Goal: Task Accomplishment & Management: Manage account settings

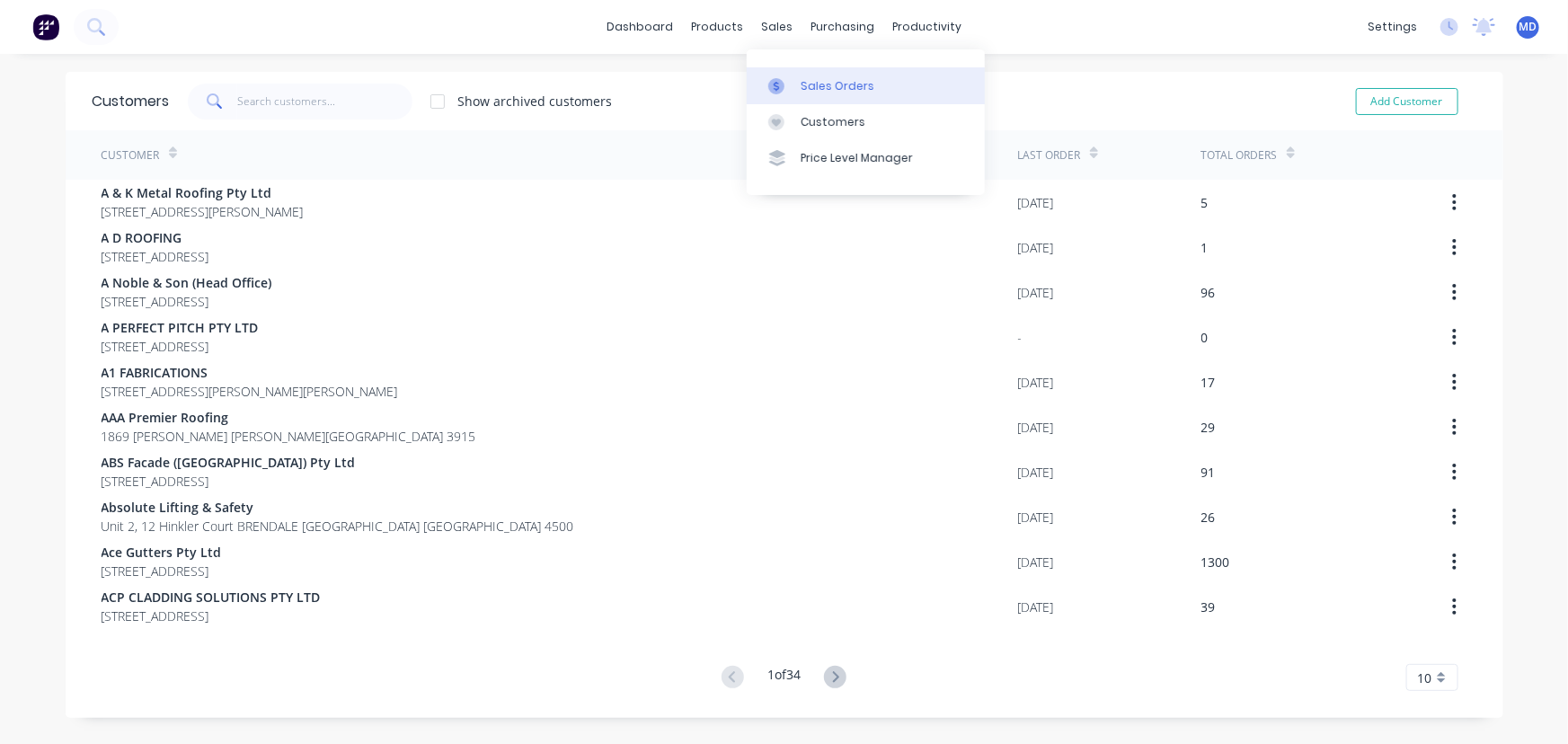
click at [816, 79] on div "Sales Orders" at bounding box center [837, 86] width 73 height 16
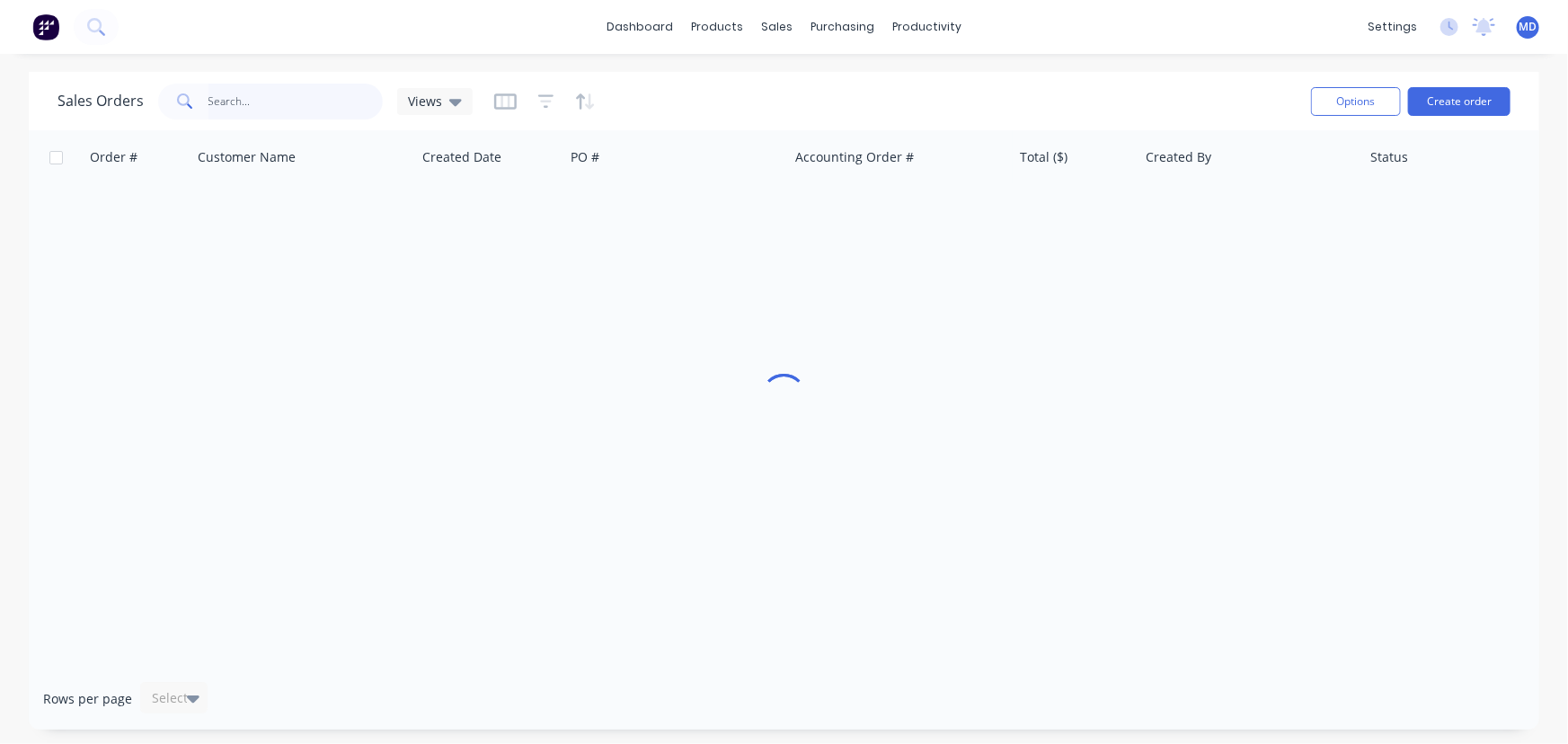
click at [269, 108] on input "text" at bounding box center [296, 102] width 175 height 36
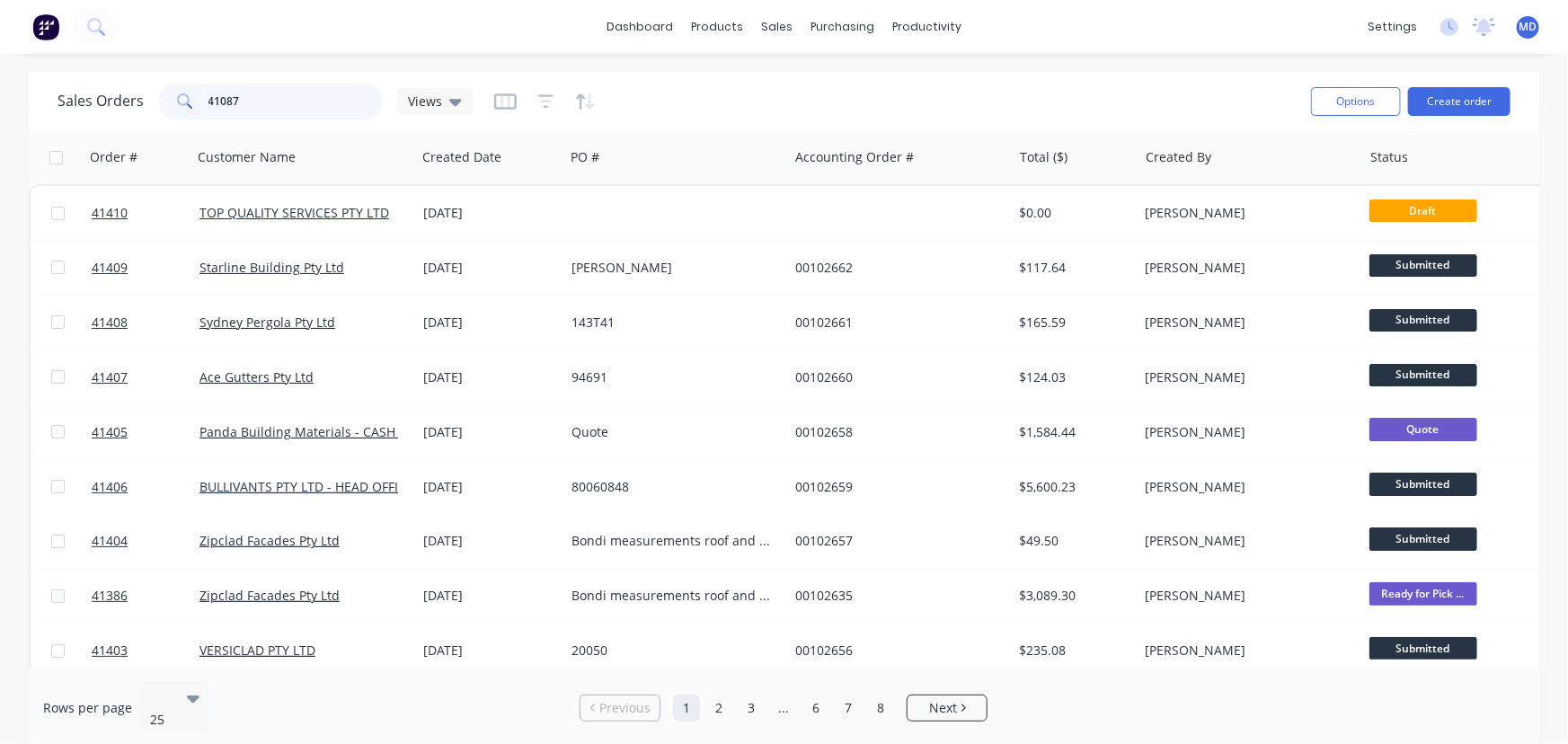
type input "41087"
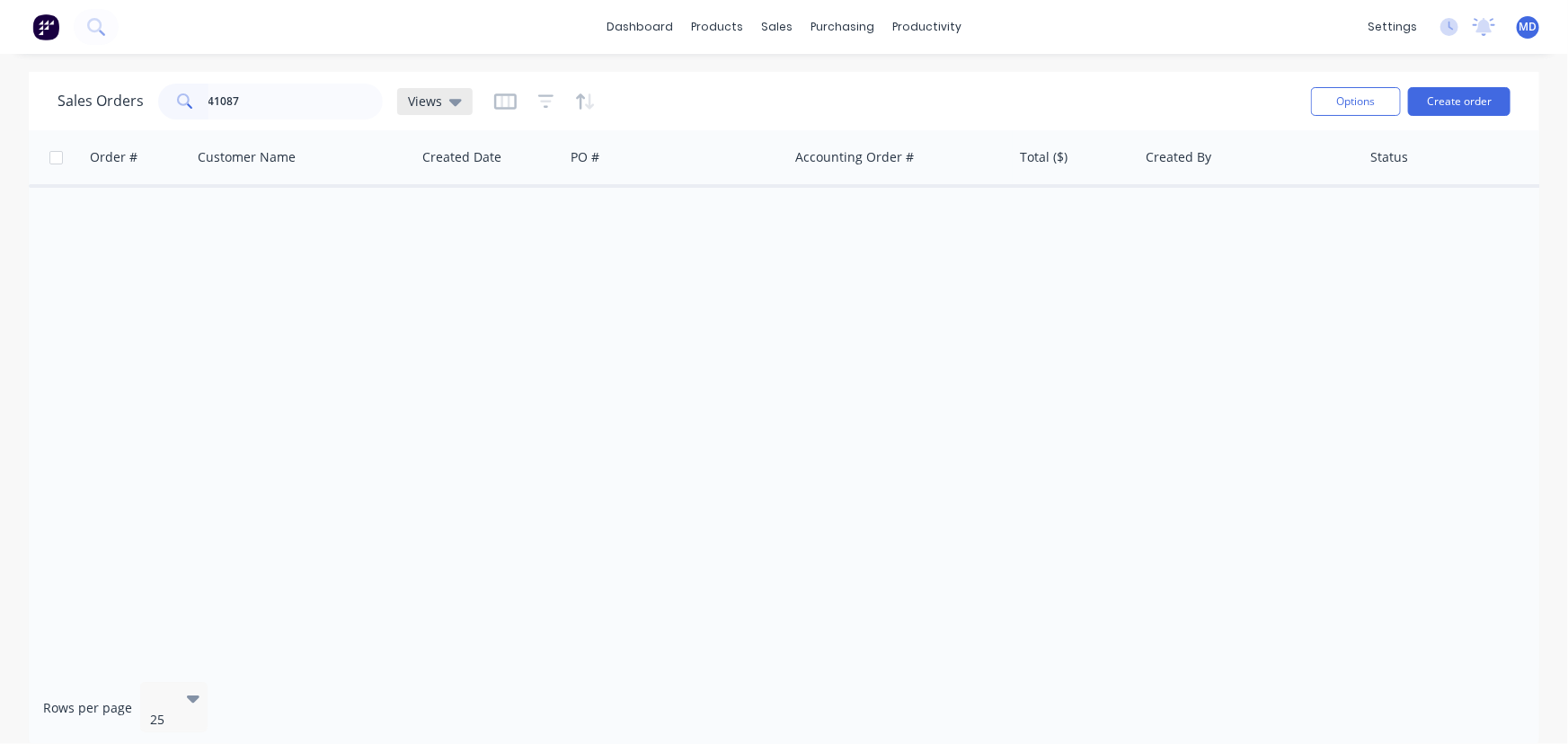
click at [430, 99] on span "Views" at bounding box center [425, 101] width 34 height 19
click at [433, 292] on button "ARCHIVED" at bounding box center [506, 290] width 205 height 21
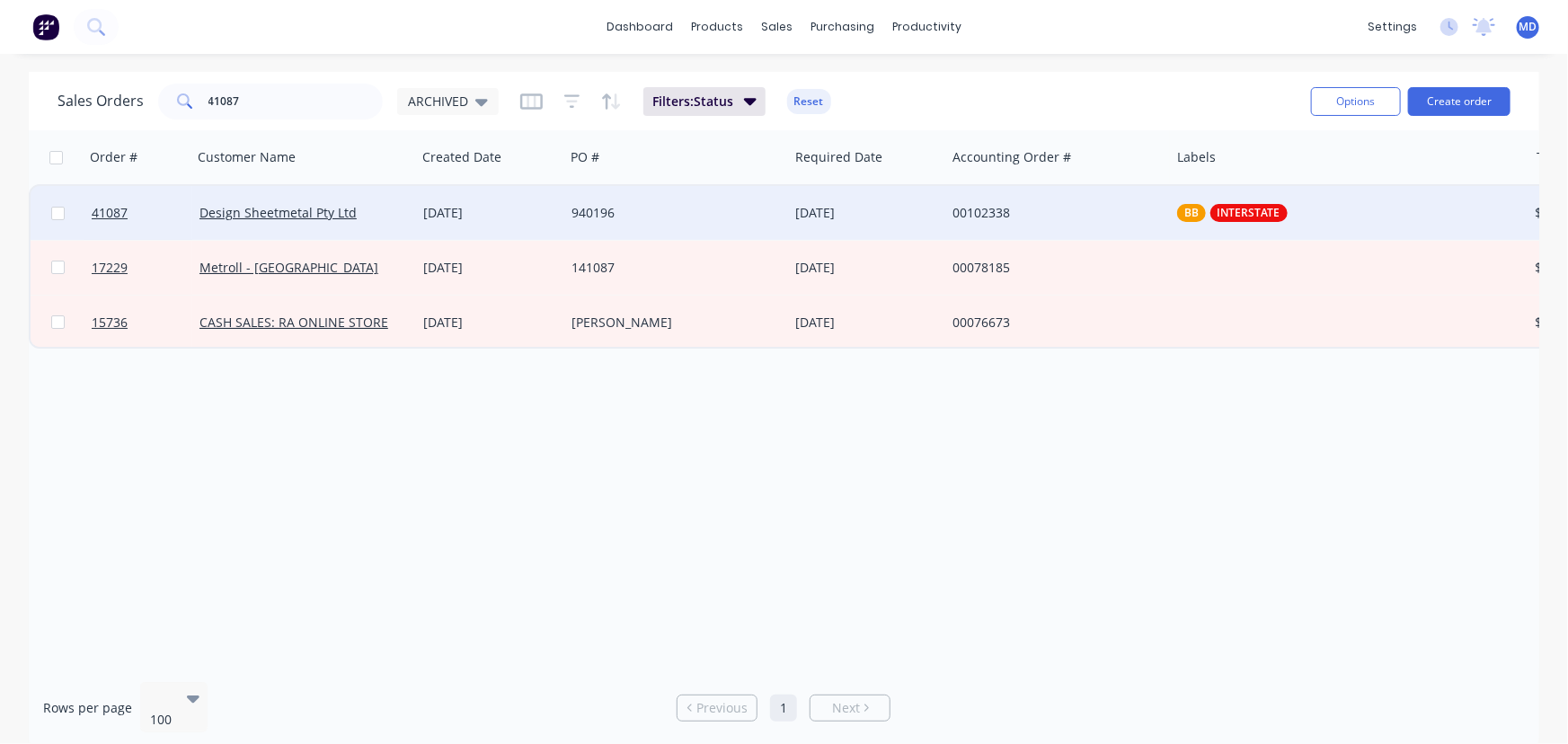
click at [721, 203] on div "940196" at bounding box center [676, 213] width 224 height 54
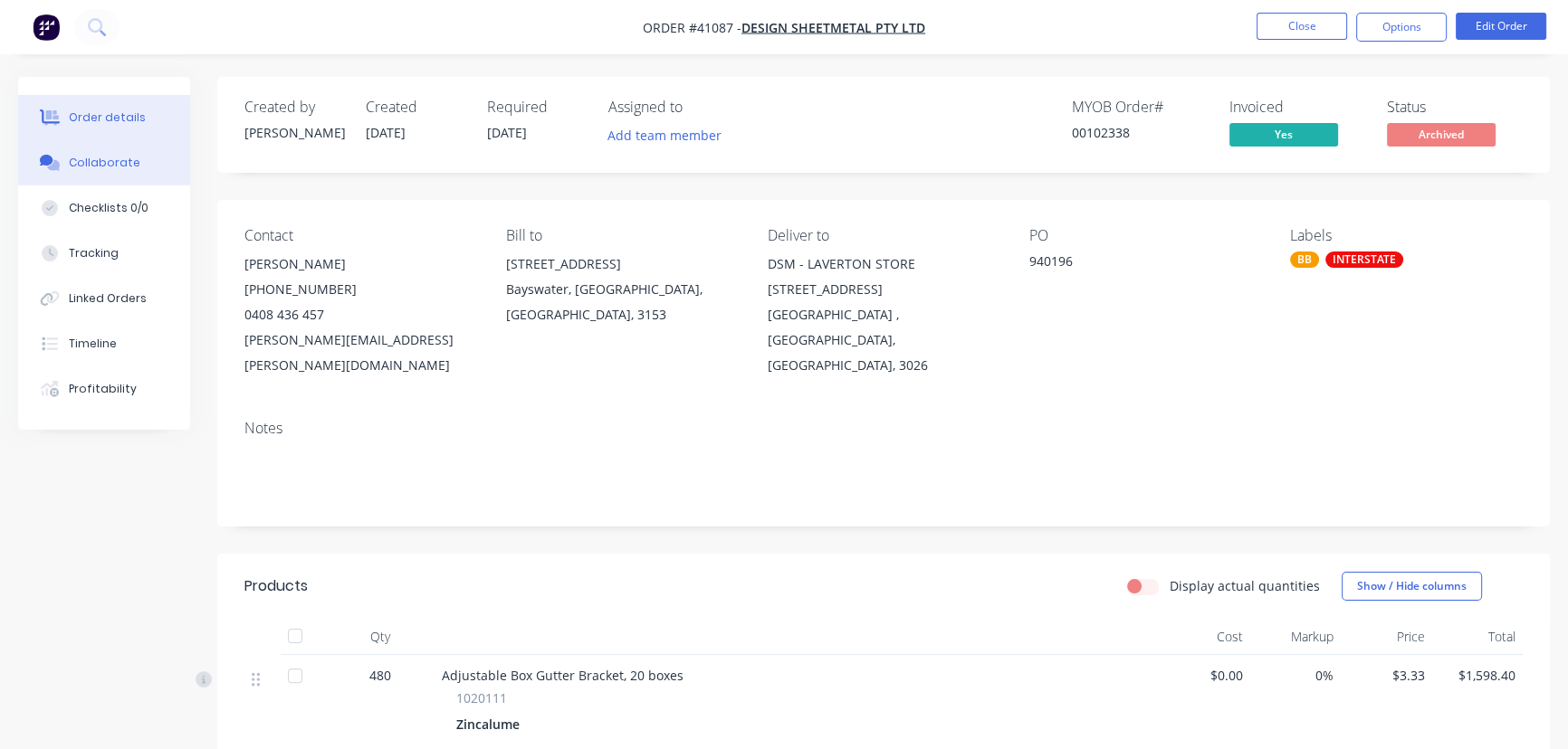
click at [117, 159] on div "Collaborate" at bounding box center [104, 162] width 71 height 16
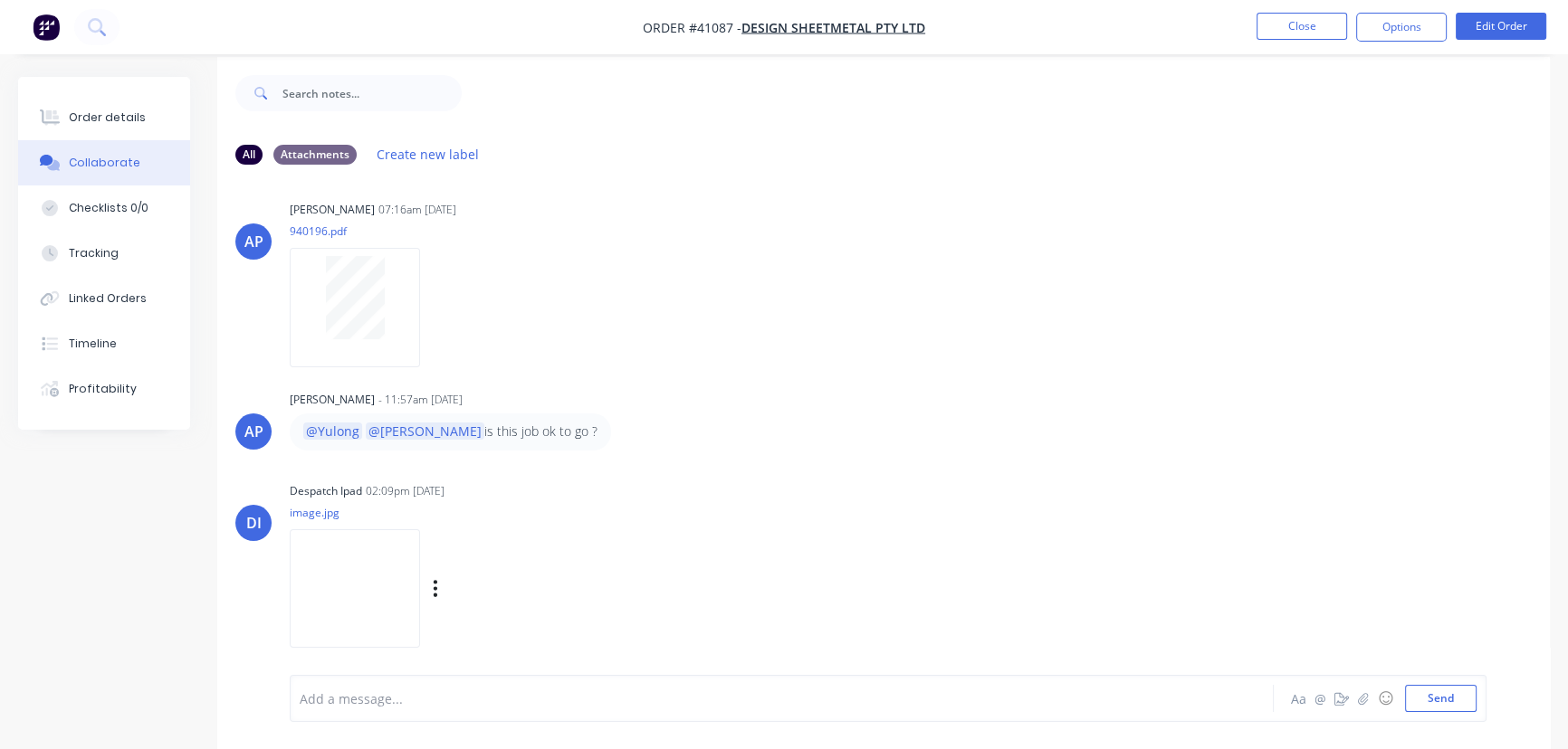
scroll to position [27, 0]
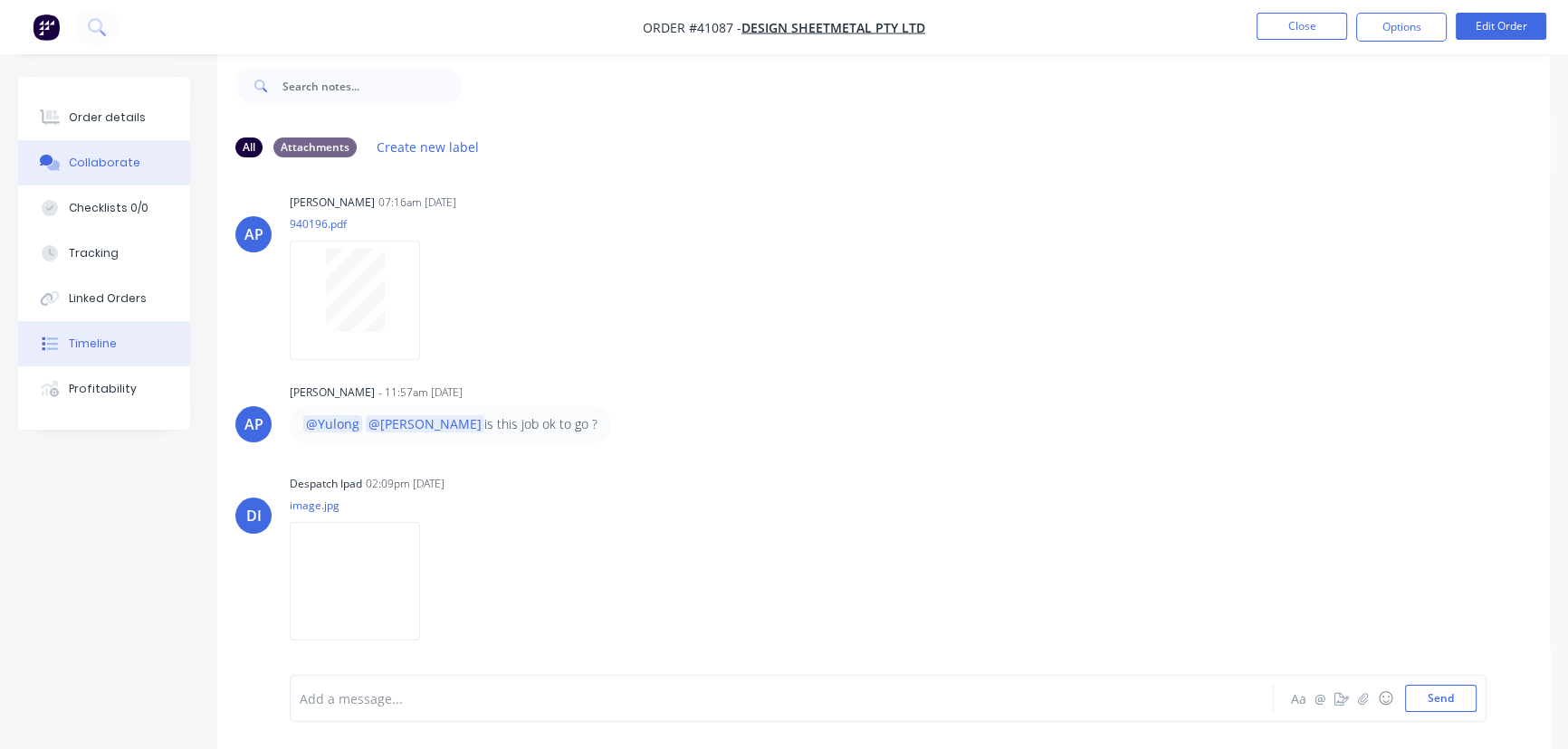
click at [100, 344] on div "Timeline" at bounding box center [93, 343] width 48 height 16
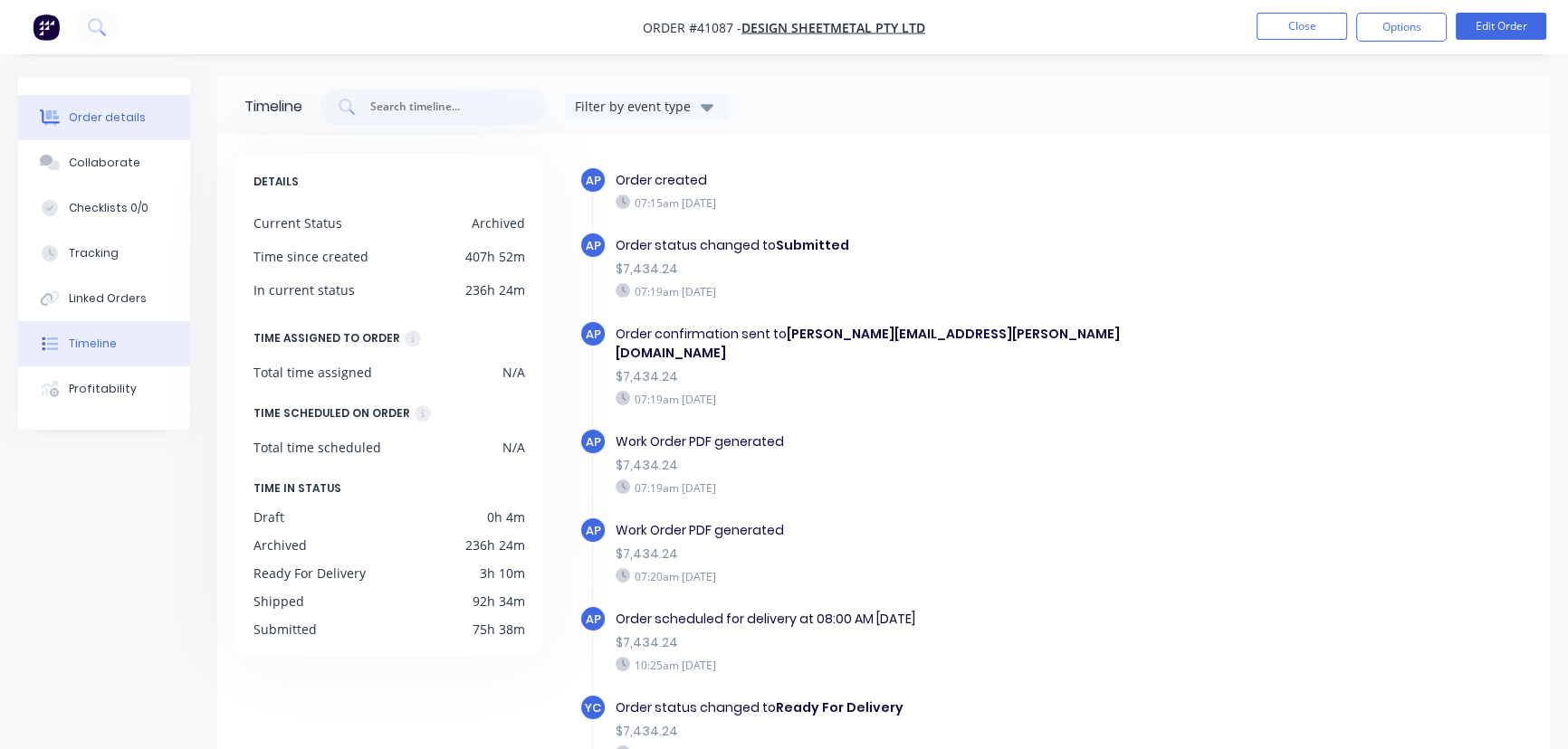
click at [145, 118] on button "Order details" at bounding box center [103, 118] width 172 height 46
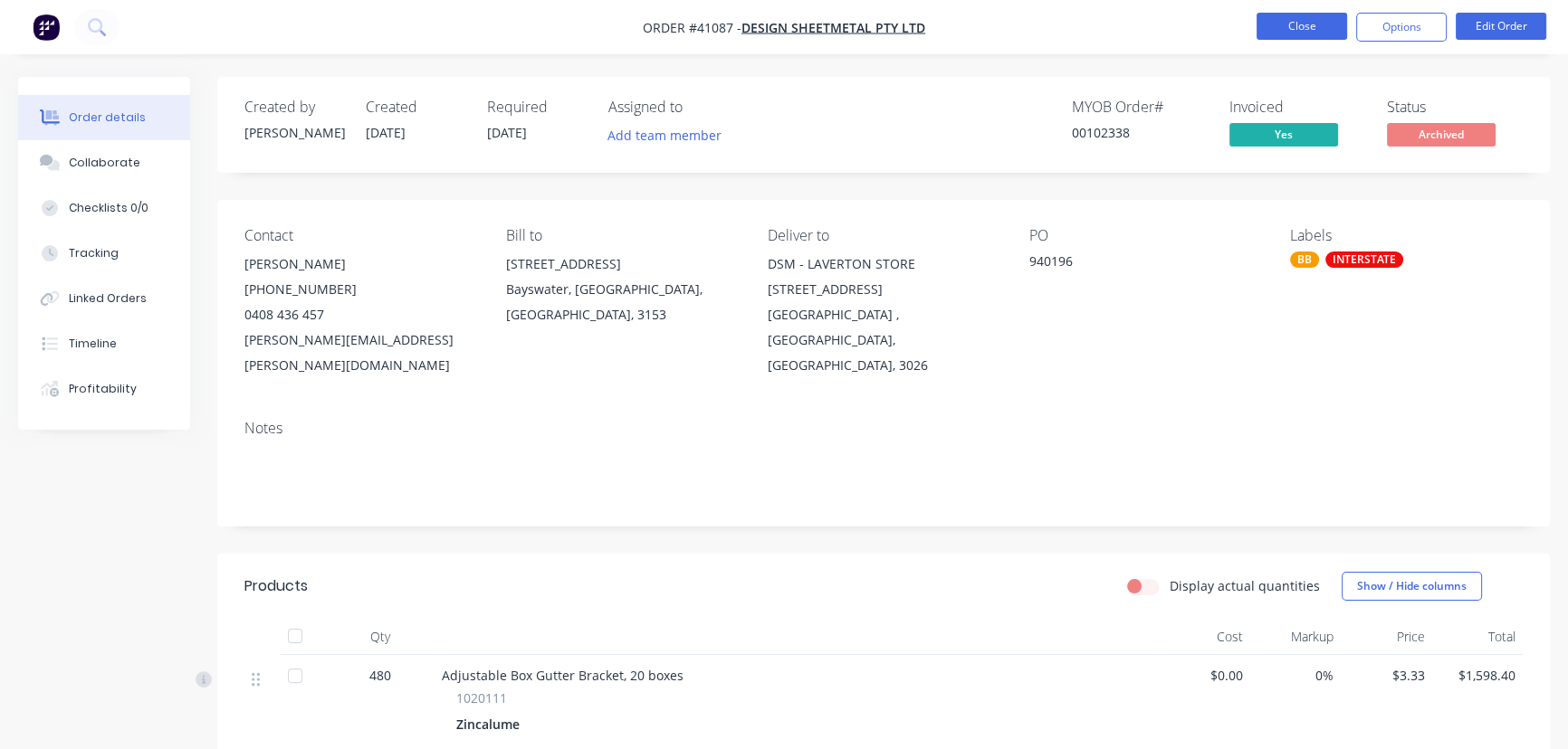
click at [1304, 37] on button "Close" at bounding box center [1301, 26] width 90 height 27
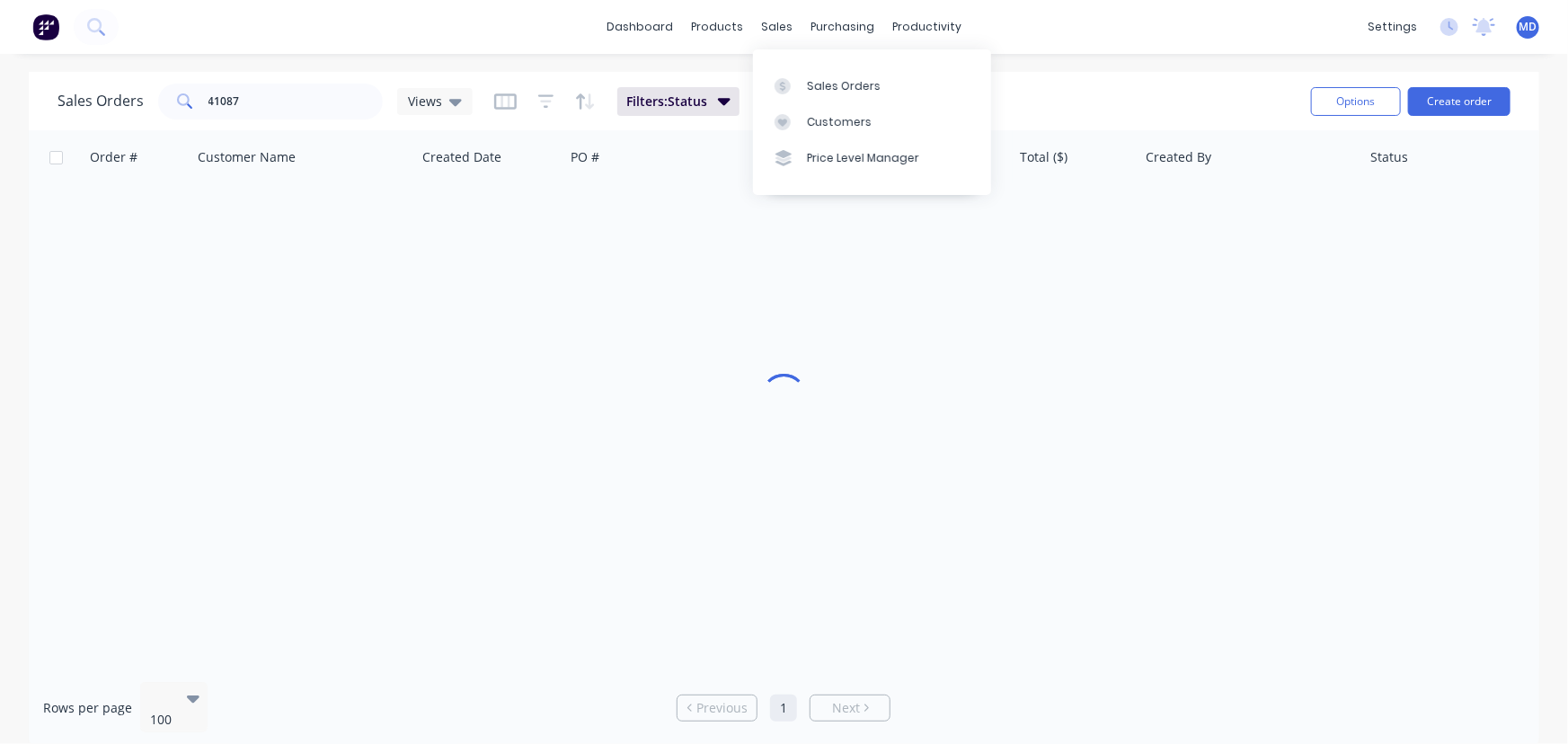
click at [826, 85] on div "Sales Orders" at bounding box center [844, 86] width 73 height 16
drag, startPoint x: 170, startPoint y: 106, endPoint x: 21, endPoint y: 87, distance: 150.2
click at [21, 87] on div "Sales Orders 41087 Views Filters: Status Reset Options Create order Order # Cus…" at bounding box center [784, 410] width 1568 height 677
type input "41222"
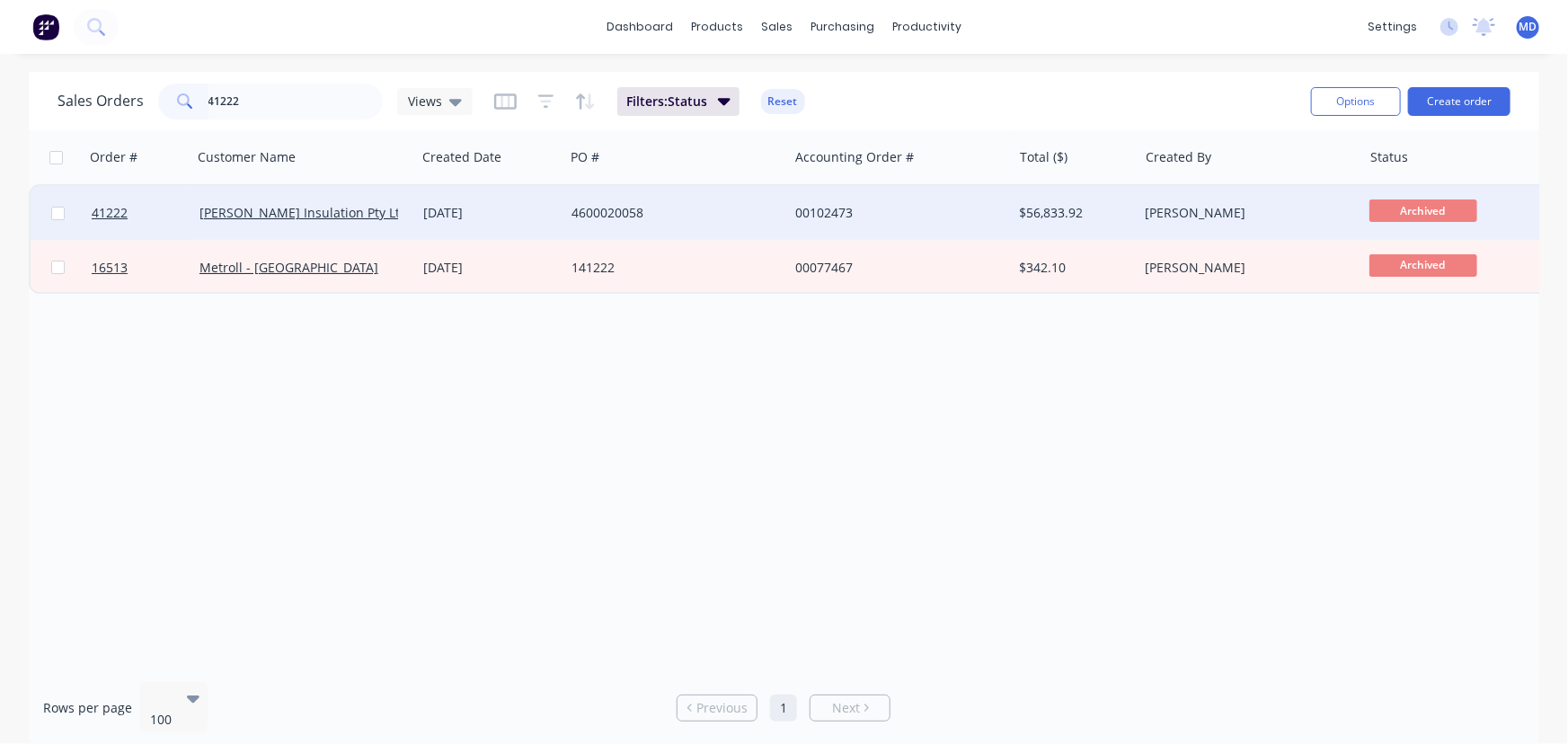
click at [388, 206] on div "[PERSON_NAME] Insulation Pty Ltd" at bounding box center [299, 213] width 200 height 18
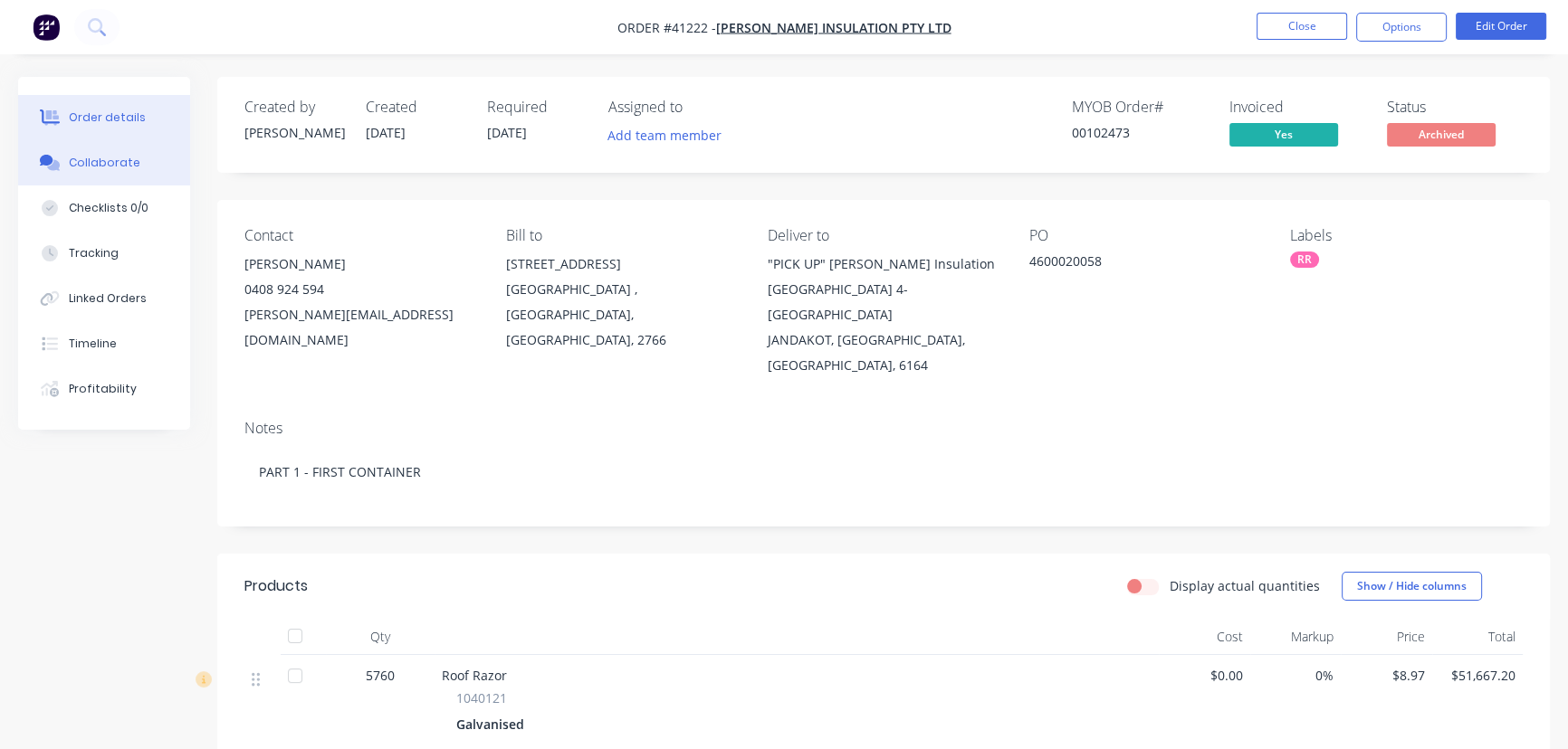
click at [110, 150] on button "Collaborate" at bounding box center [103, 163] width 172 height 46
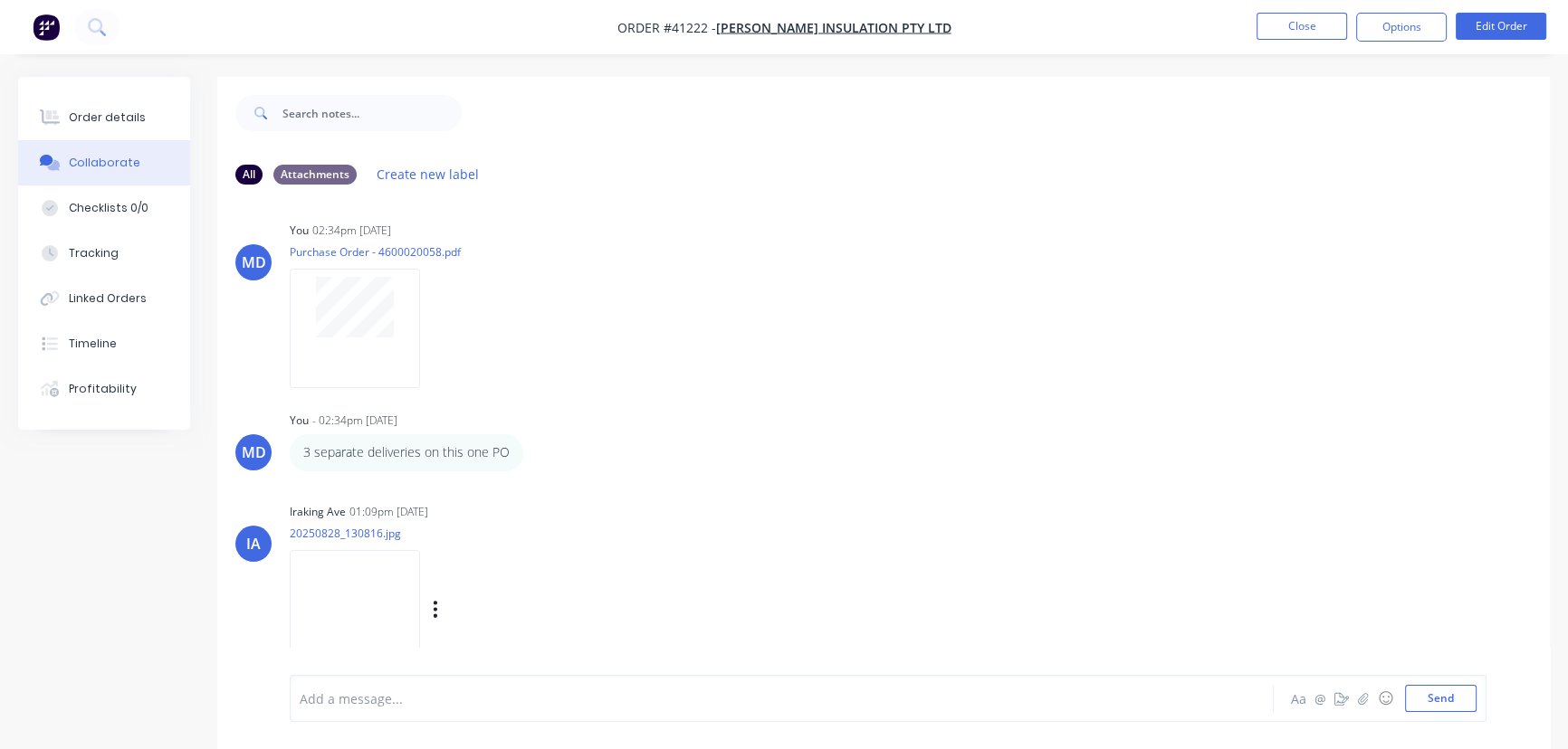
scroll to position [9, 0]
click at [341, 595] on img at bounding box center [354, 608] width 130 height 119
click at [113, 119] on div "Order details" at bounding box center [107, 117] width 77 height 16
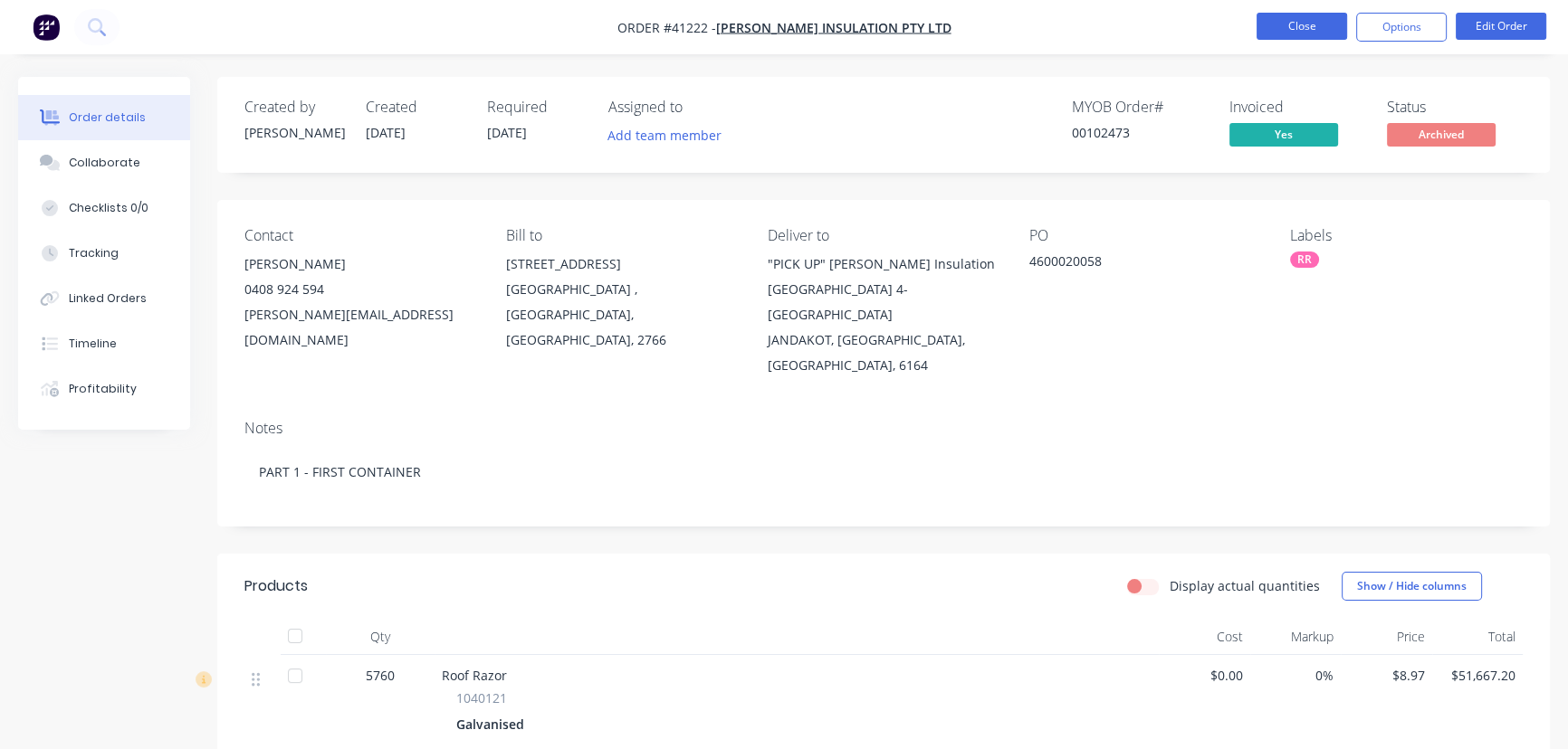
click at [1295, 18] on button "Close" at bounding box center [1301, 26] width 90 height 27
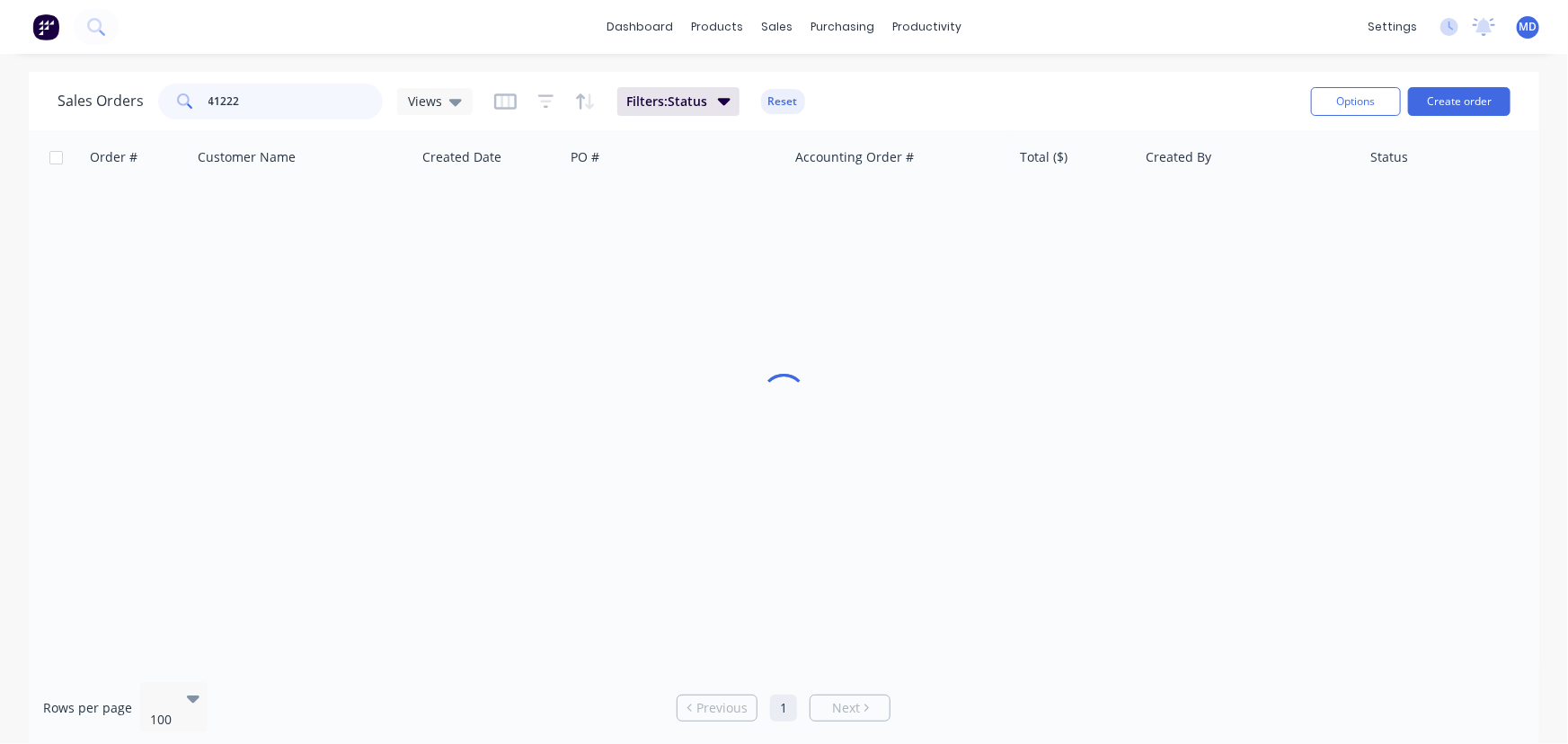
drag, startPoint x: 170, startPoint y: 113, endPoint x: -175, endPoint y: 102, distance: 345.2
click at [0, 102] on html "dashboard products sales purchasing productivity dashboard products Product Cat…" at bounding box center [784, 372] width 1568 height 744
click at [849, 124] on div "Customers" at bounding box center [839, 121] width 65 height 16
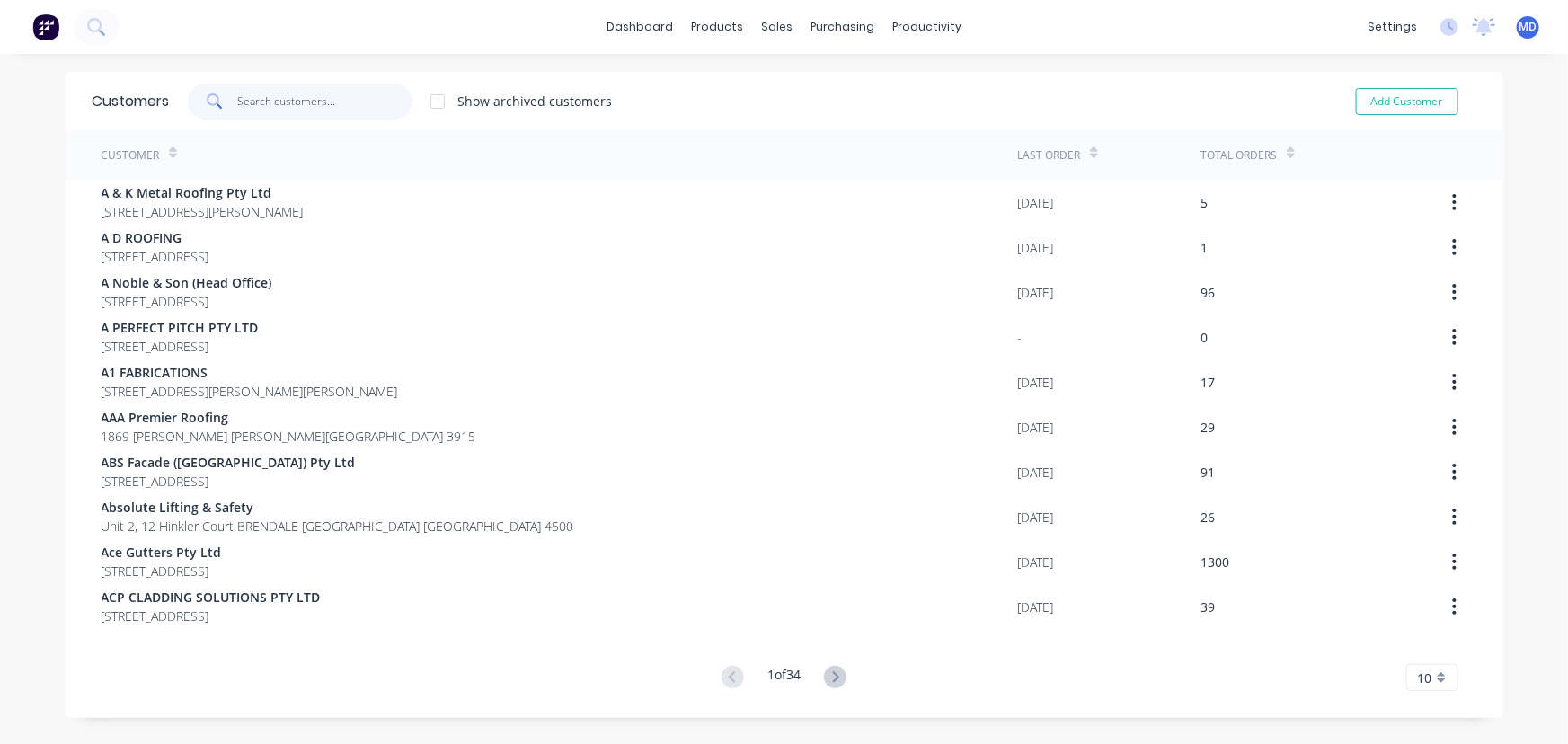
drag, startPoint x: 305, startPoint y: 107, endPoint x: 274, endPoint y: 96, distance: 32.9
click at [301, 107] on input "text" at bounding box center [325, 102] width 175 height 36
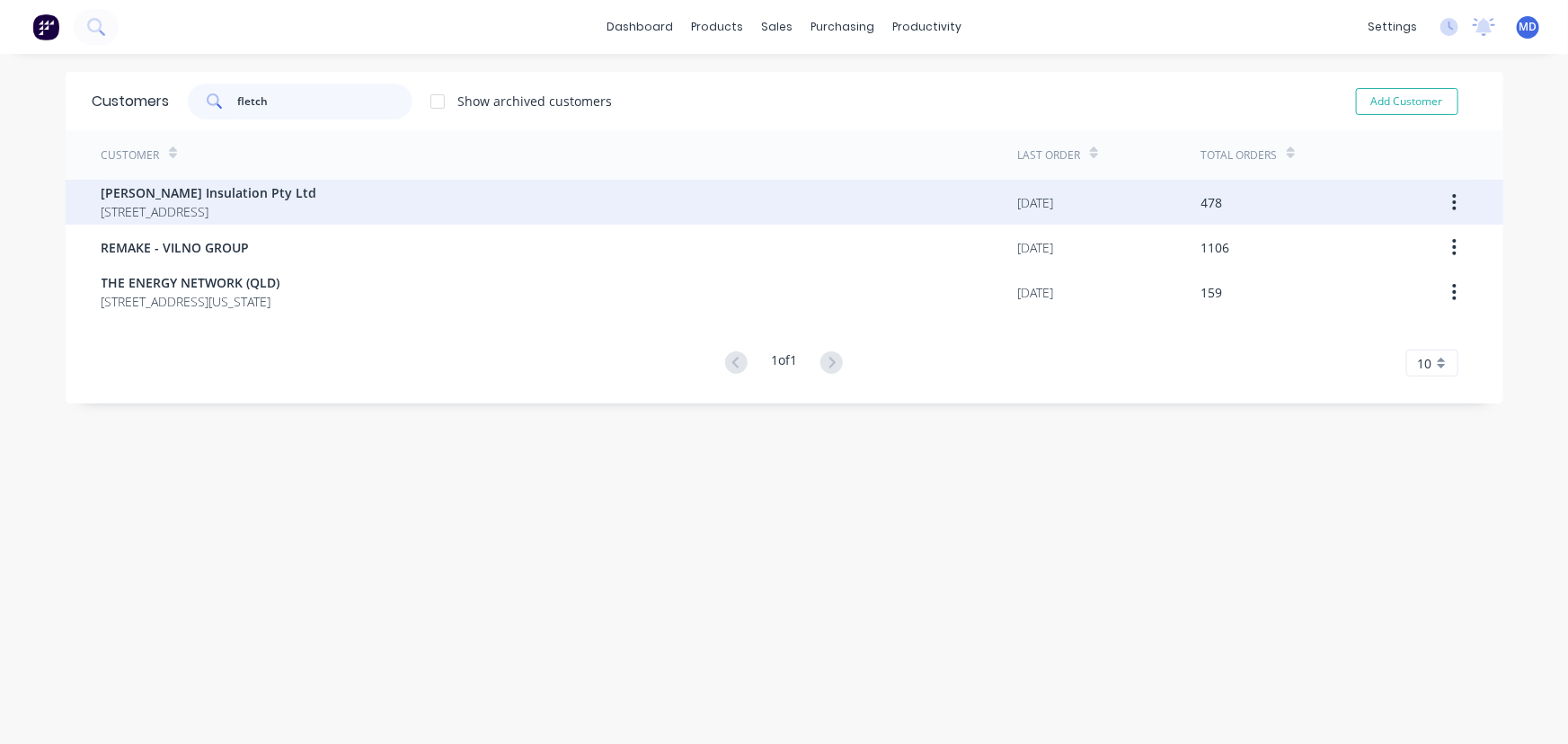
type input "fletch"
click at [224, 206] on span "[STREET_ADDRESS]" at bounding box center [209, 212] width 216 height 19
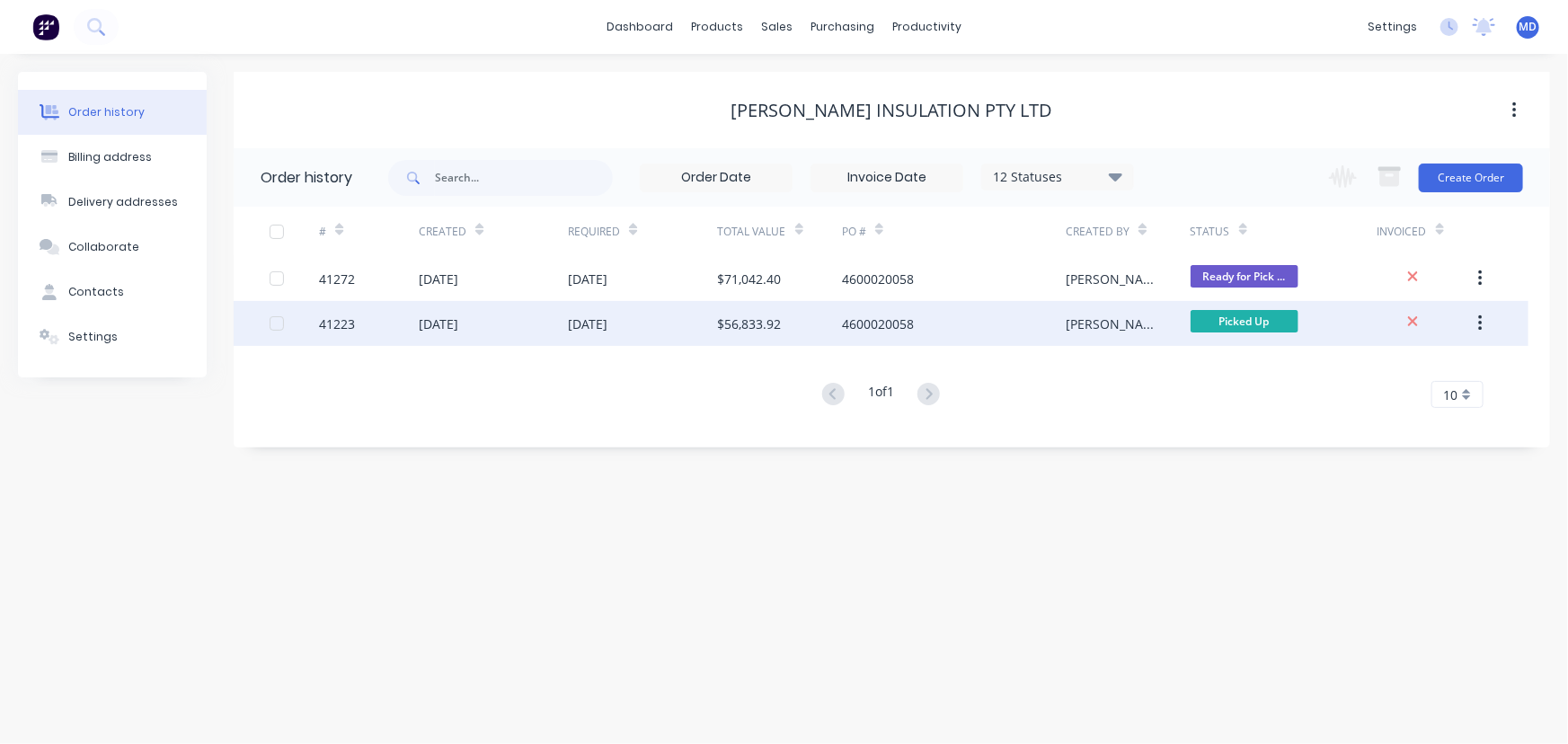
click at [528, 318] on div "[DATE]" at bounding box center [493, 324] width 149 height 45
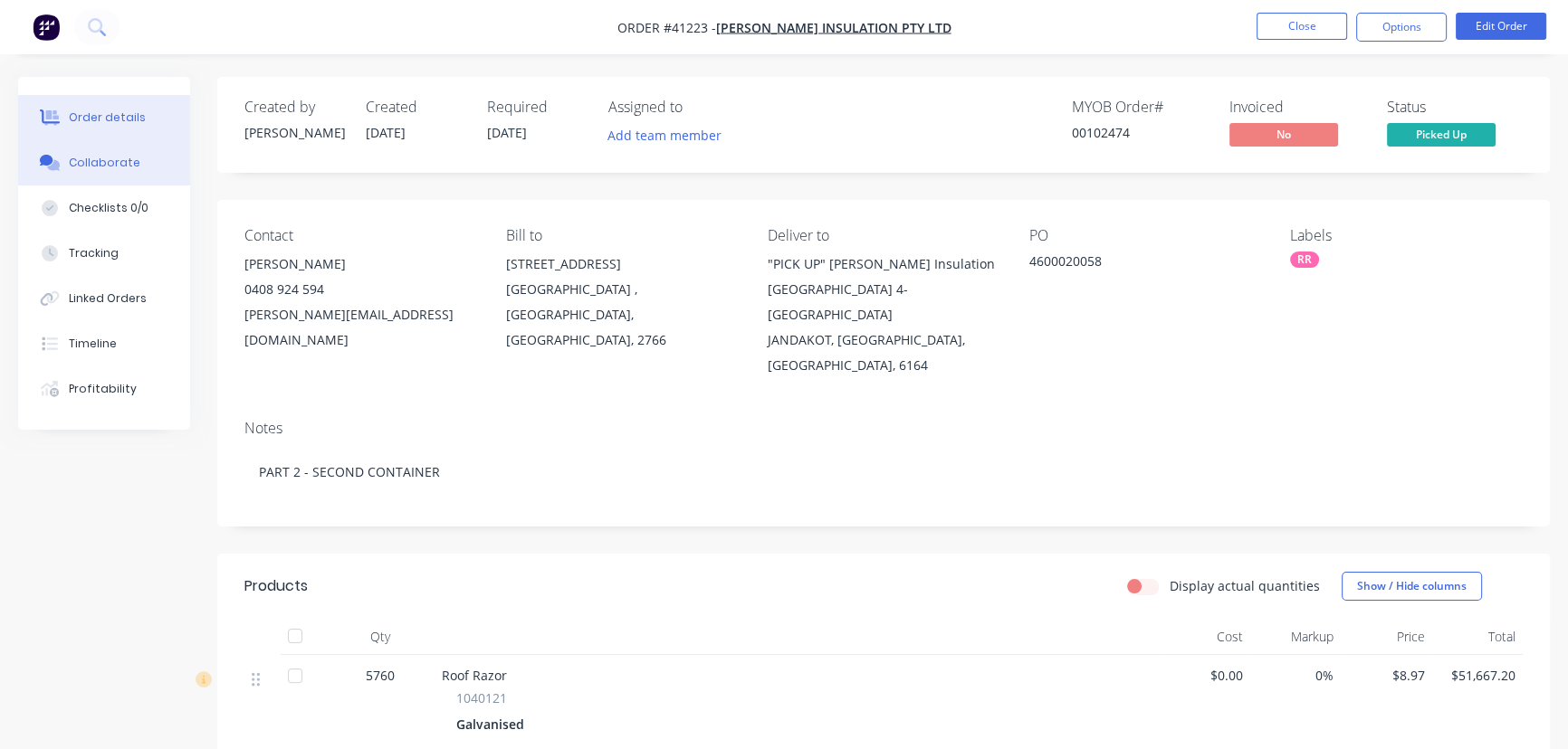
click at [99, 151] on button "Collaborate" at bounding box center [103, 163] width 172 height 46
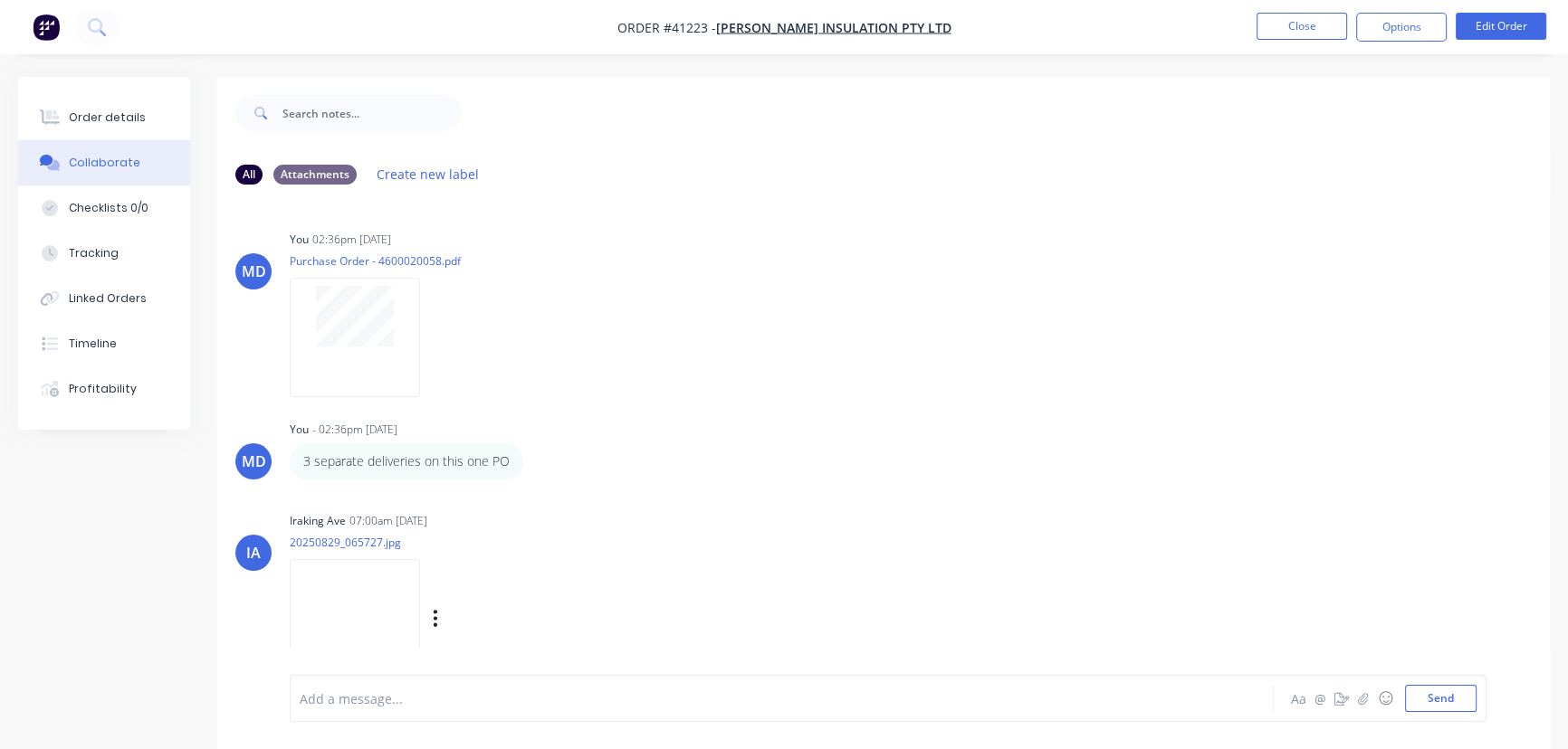
click at [331, 599] on img at bounding box center [354, 618] width 130 height 119
click at [118, 111] on div "Order details" at bounding box center [107, 117] width 77 height 16
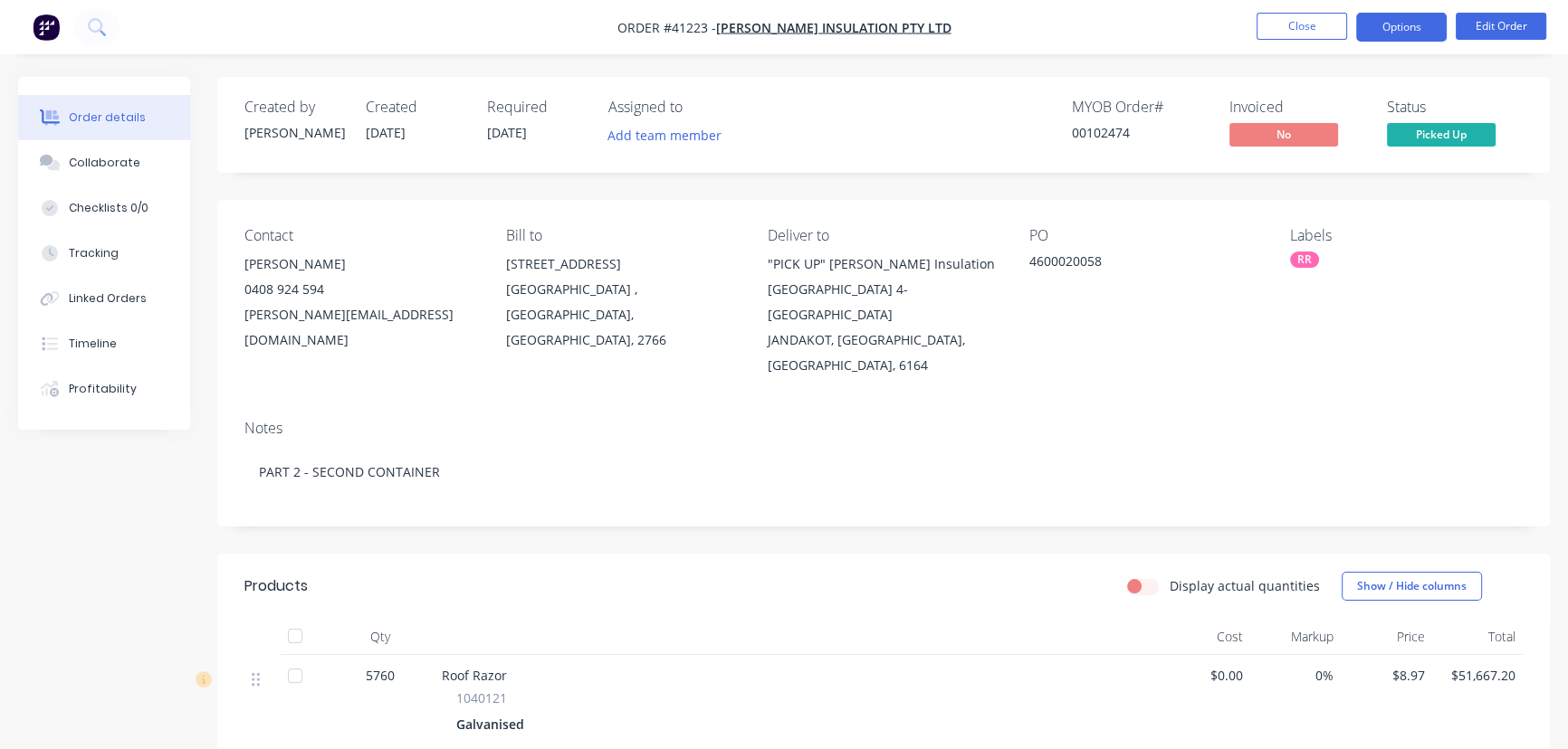
click at [1398, 30] on button "Options" at bounding box center [1401, 27] width 90 height 29
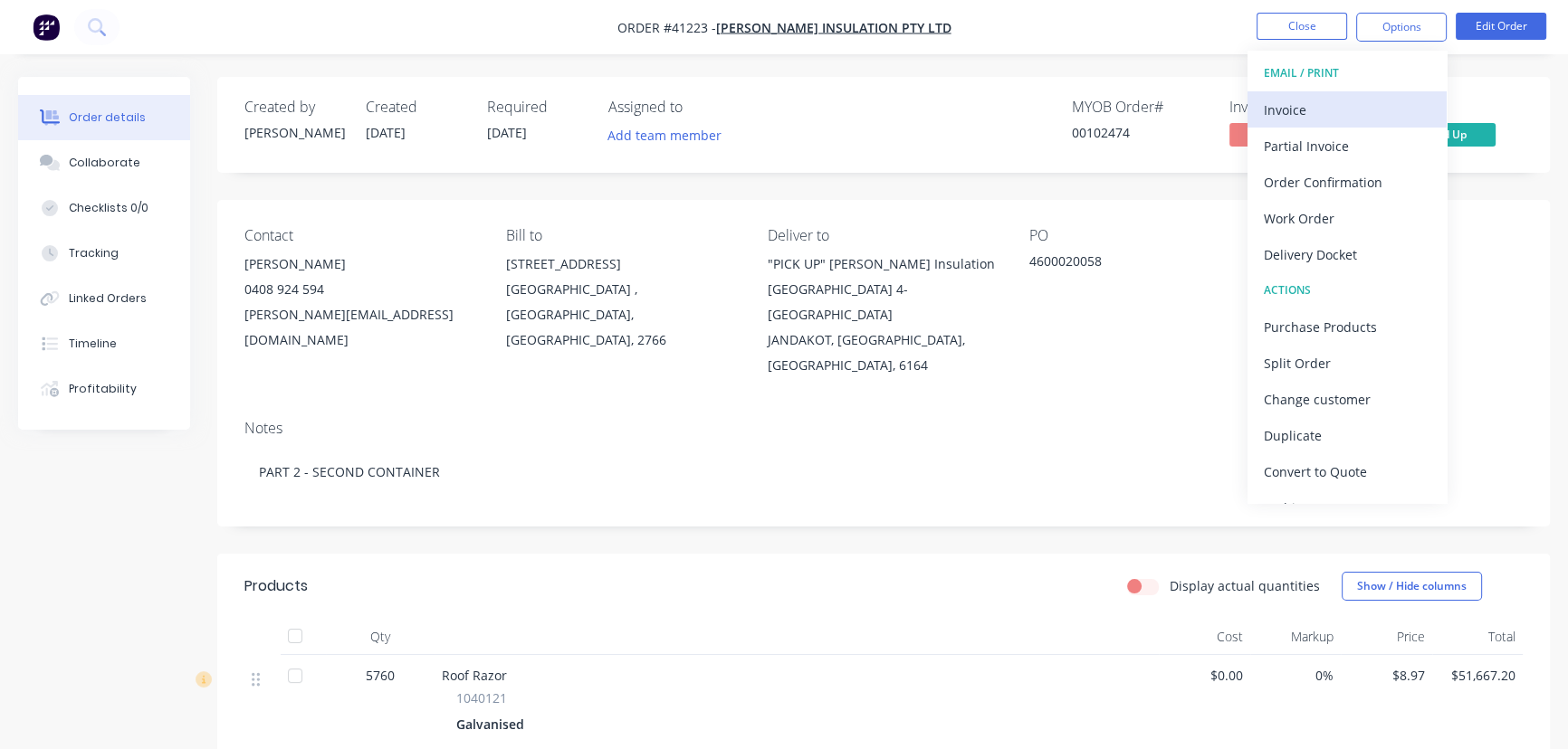
click at [1280, 101] on div "Invoice" at bounding box center [1347, 110] width 167 height 27
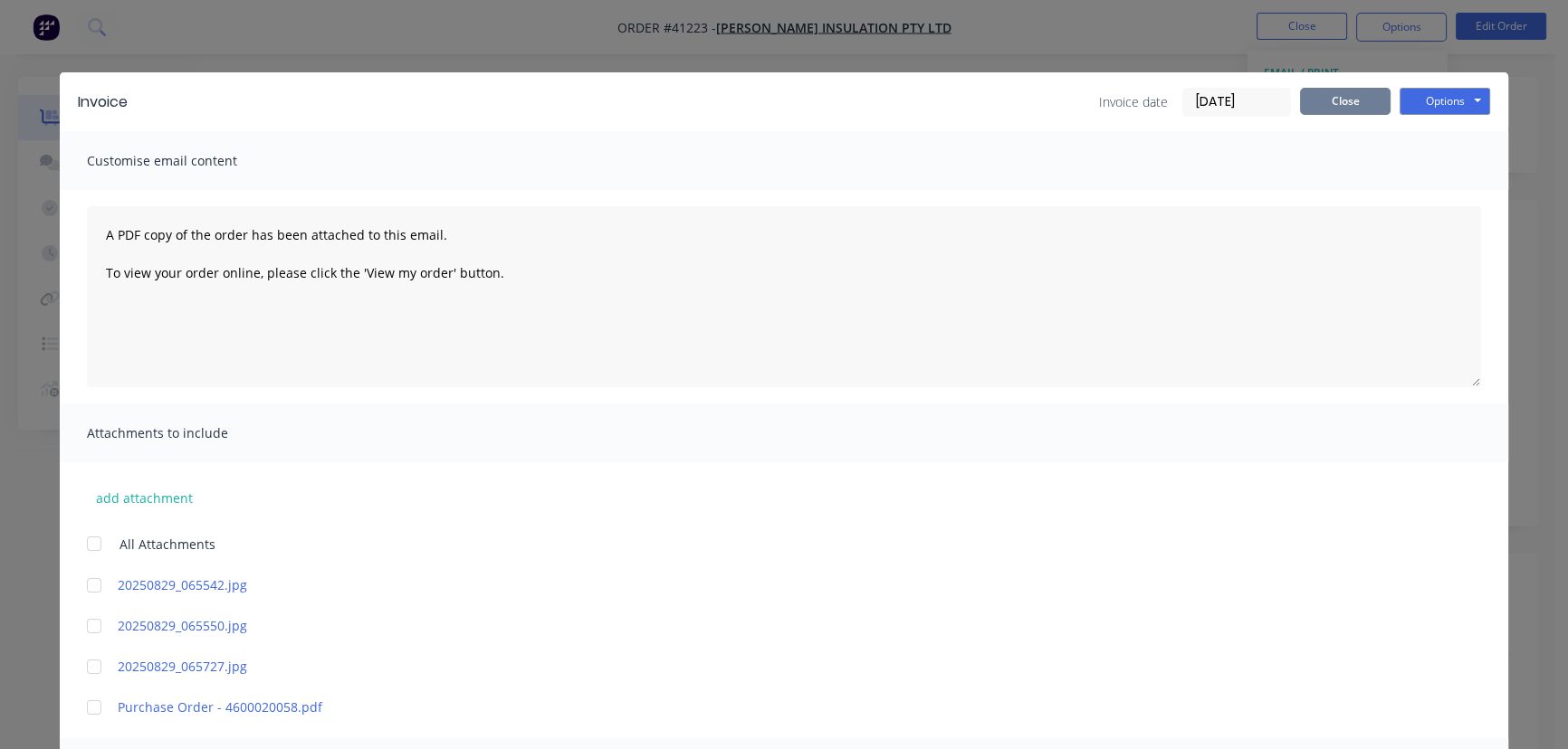
click at [1316, 102] on button "Close" at bounding box center [1344, 101] width 90 height 27
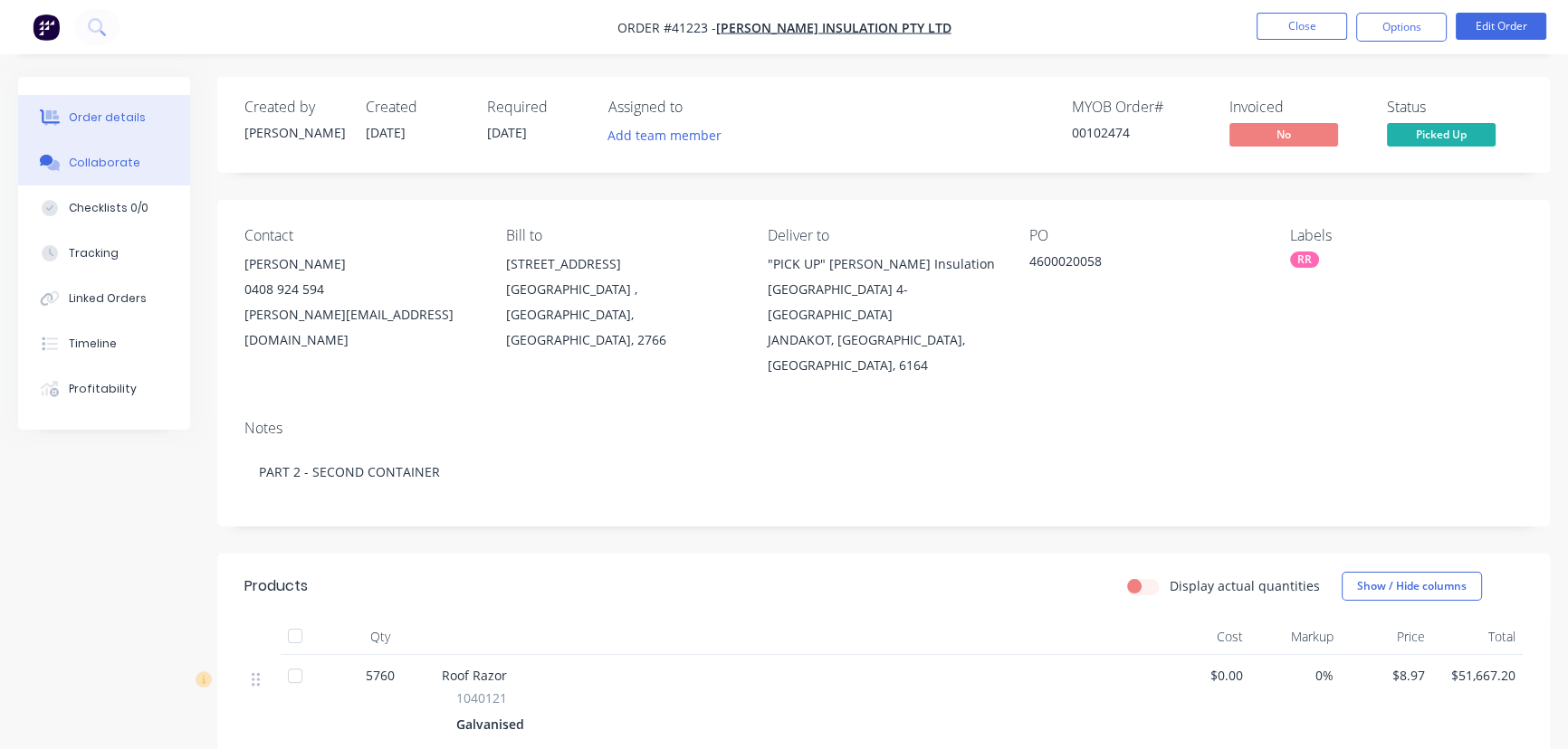
click at [99, 155] on div "Collaborate" at bounding box center [104, 162] width 71 height 16
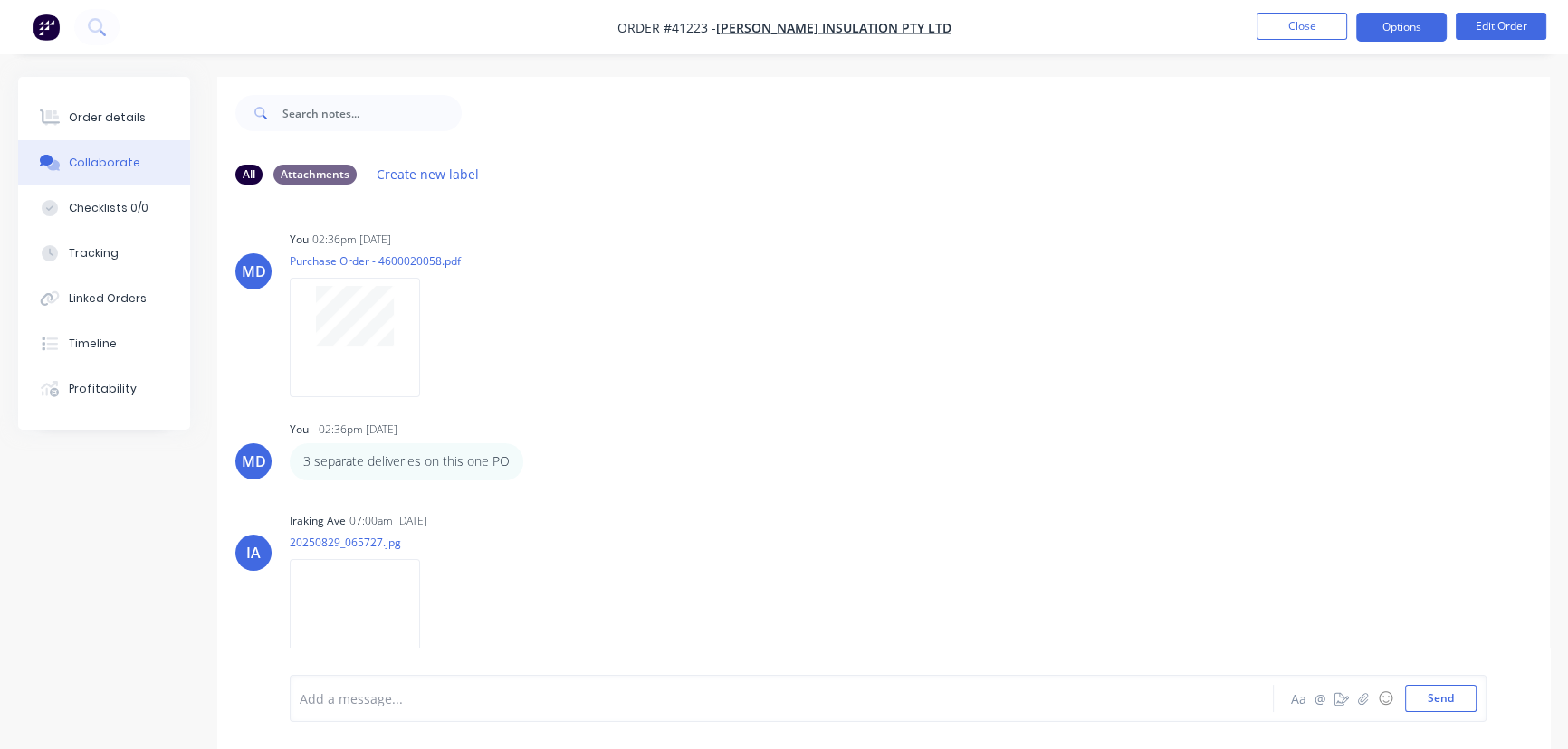
click at [1407, 26] on button "Options" at bounding box center [1401, 27] width 90 height 29
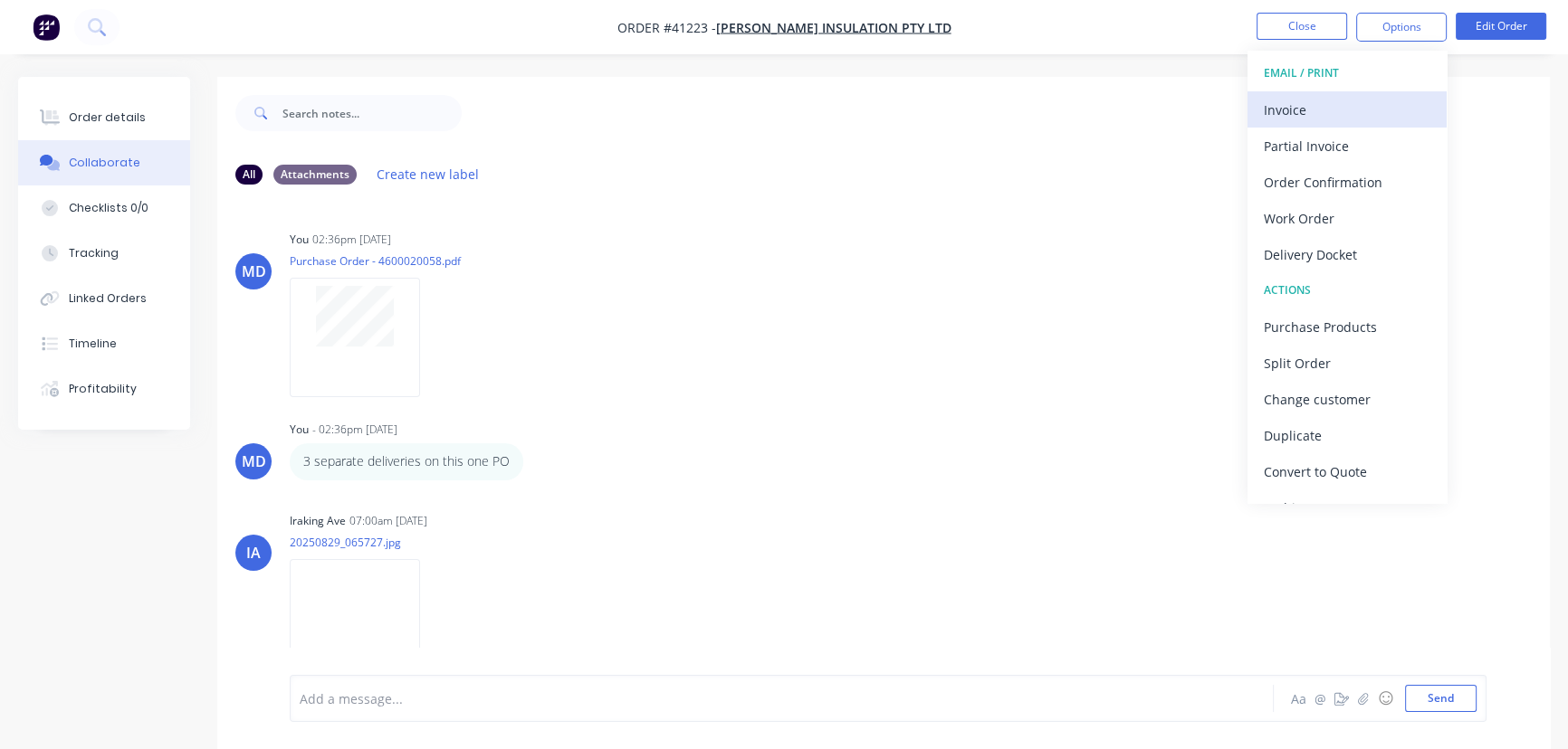
click at [1292, 109] on div "Invoice" at bounding box center [1347, 110] width 167 height 27
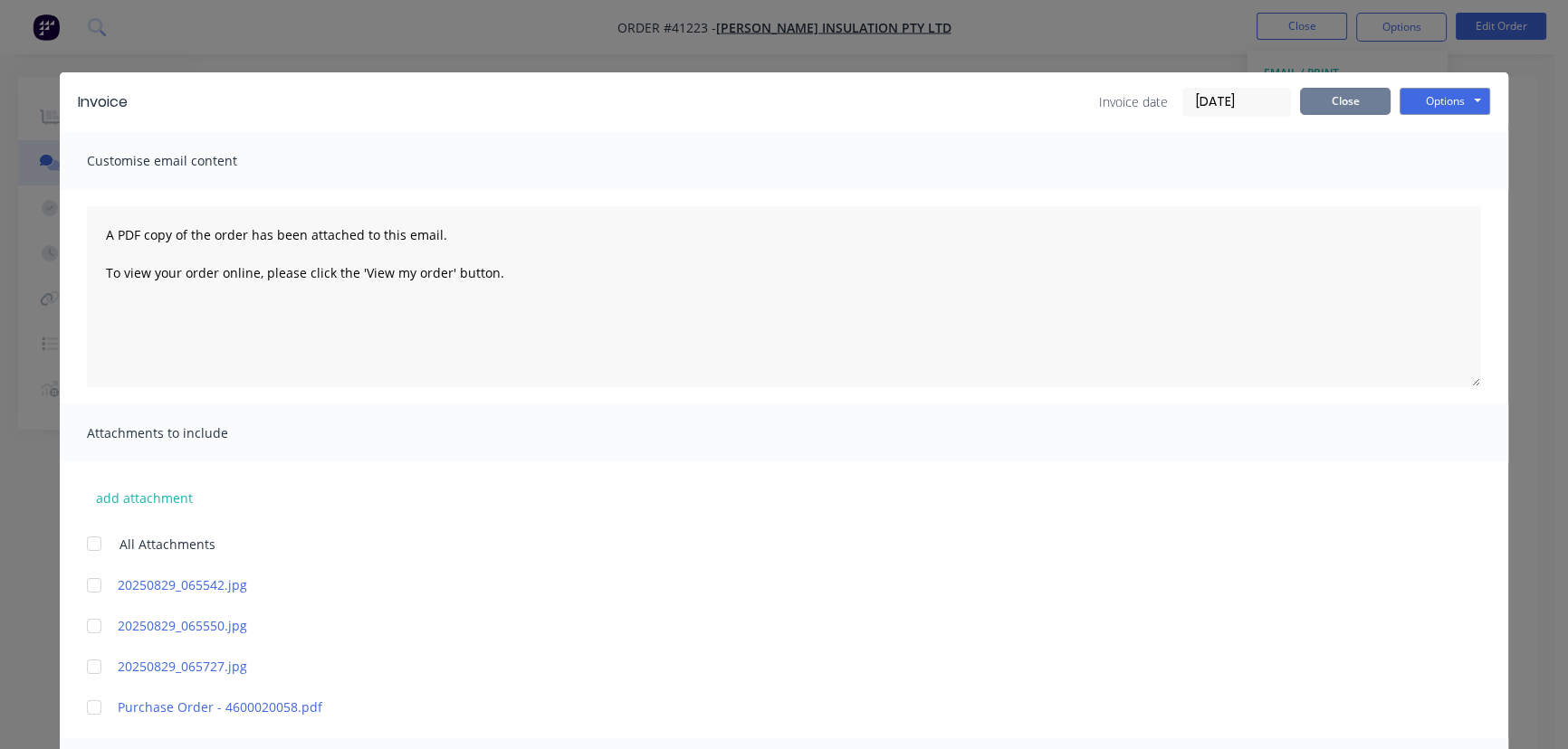
click at [1313, 105] on button "Close" at bounding box center [1344, 101] width 90 height 27
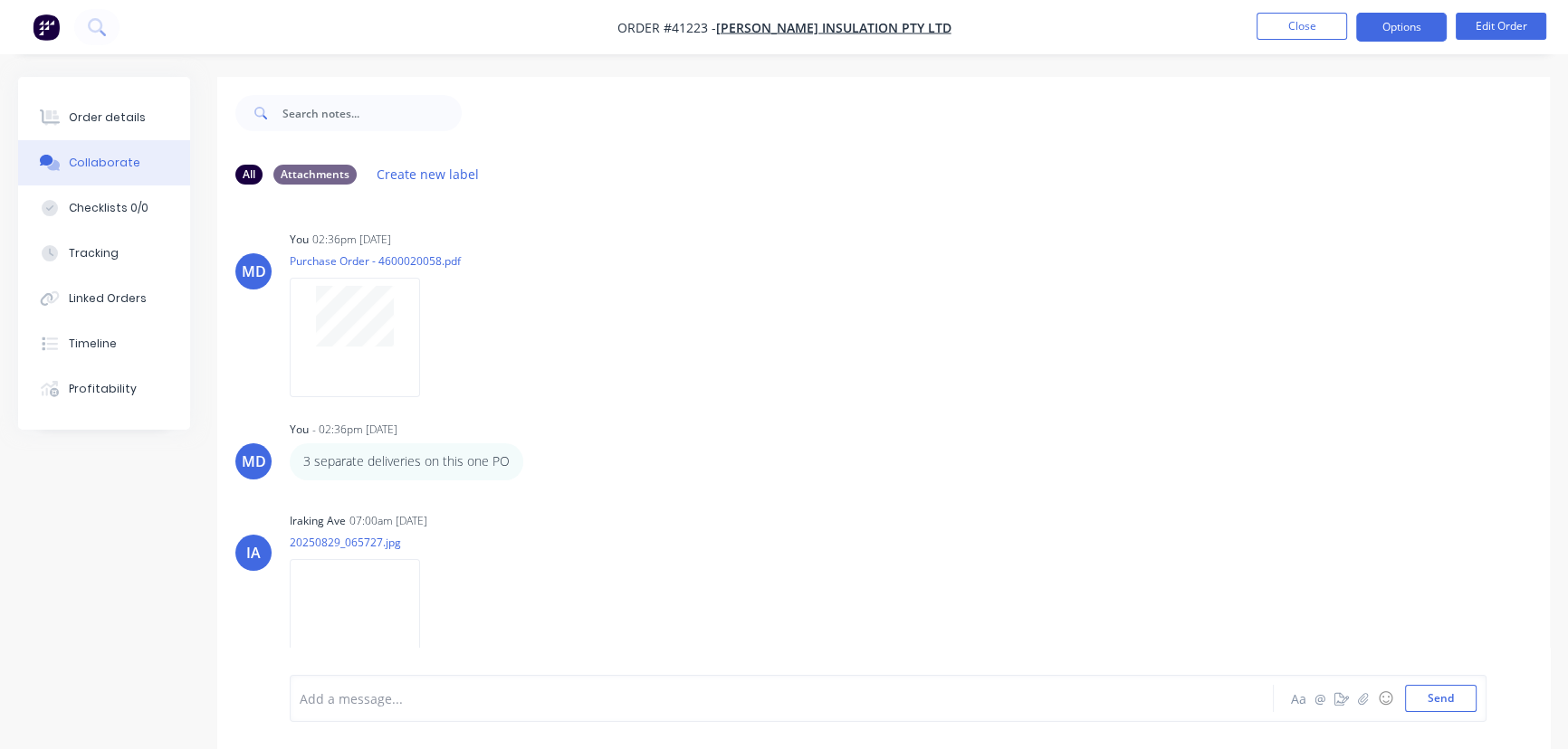
click at [1394, 29] on button "Options" at bounding box center [1401, 27] width 90 height 29
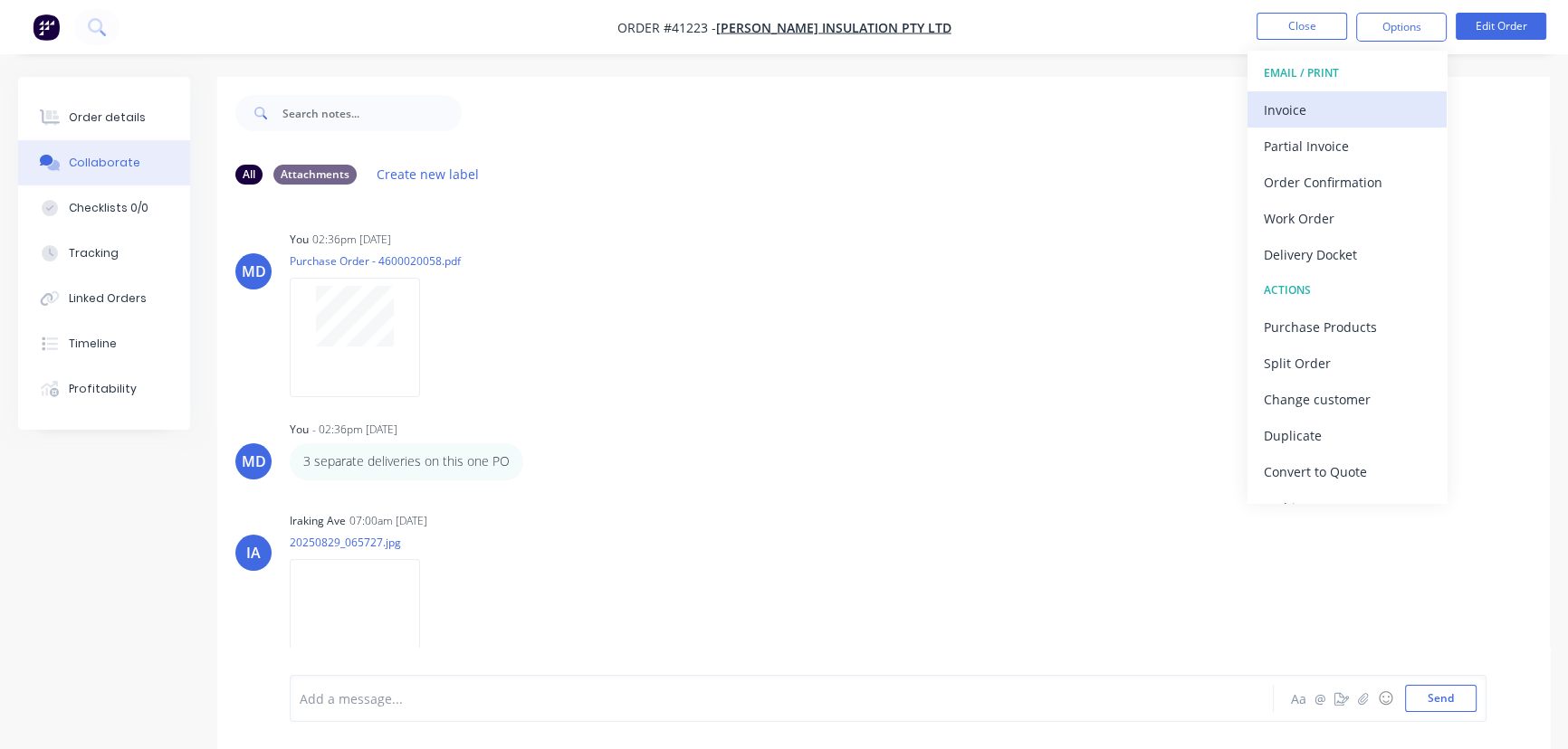
click at [1292, 109] on div "Invoice" at bounding box center [1347, 110] width 167 height 27
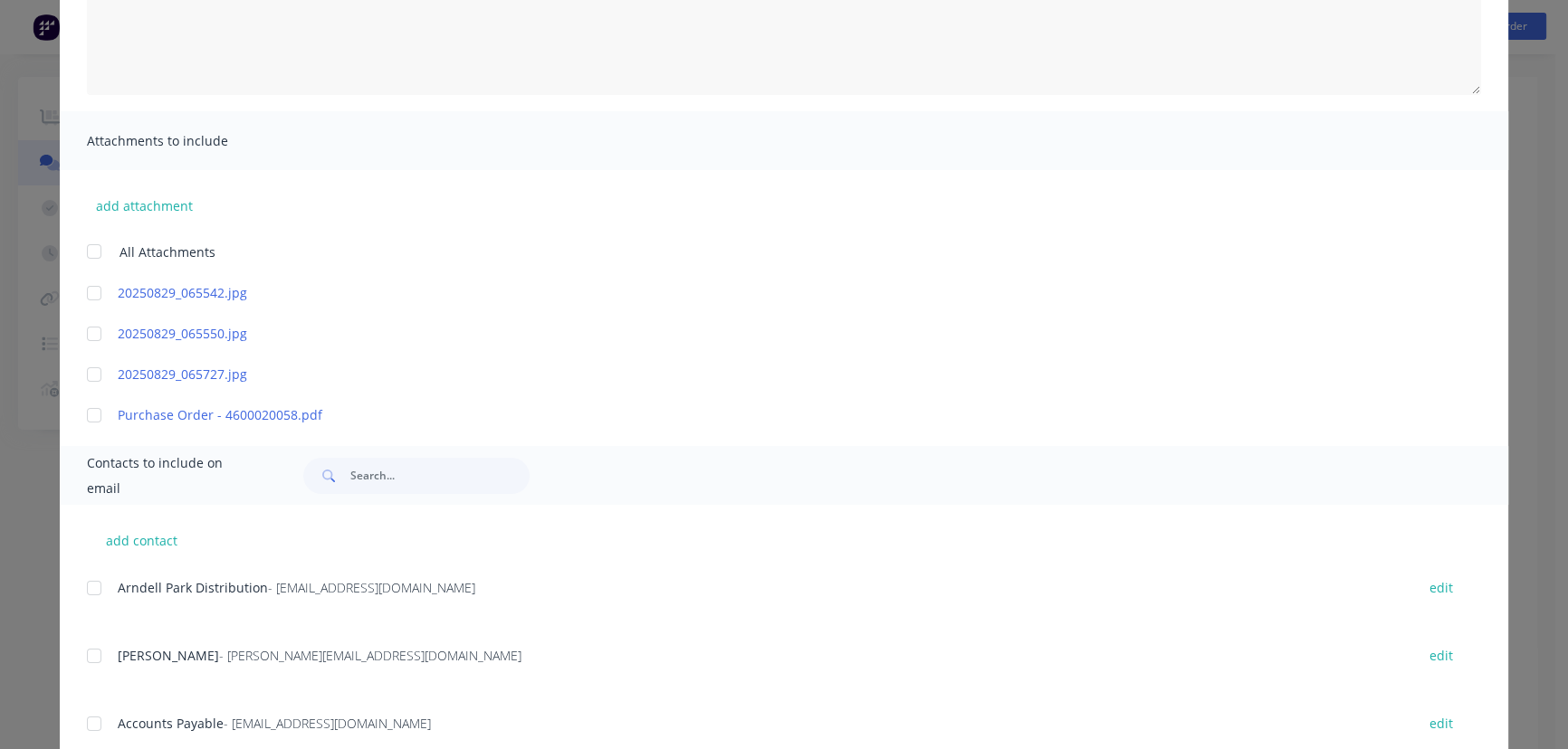
scroll to position [328, 0]
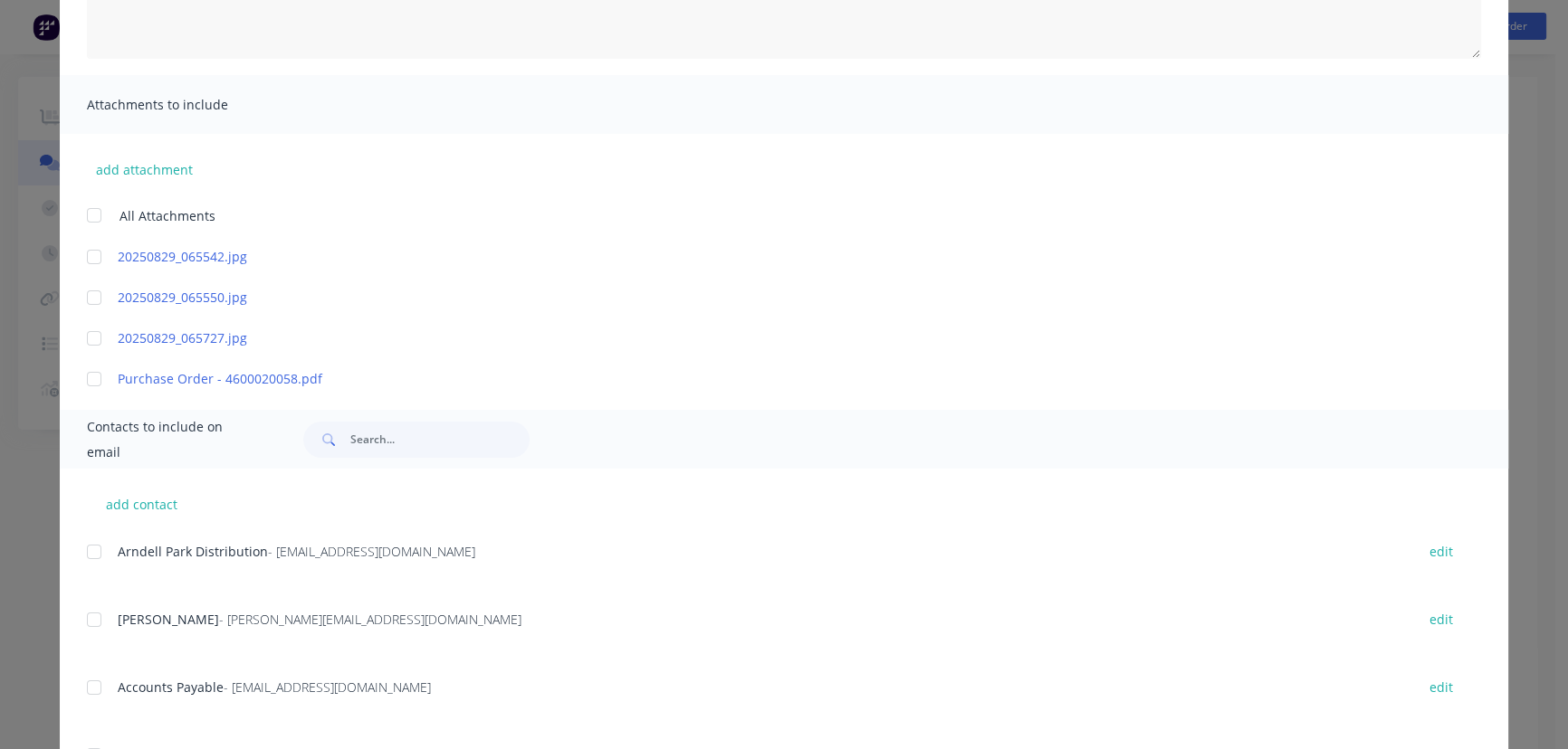
click at [92, 341] on div at bounding box center [94, 338] width 36 height 36
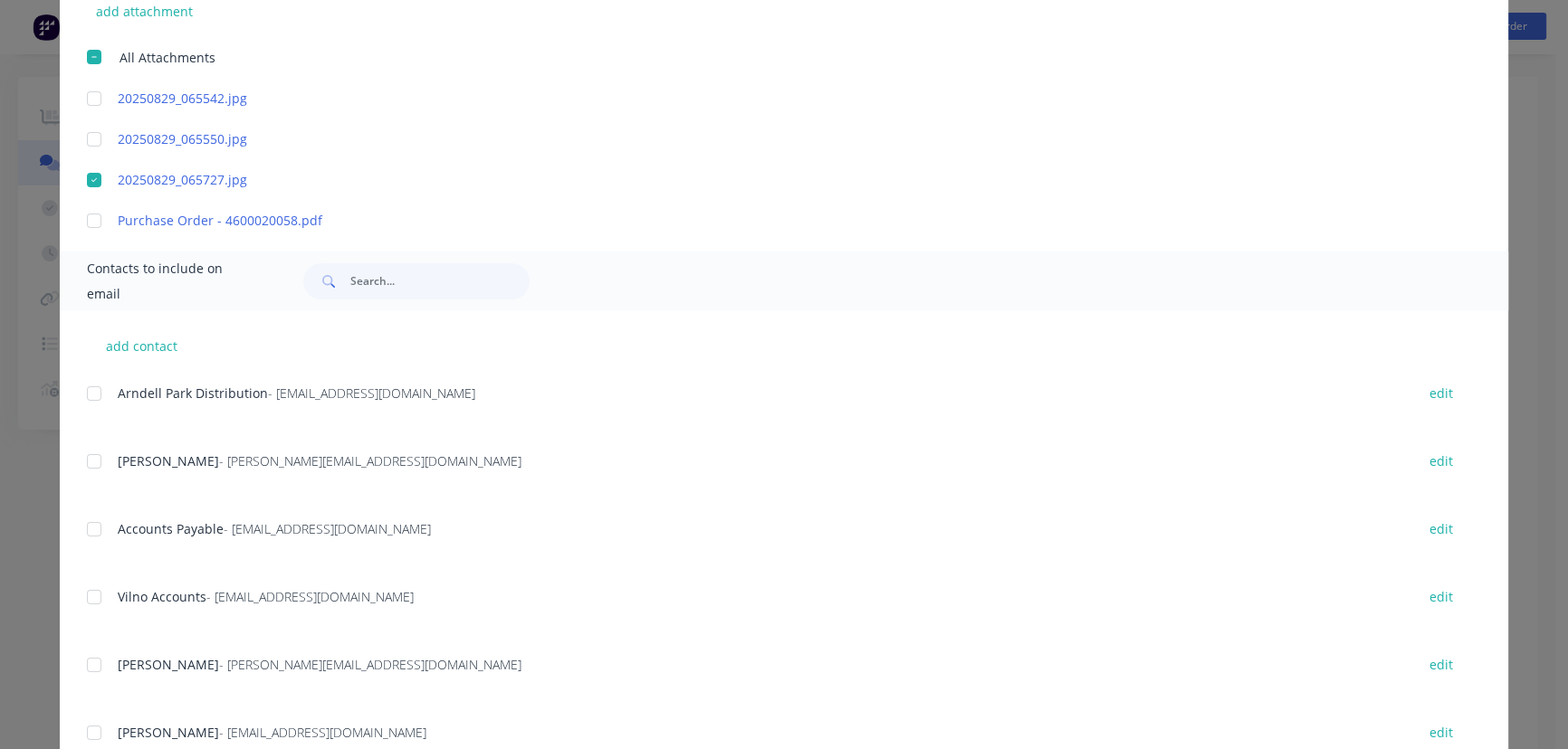
scroll to position [493, 0]
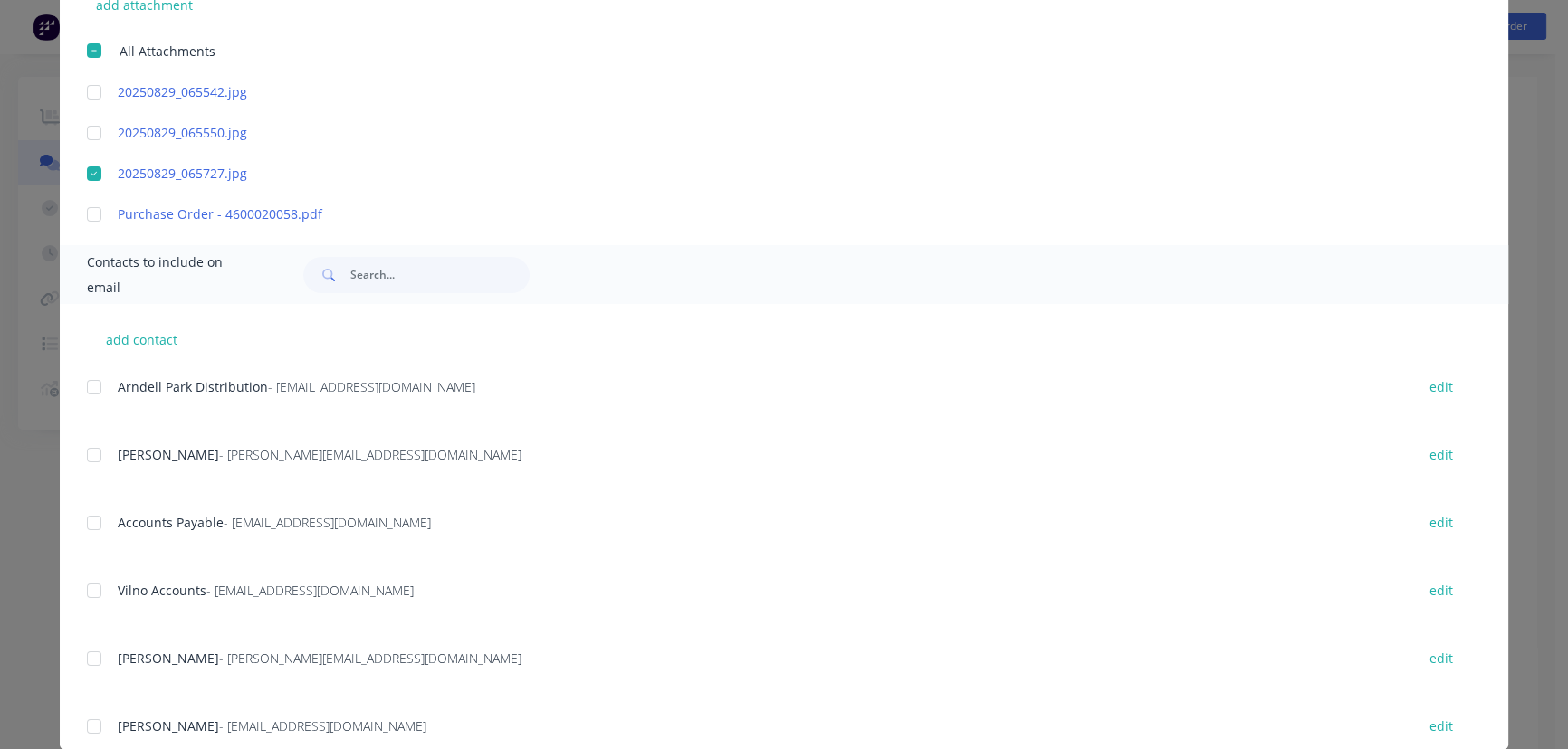
click at [91, 526] on div at bounding box center [94, 523] width 36 height 36
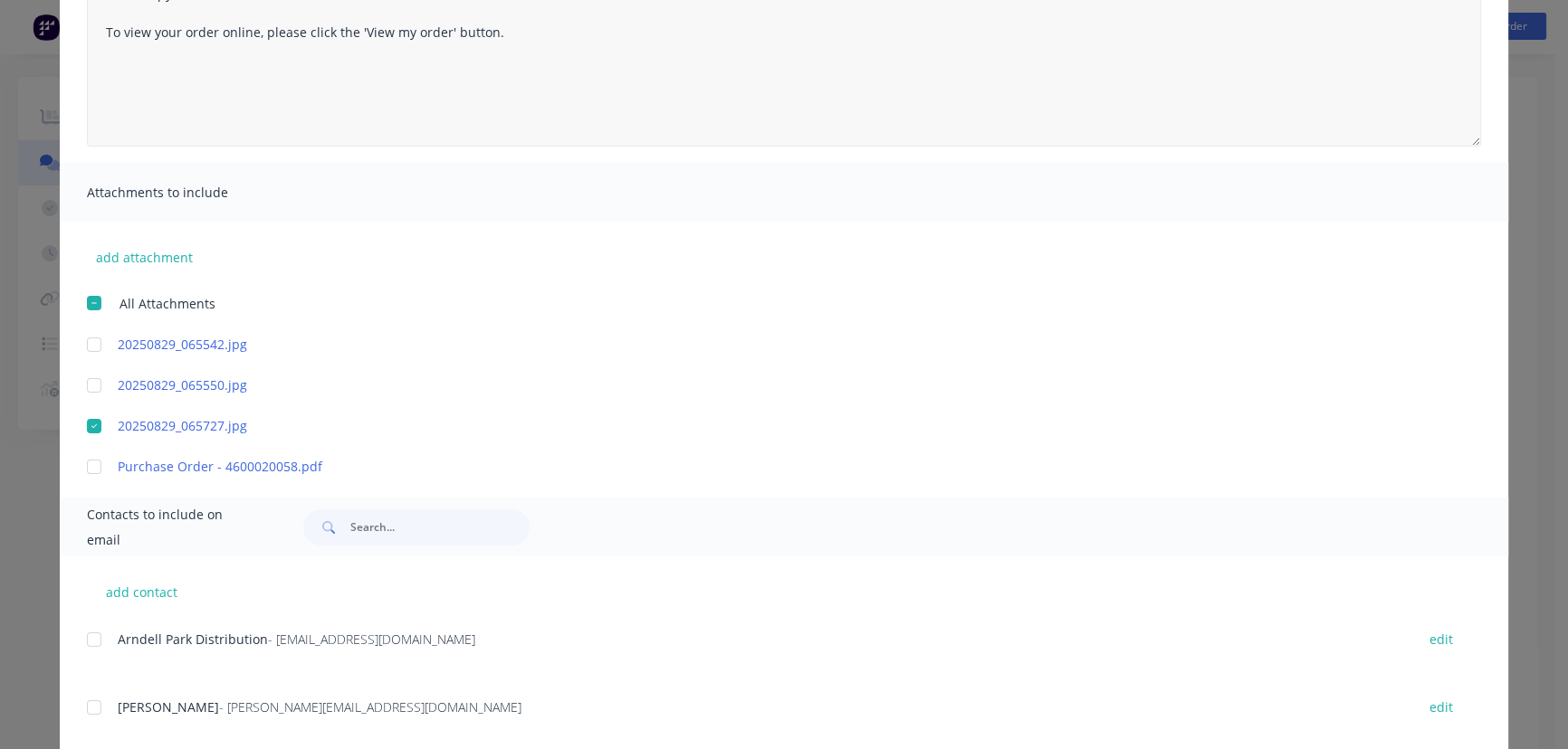
scroll to position [0, 0]
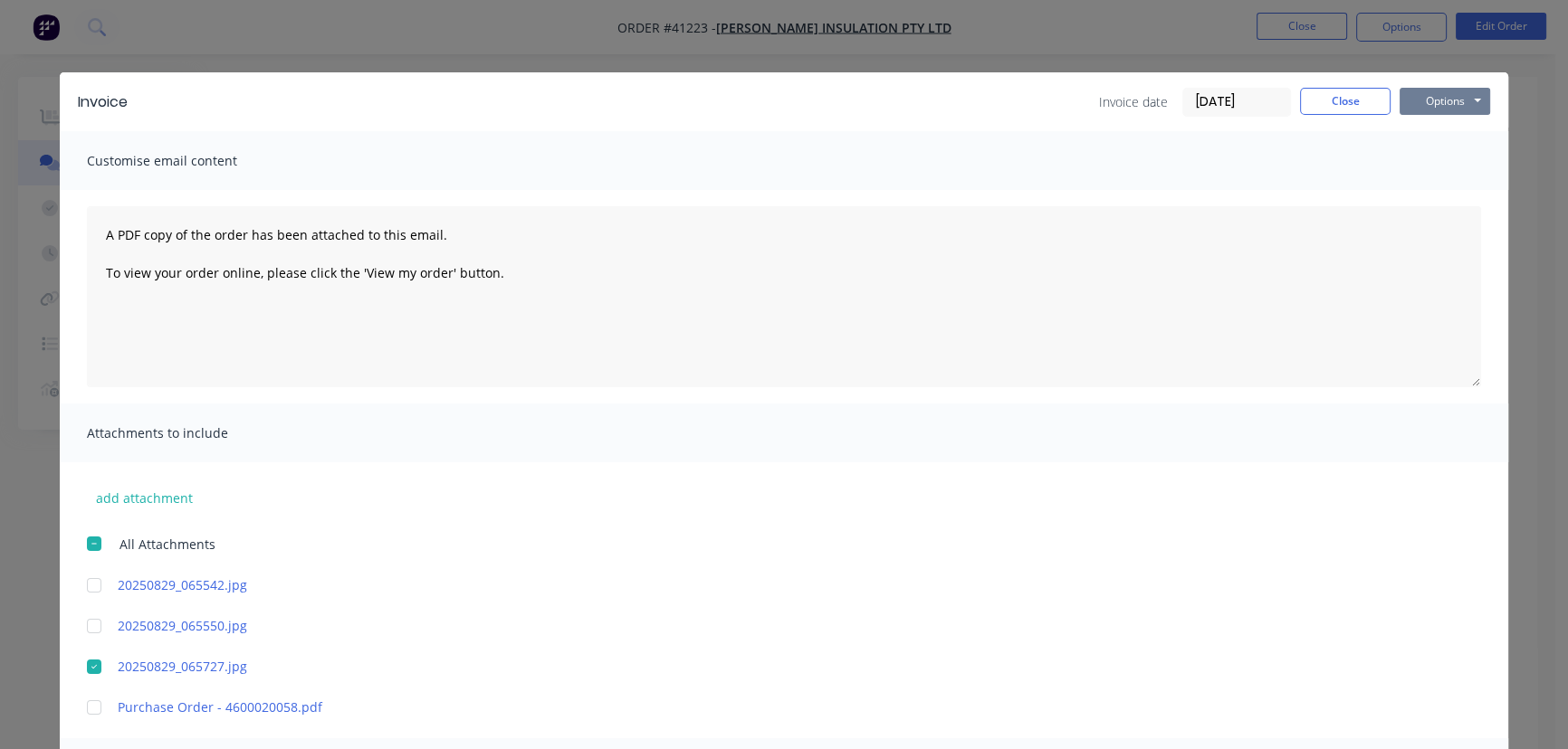
drag, startPoint x: 1427, startPoint y: 100, endPoint x: 1441, endPoint y: 108, distance: 16.1
click at [1427, 99] on button "Options" at bounding box center [1444, 101] width 90 height 27
click at [1448, 189] on button "Email" at bounding box center [1457, 192] width 116 height 29
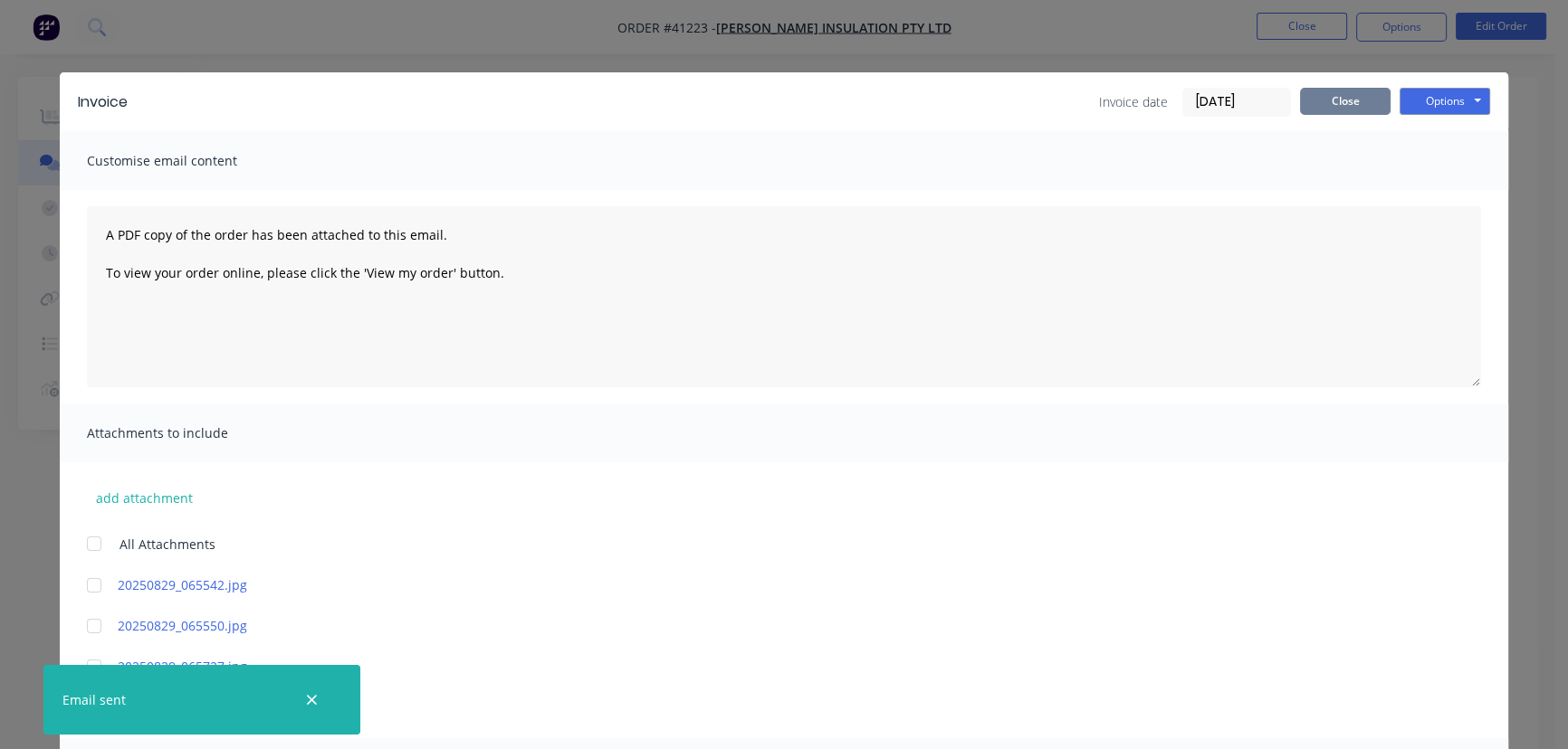
click at [1321, 101] on button "Close" at bounding box center [1344, 101] width 90 height 27
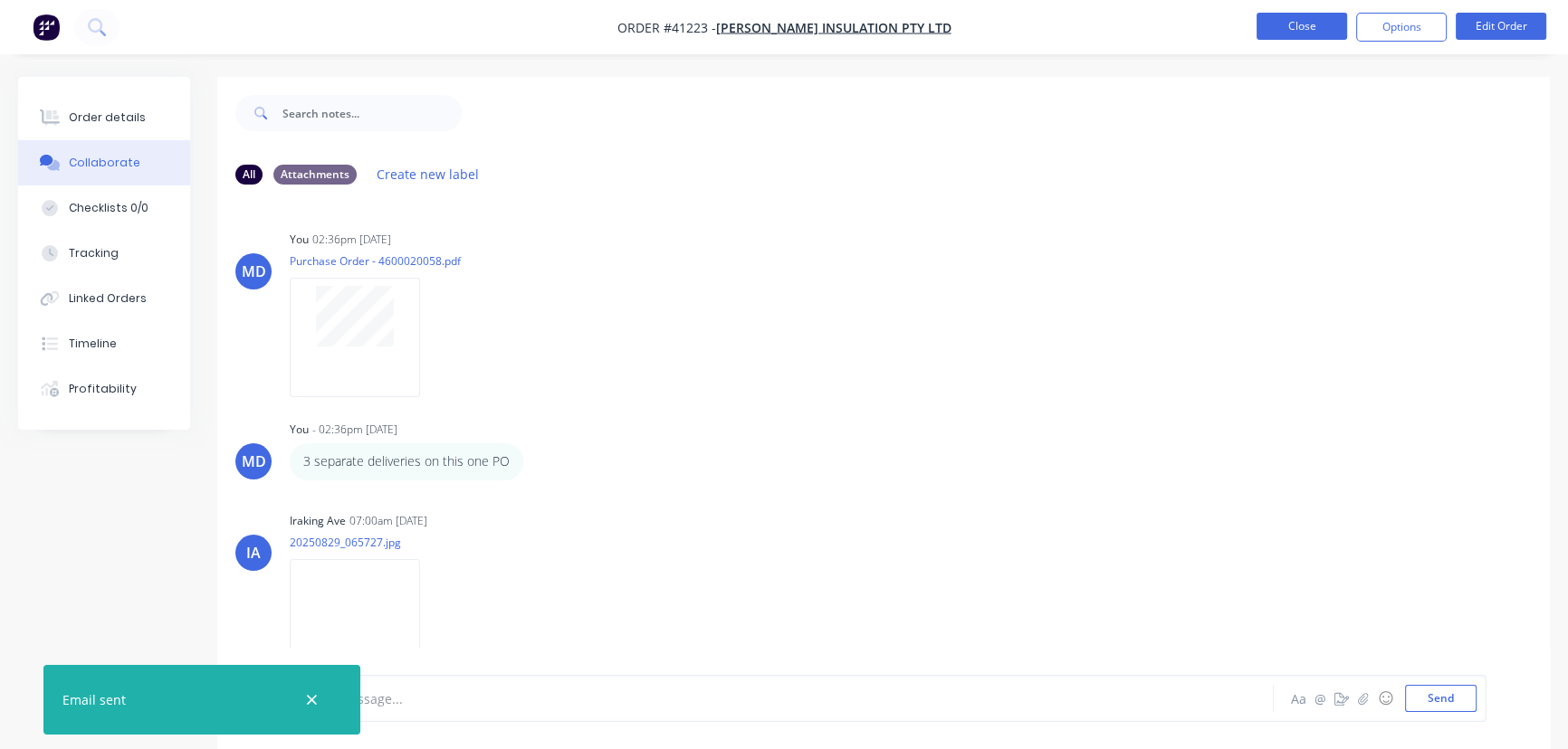
click at [1279, 30] on button "Close" at bounding box center [1301, 26] width 90 height 27
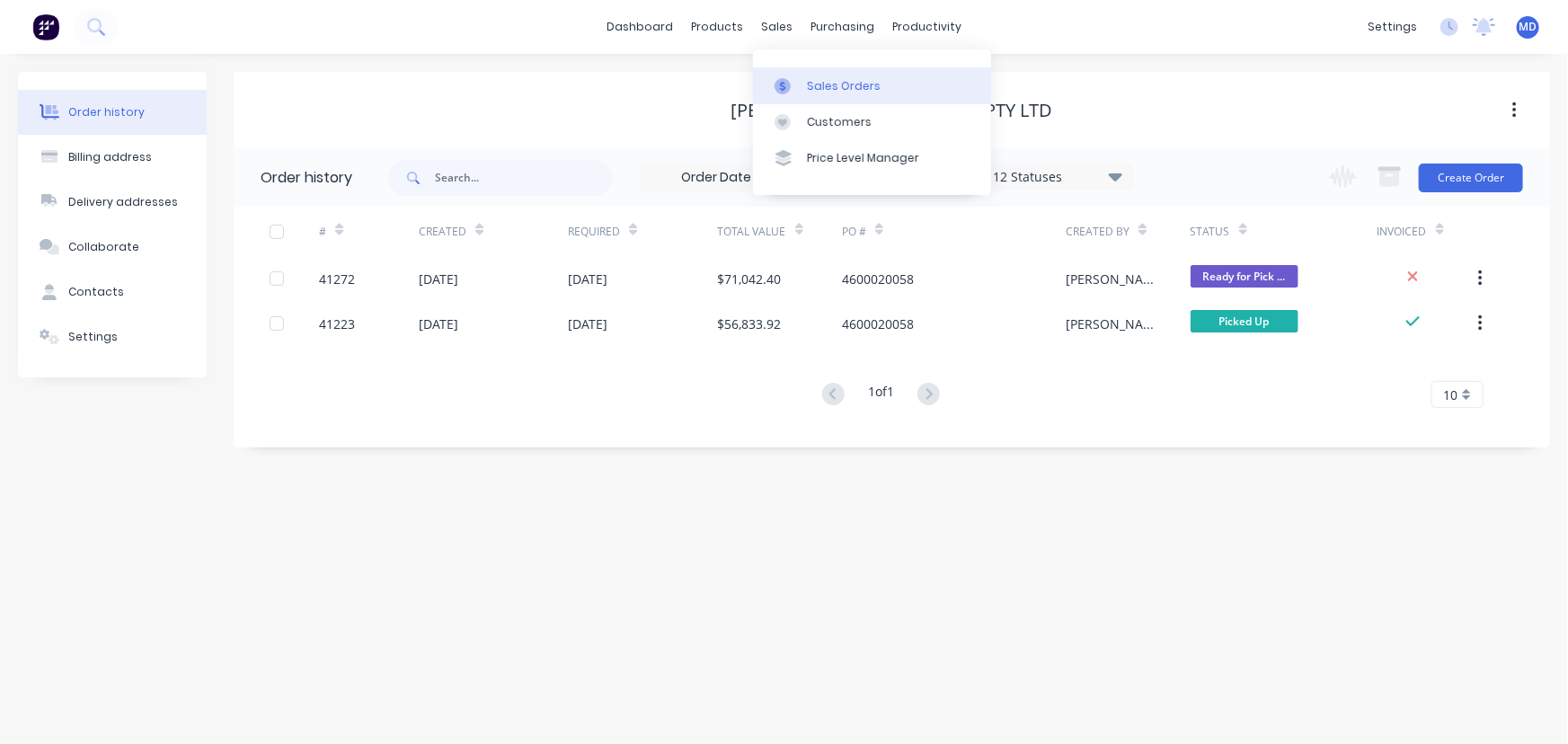
click at [816, 81] on div "Sales Orders" at bounding box center [844, 86] width 73 height 16
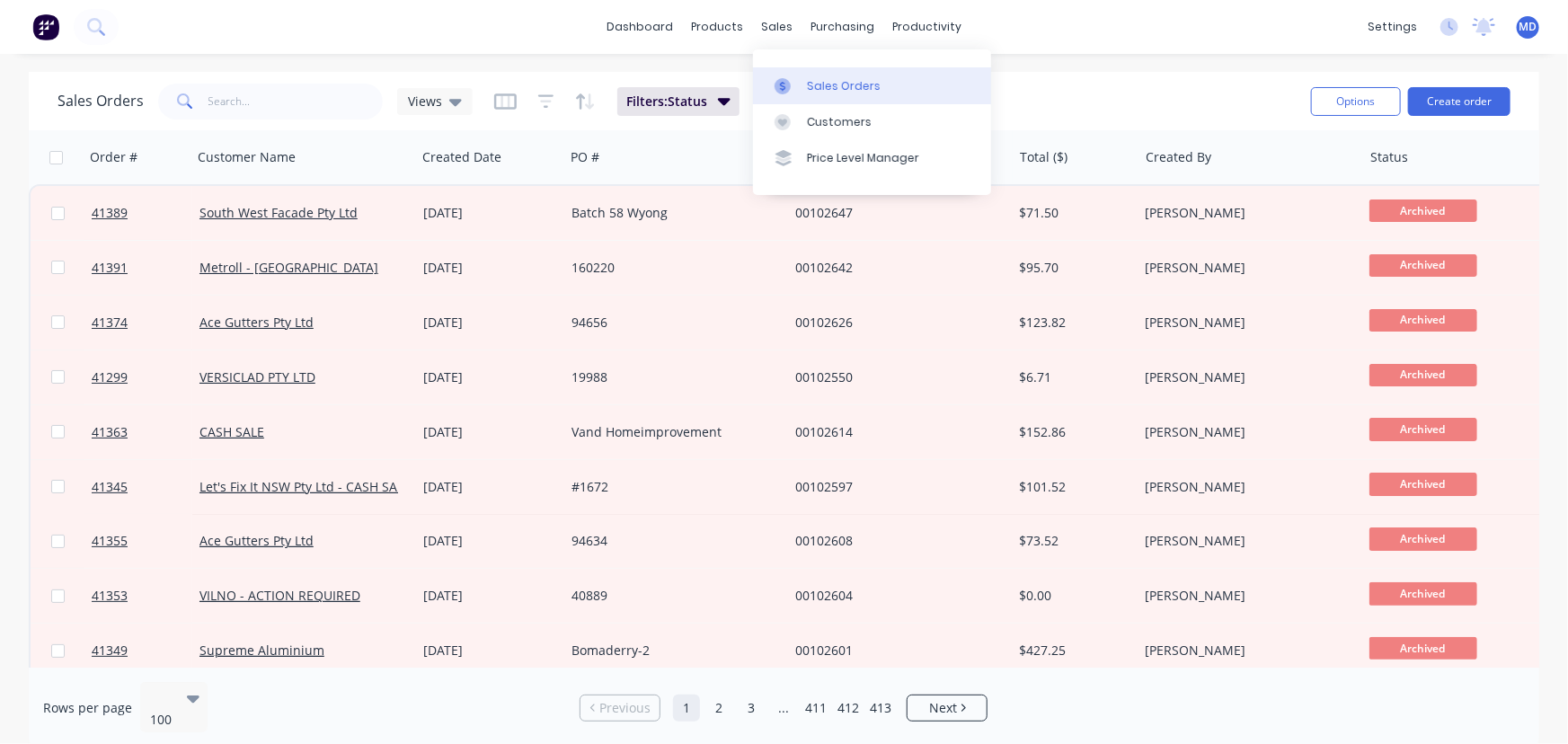
click at [833, 84] on div "Sales Orders" at bounding box center [844, 86] width 73 height 16
click at [301, 105] on input "text" at bounding box center [296, 102] width 175 height 36
click at [423, 96] on span "Views" at bounding box center [425, 101] width 34 height 19
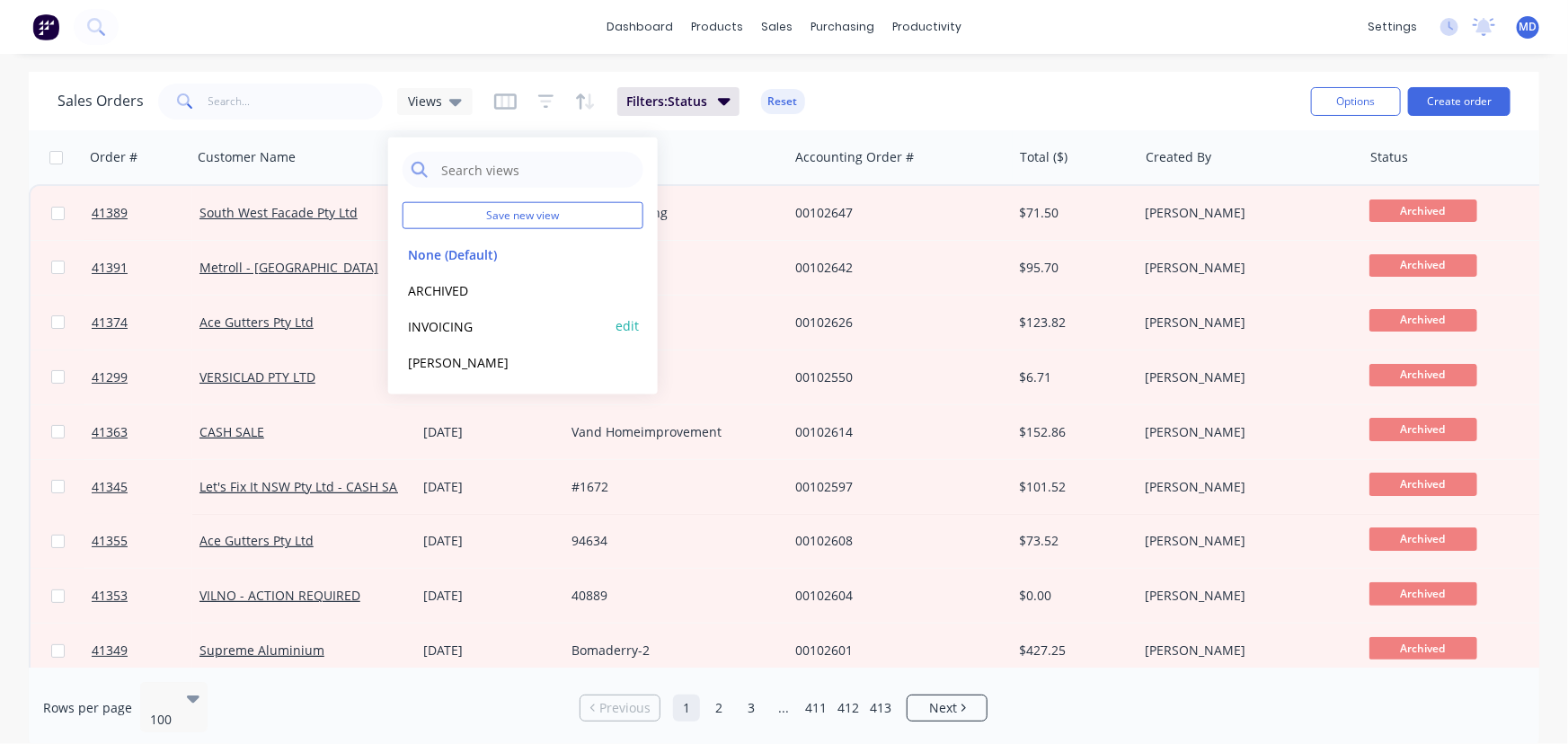
click at [440, 324] on button "INVOICING" at bounding box center [506, 326] width 205 height 21
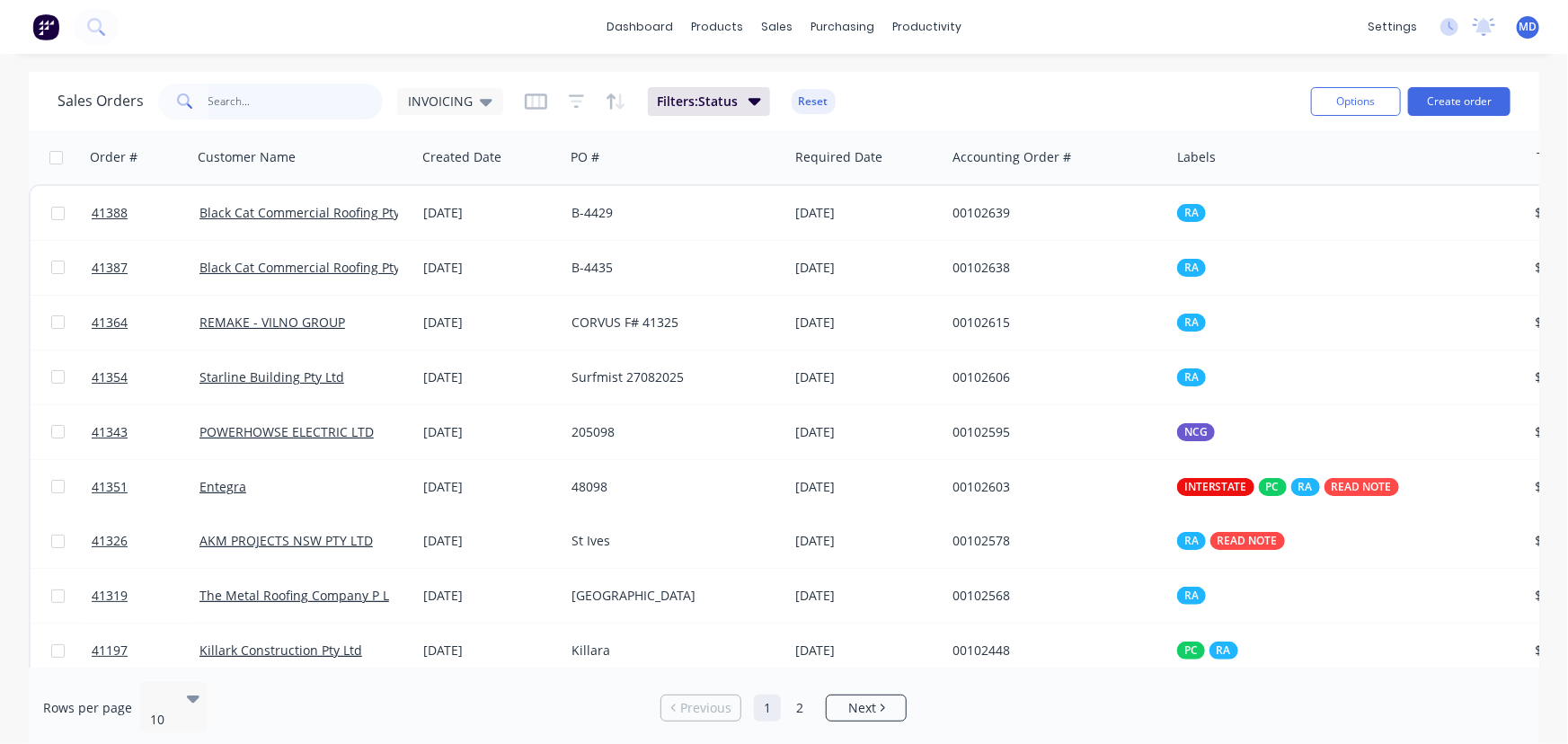
click at [269, 111] on input "text" at bounding box center [296, 102] width 175 height 36
type input "41197"
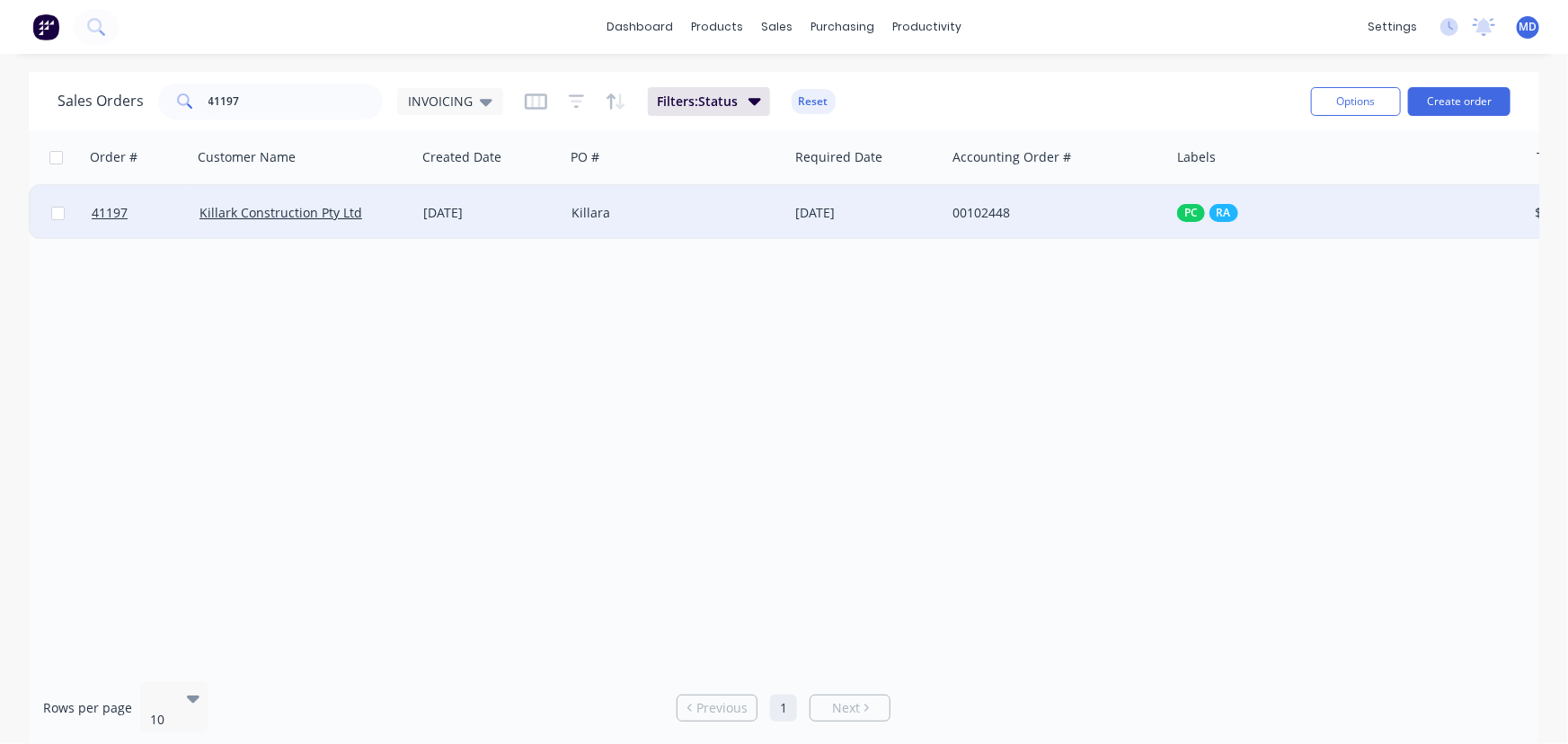
click at [693, 219] on div "Killara" at bounding box center [671, 213] width 200 height 18
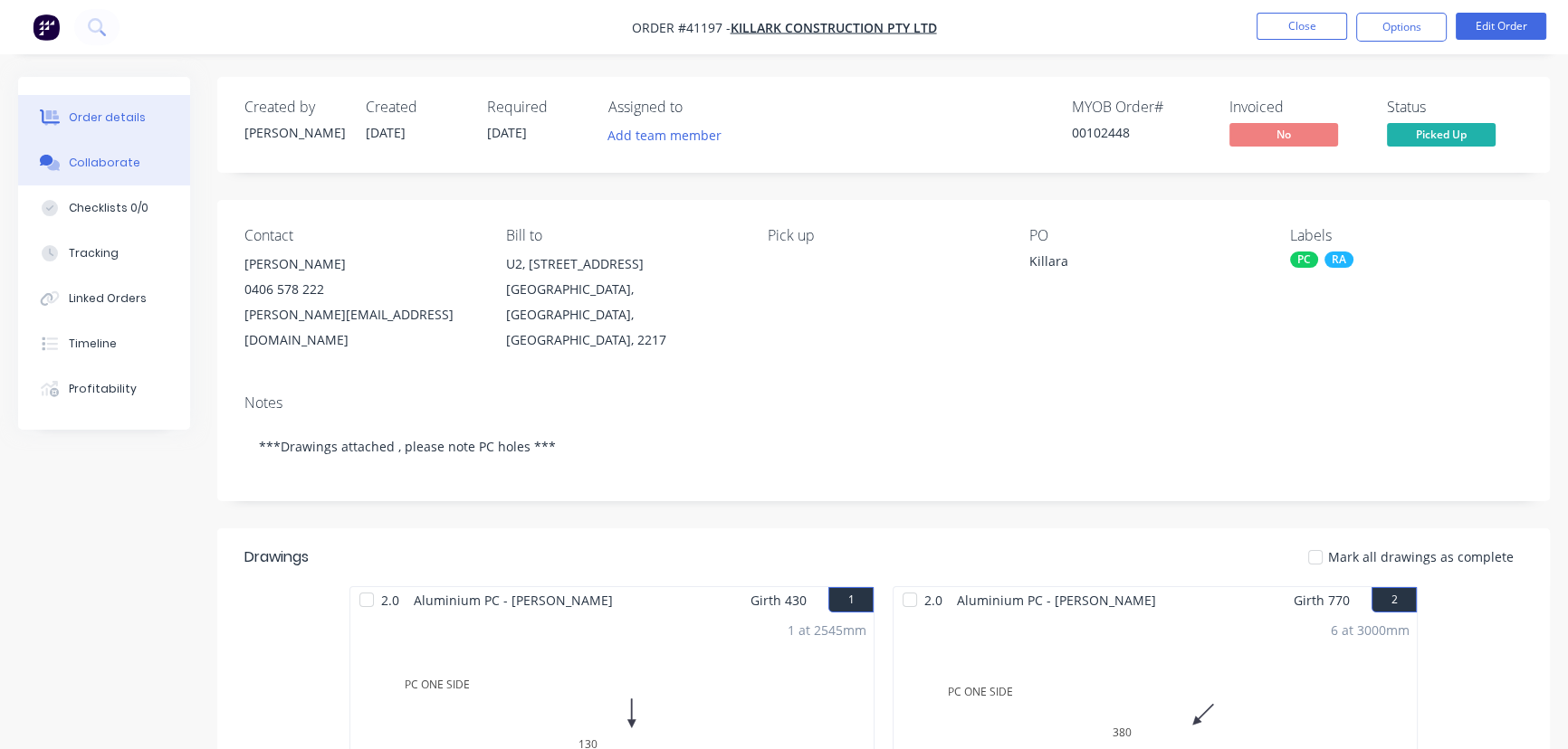
click at [117, 163] on div "Collaborate" at bounding box center [104, 162] width 71 height 16
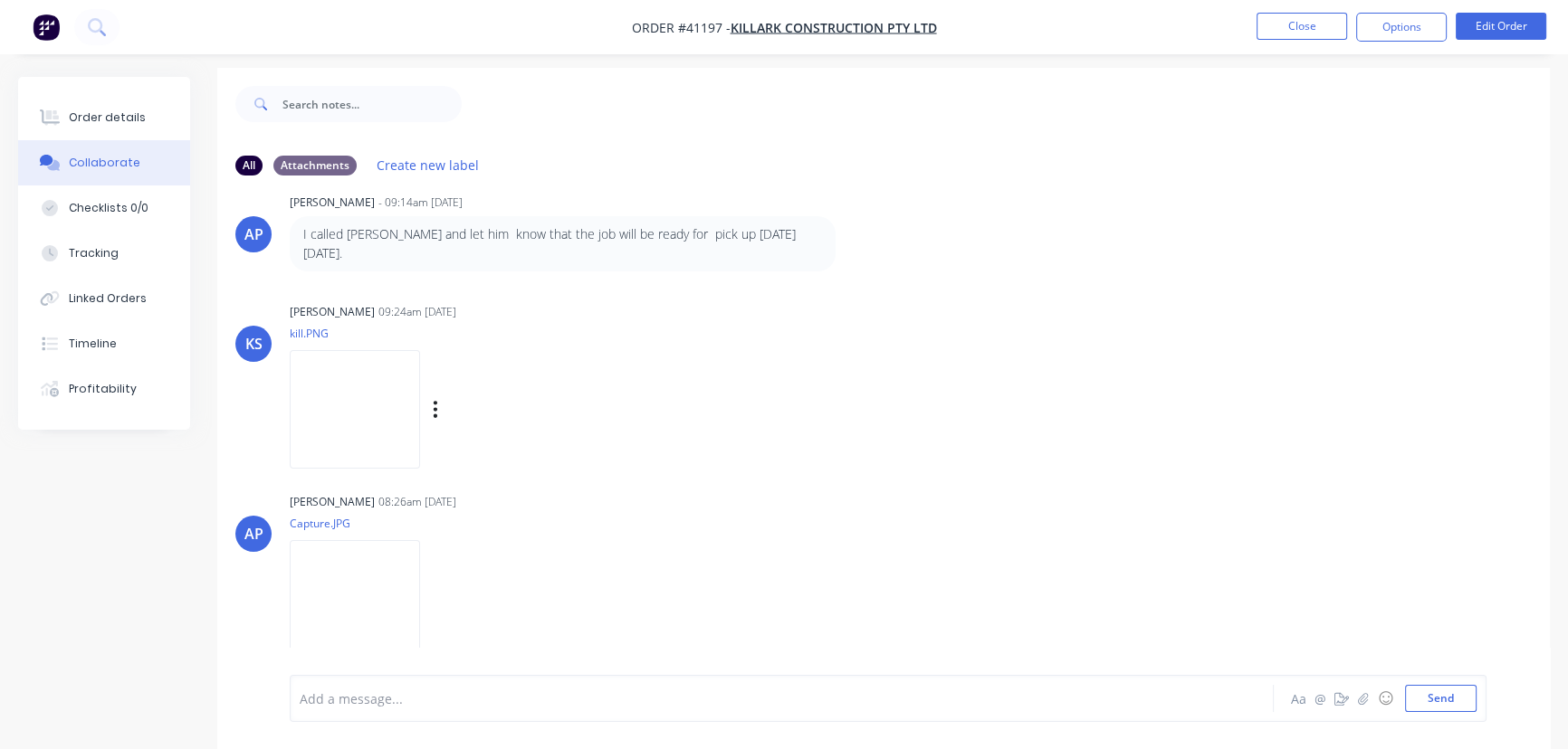
scroll to position [27, 0]
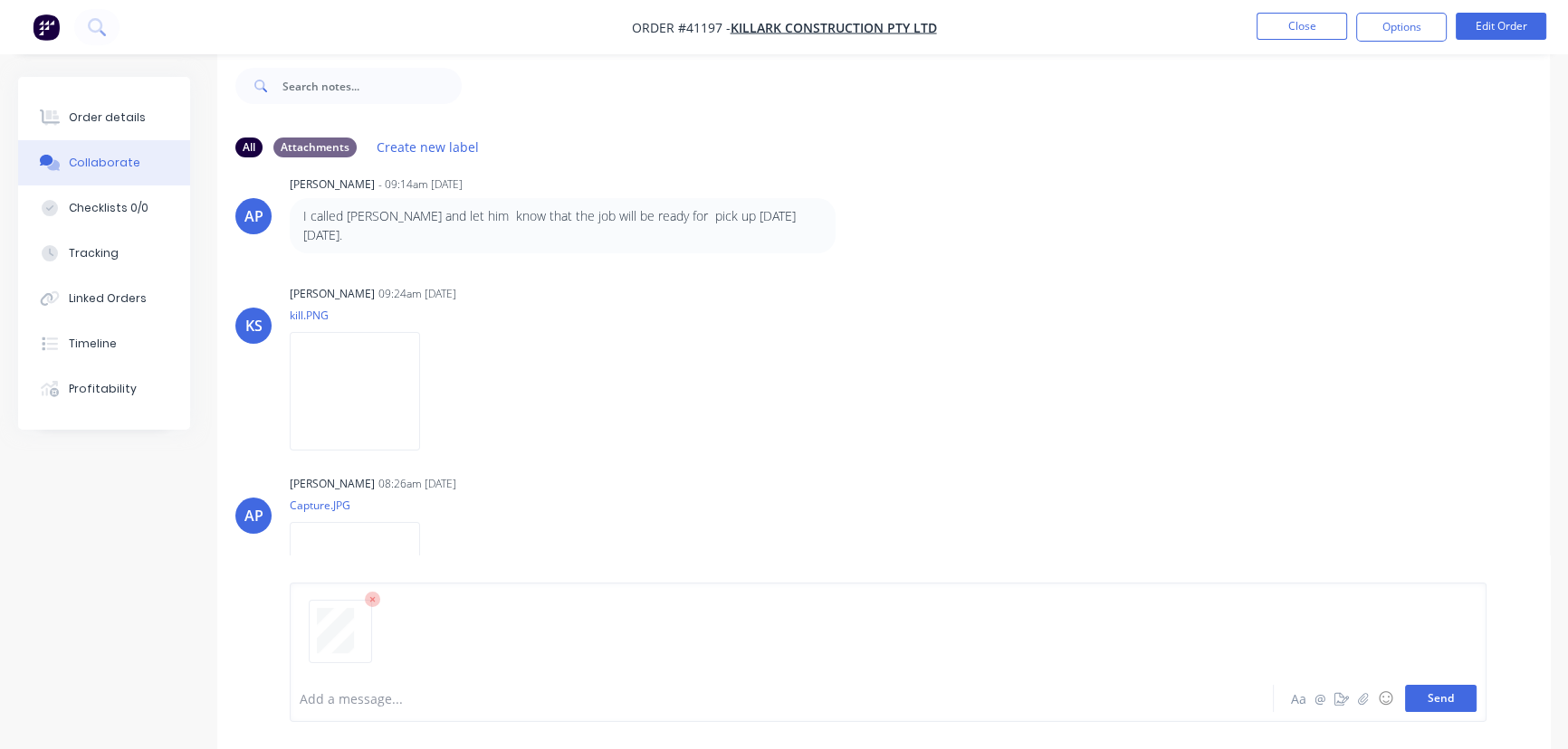
click at [1462, 702] on button "Send" at bounding box center [1440, 698] width 71 height 27
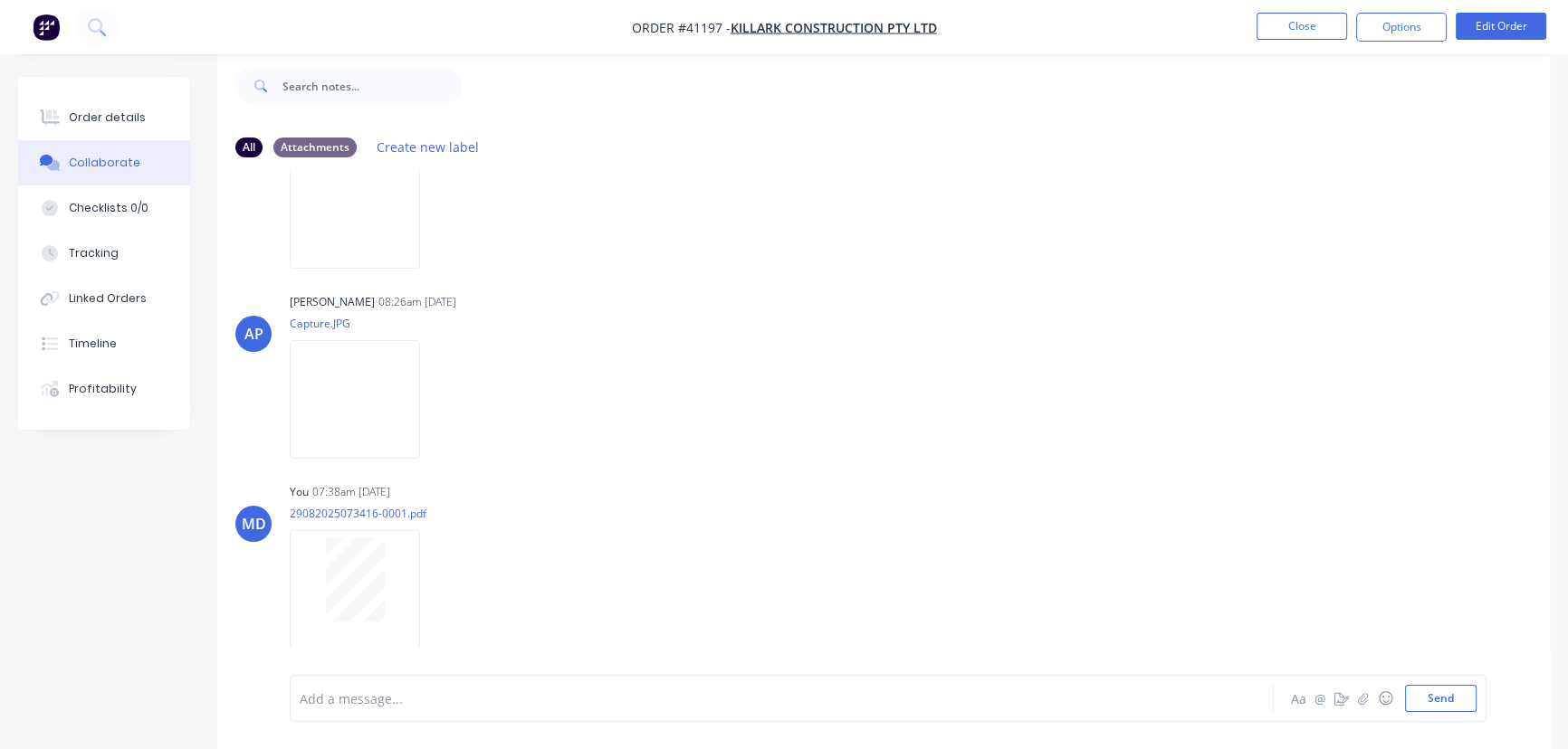
scroll to position [408, 0]
click at [1393, 470] on div "MD You 07:38am [DATE] 29082025073416-0001.pdf Labels Download Delete" at bounding box center [883, 552] width 1333 height 163
click at [1288, 30] on button "Close" at bounding box center [1301, 26] width 90 height 27
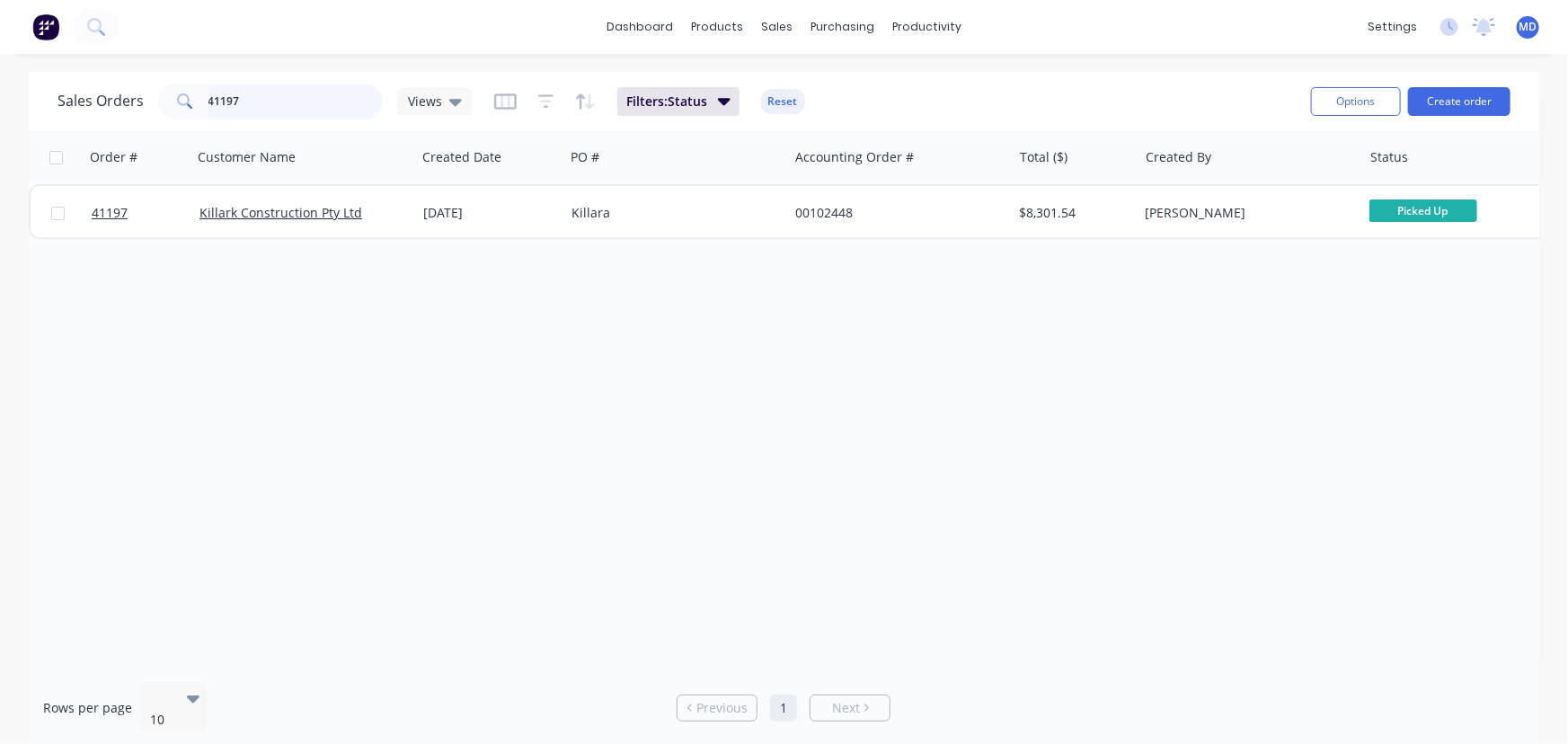
click at [307, 98] on input "41197" at bounding box center [296, 102] width 175 height 36
type input "41234"
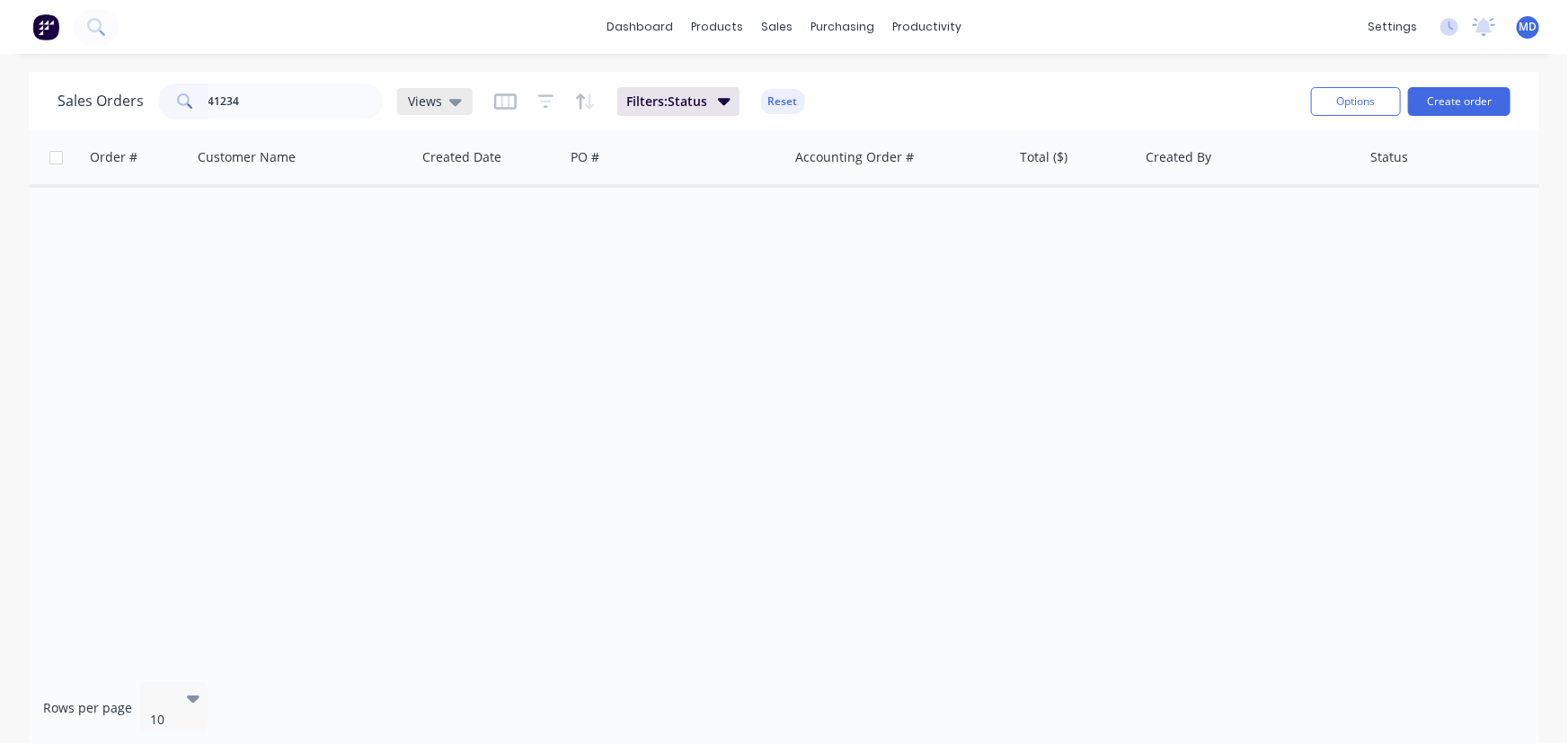
drag, startPoint x: 430, startPoint y: 91, endPoint x: 430, endPoint y: 113, distance: 22.0
click at [430, 91] on span "Views" at bounding box center [425, 101] width 34 height 19
click at [444, 287] on button "ARCHIVED" at bounding box center [506, 290] width 205 height 21
click at [841, 126] on div "Customers" at bounding box center [839, 121] width 65 height 16
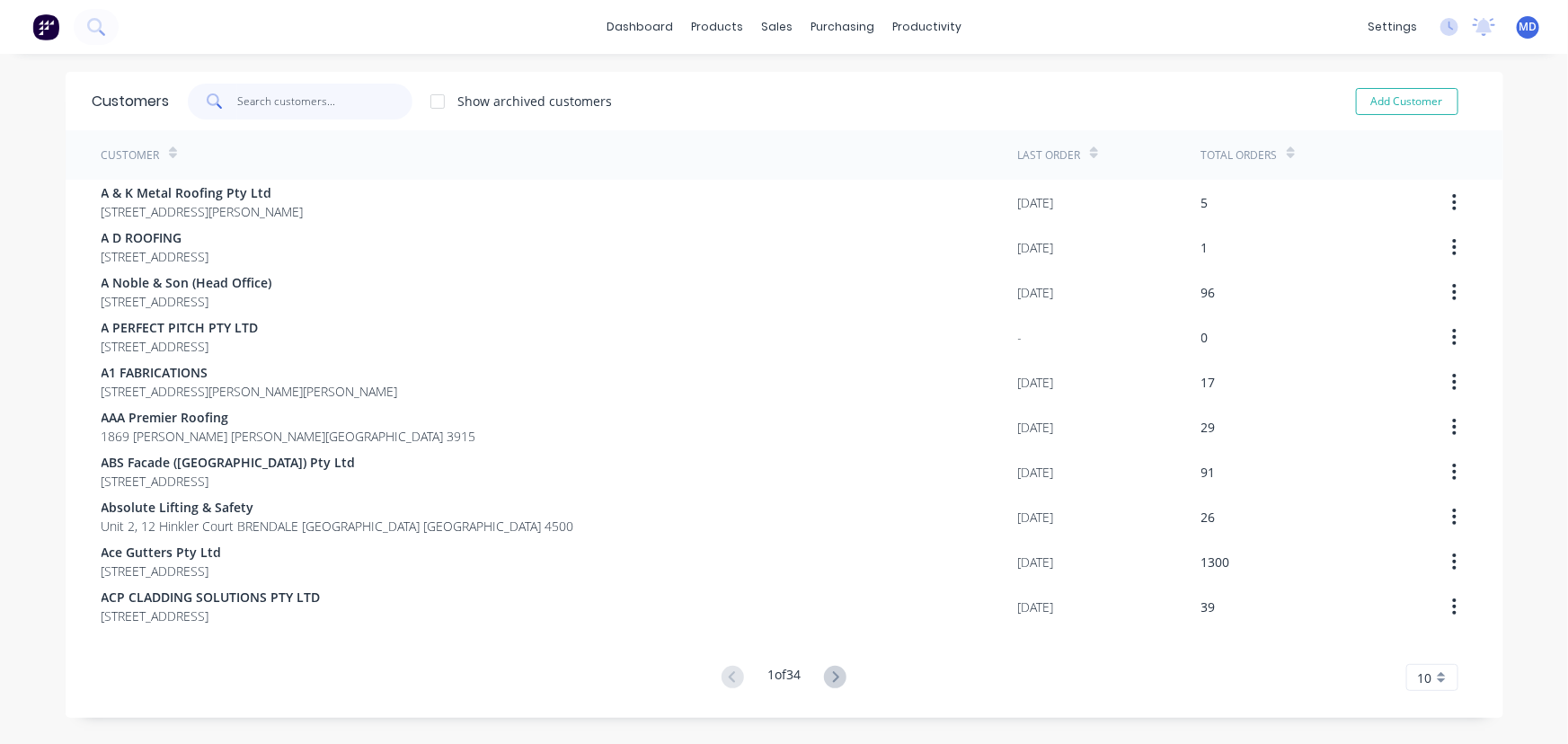
click at [323, 107] on input "text" at bounding box center [325, 102] width 175 height 36
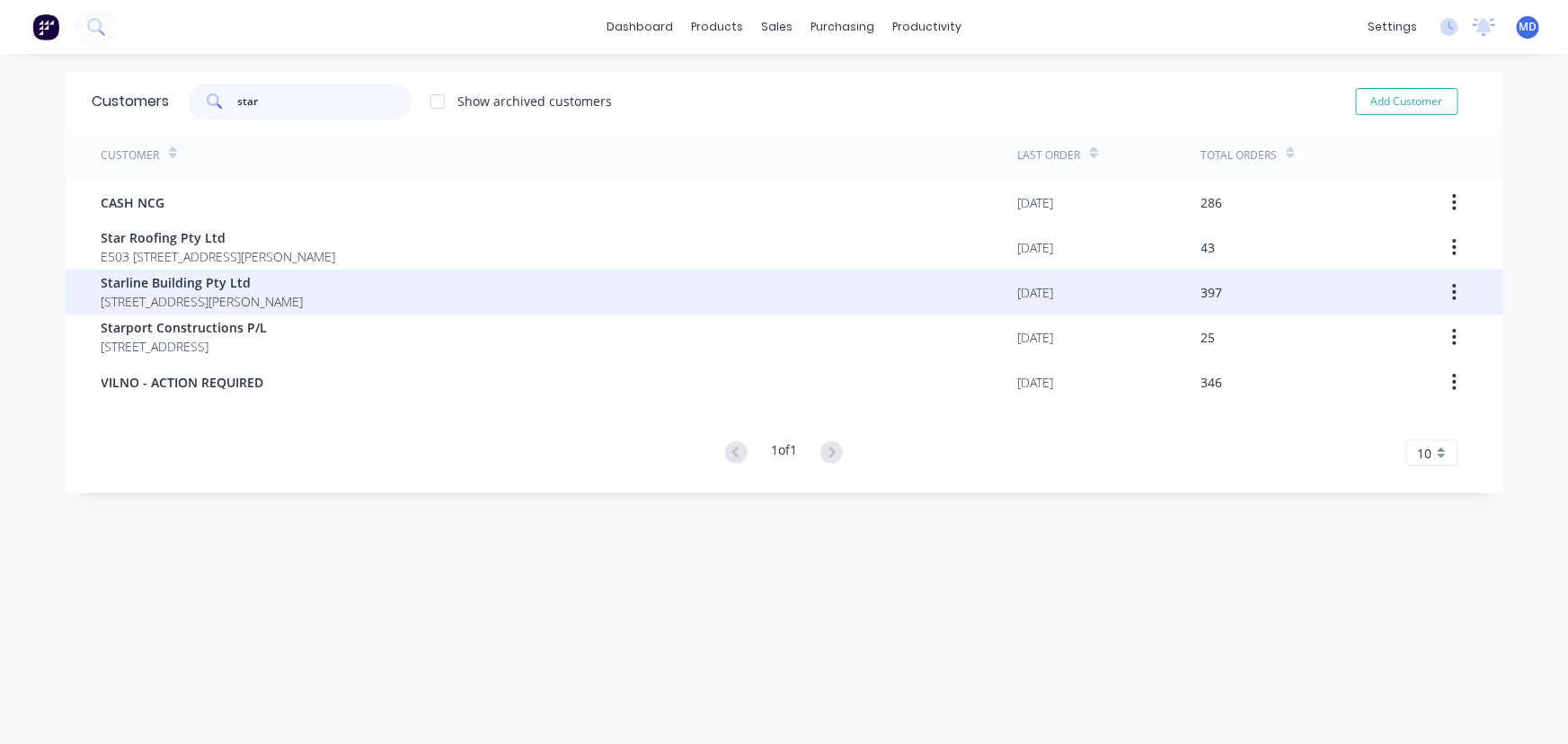
type input "star"
click at [182, 287] on span "Starline Building Pty Ltd" at bounding box center [202, 283] width 202 height 19
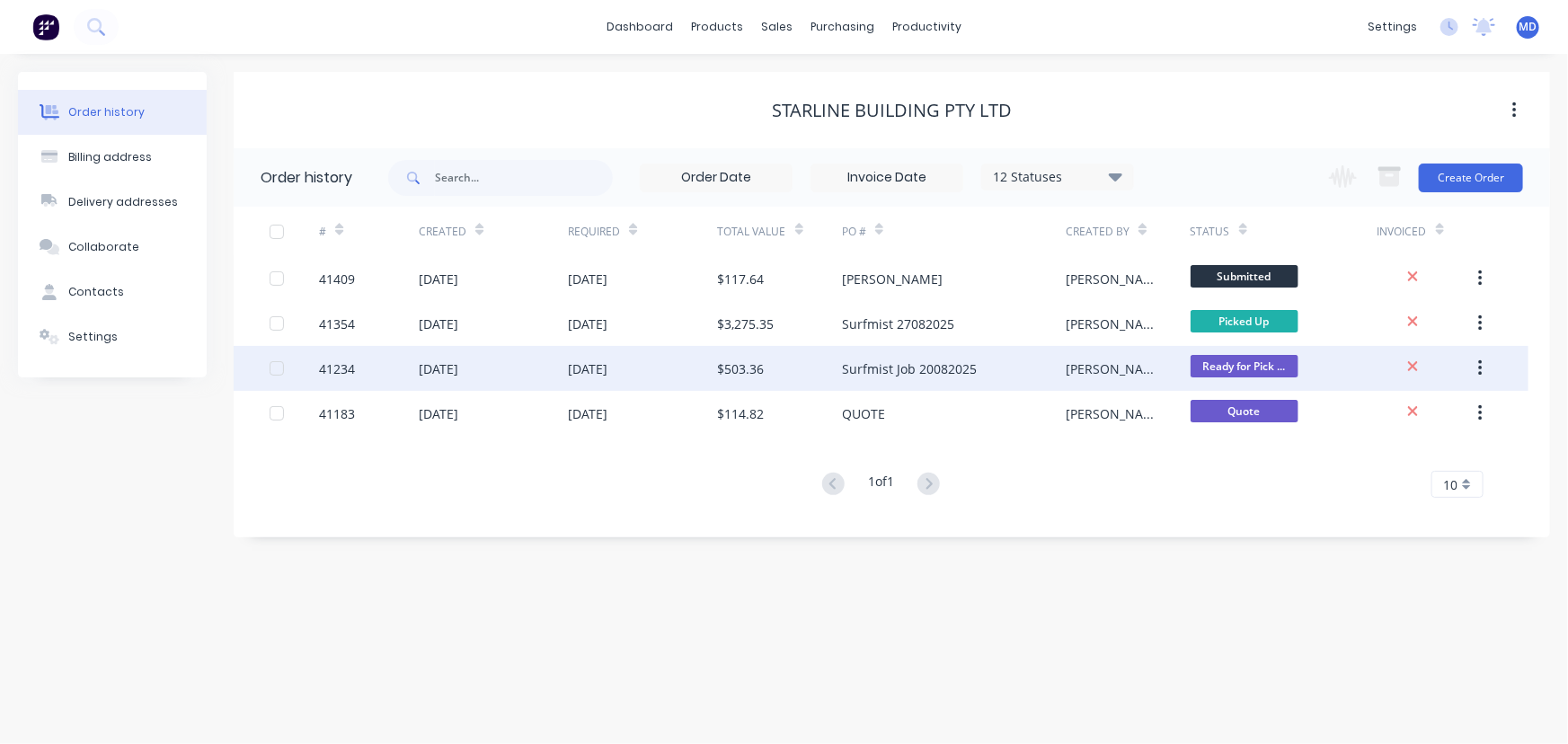
click at [440, 367] on div "[DATE]" at bounding box center [439, 369] width 40 height 19
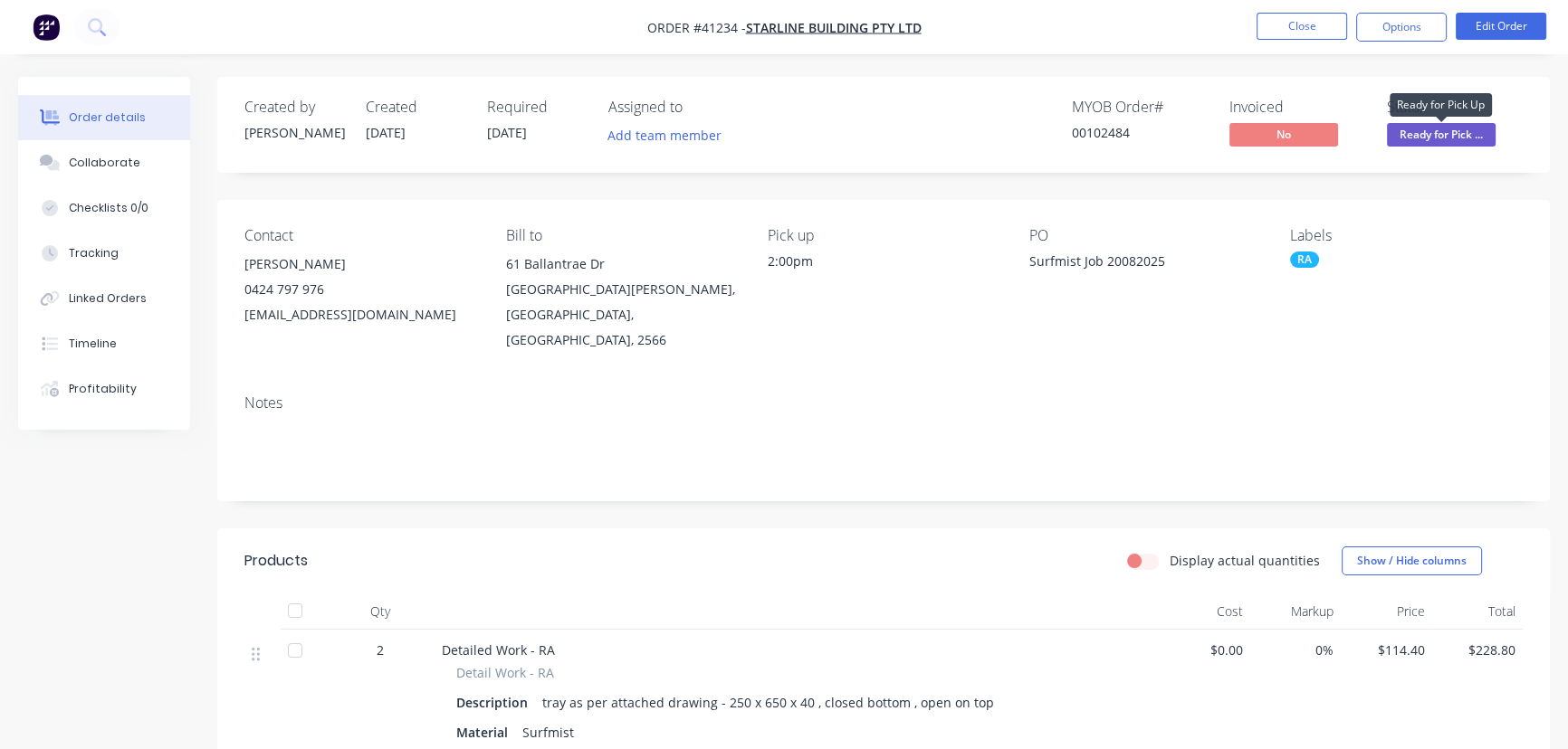
click at [1408, 127] on span "Ready for Pick ..." at bounding box center [1441, 135] width 109 height 23
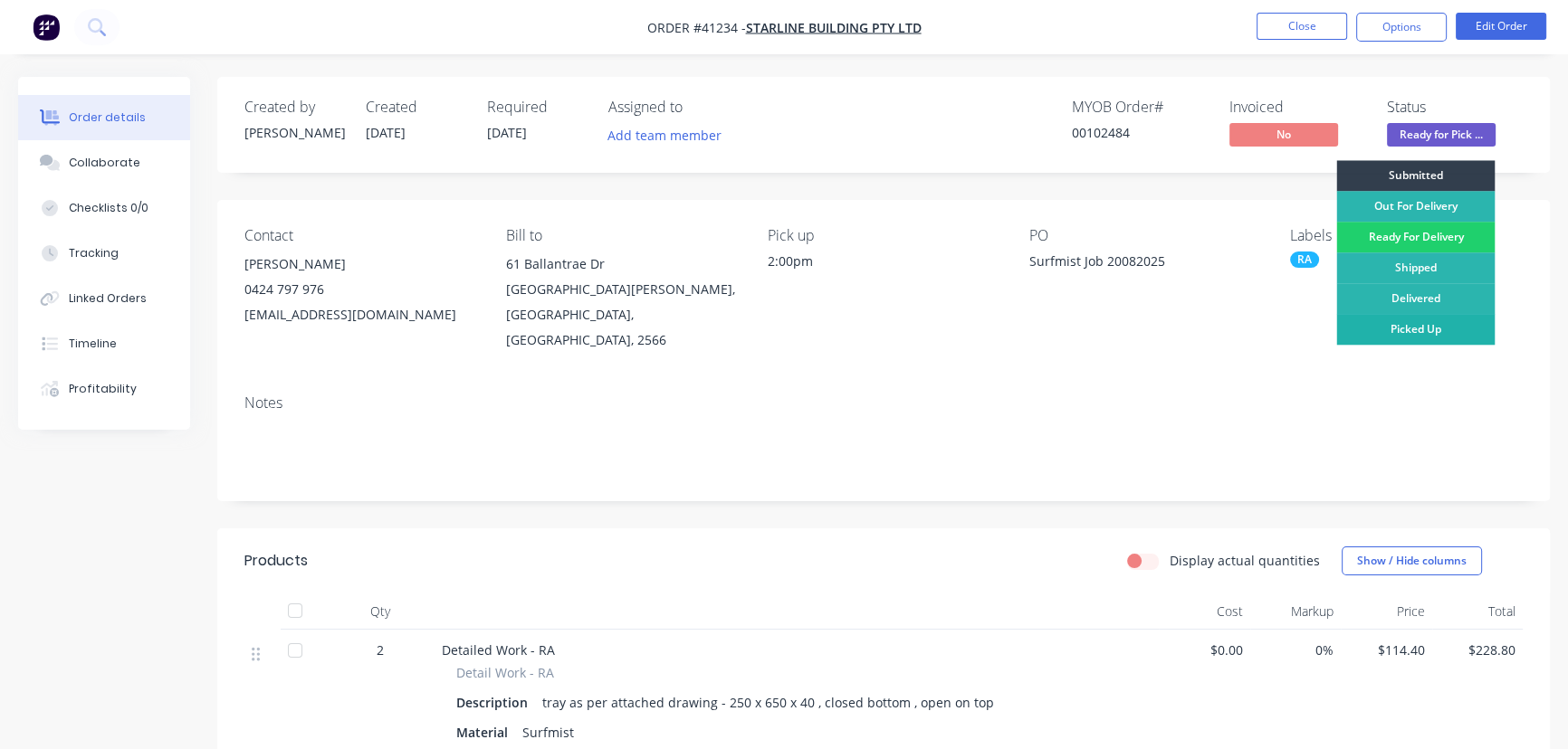
click at [1430, 328] on div "Picked Up" at bounding box center [1415, 329] width 158 height 30
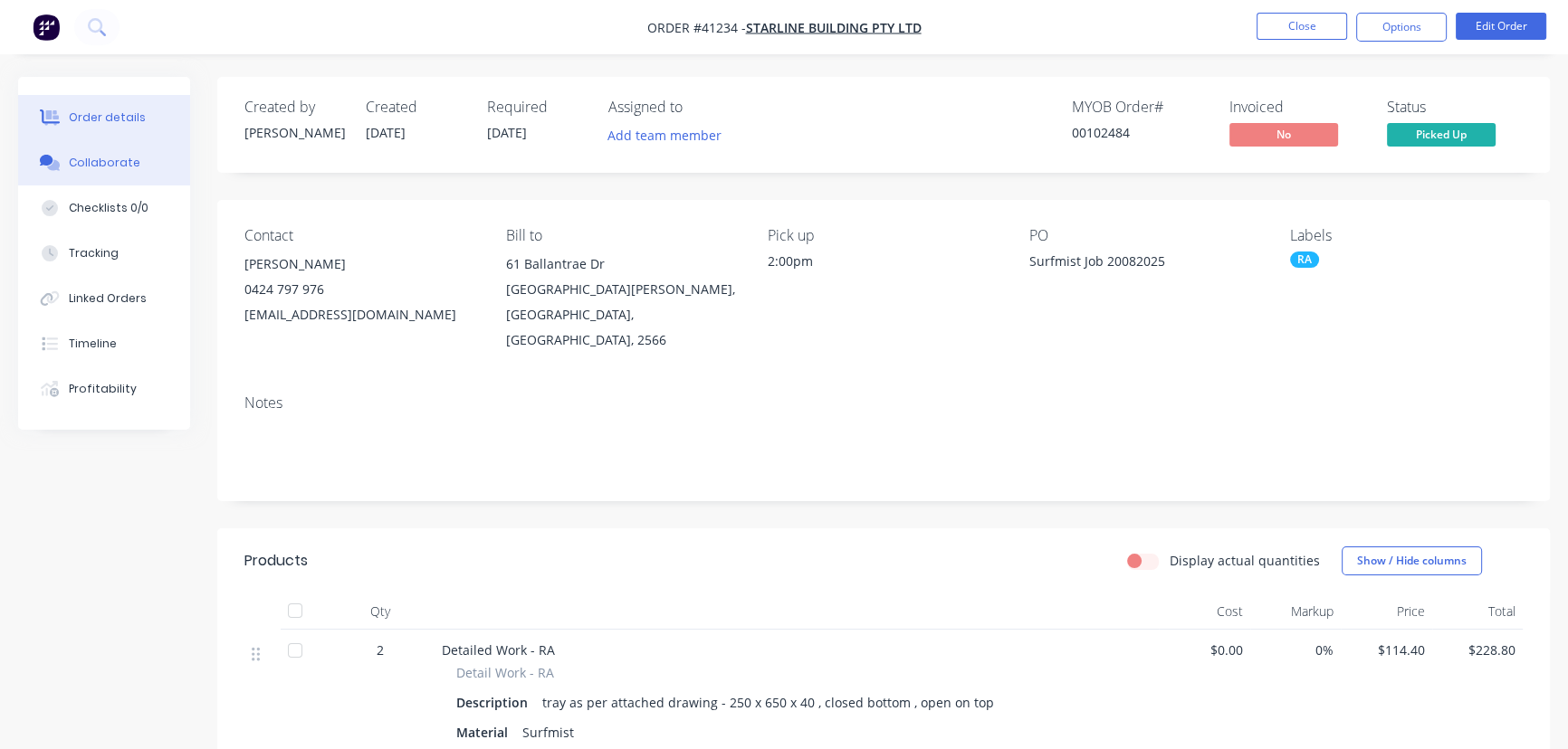
click at [104, 160] on div "Collaborate" at bounding box center [104, 162] width 71 height 16
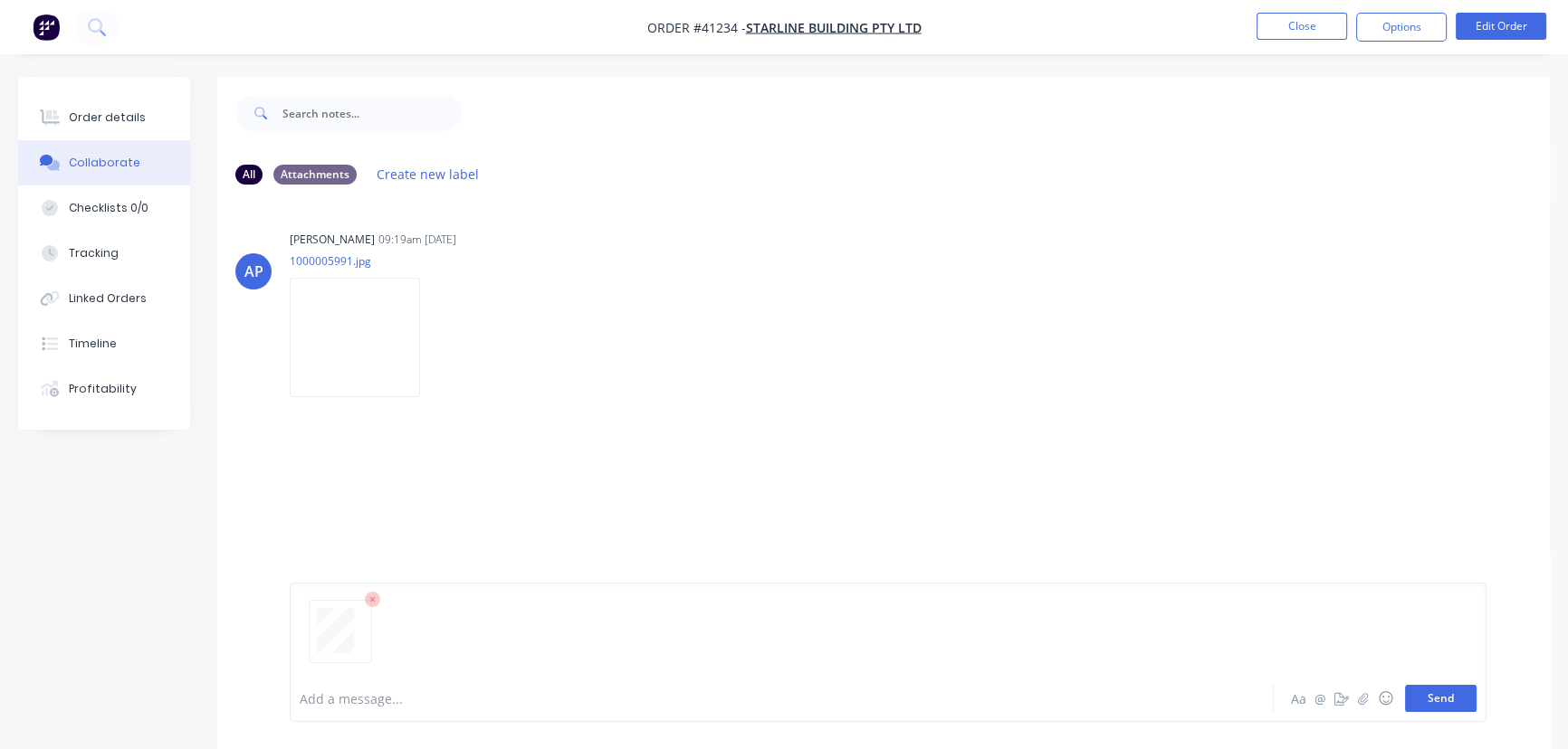
click at [1443, 703] on button "Send" at bounding box center [1440, 698] width 71 height 27
click at [1307, 31] on button "Close" at bounding box center [1301, 26] width 90 height 27
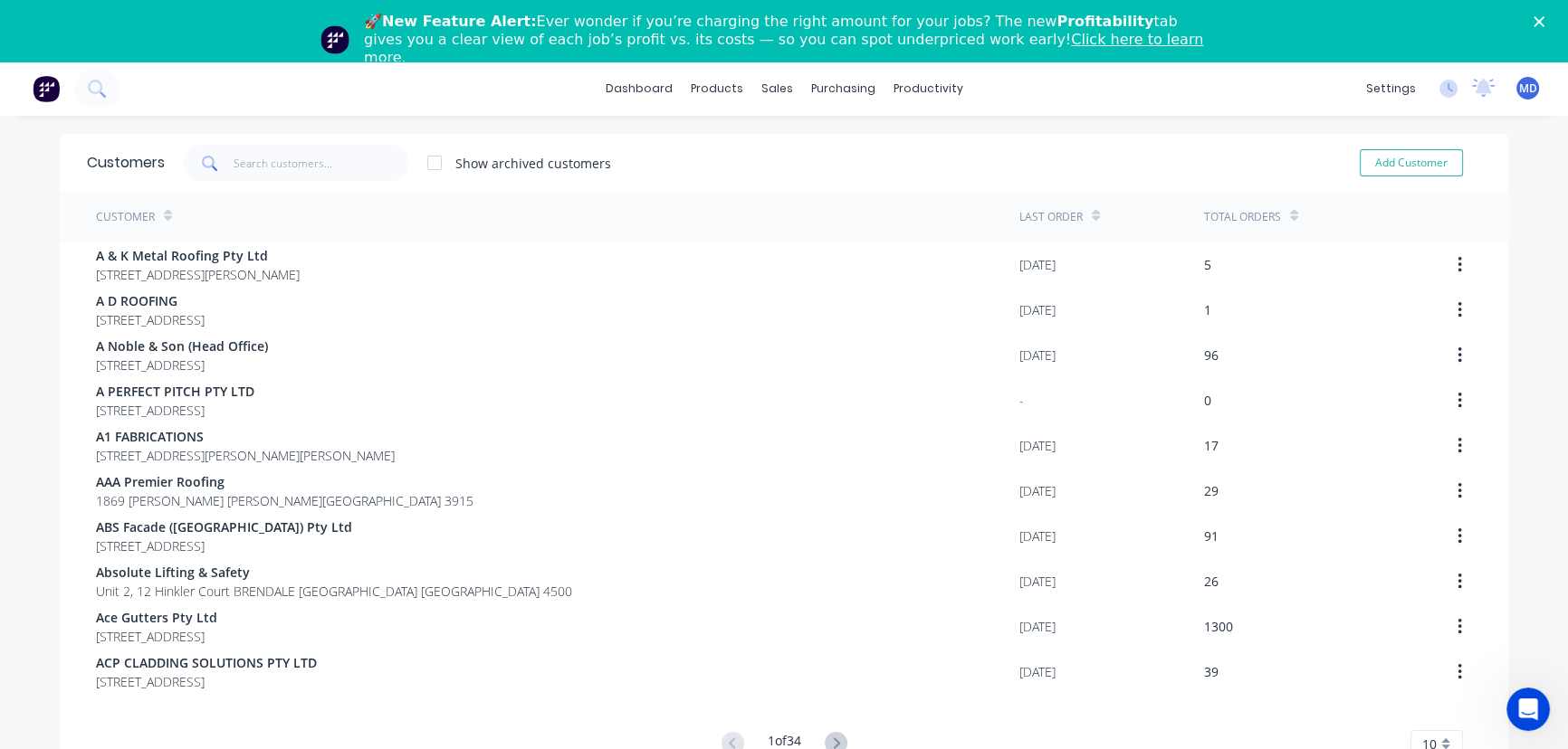
click at [1544, 16] on icon "Close" at bounding box center [1539, 21] width 10 height 10
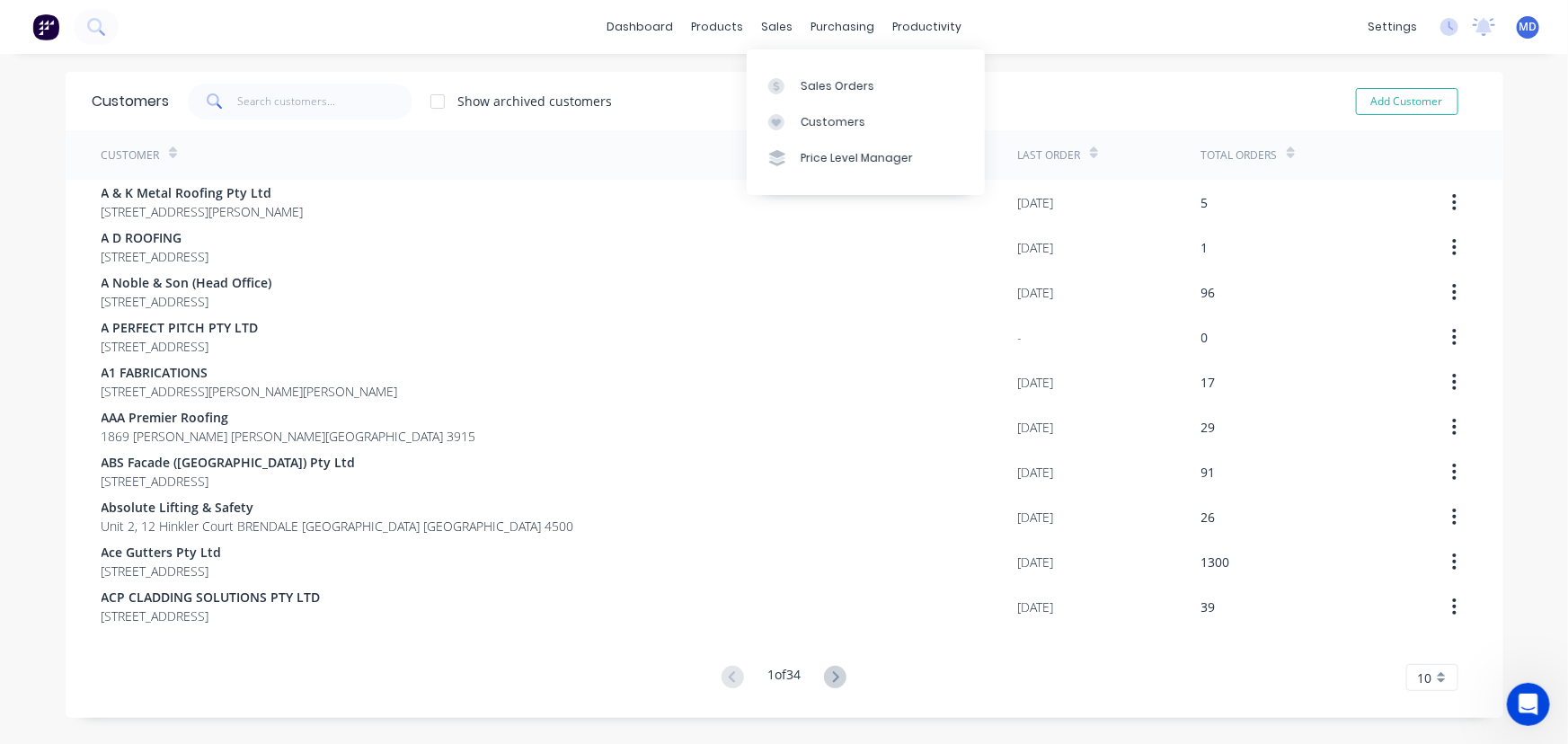
drag, startPoint x: 838, startPoint y: 127, endPoint x: 507, endPoint y: 142, distance: 331.3
click at [838, 126] on div "Customers" at bounding box center [832, 121] width 65 height 16
click at [338, 113] on input "text" at bounding box center [325, 102] width 175 height 36
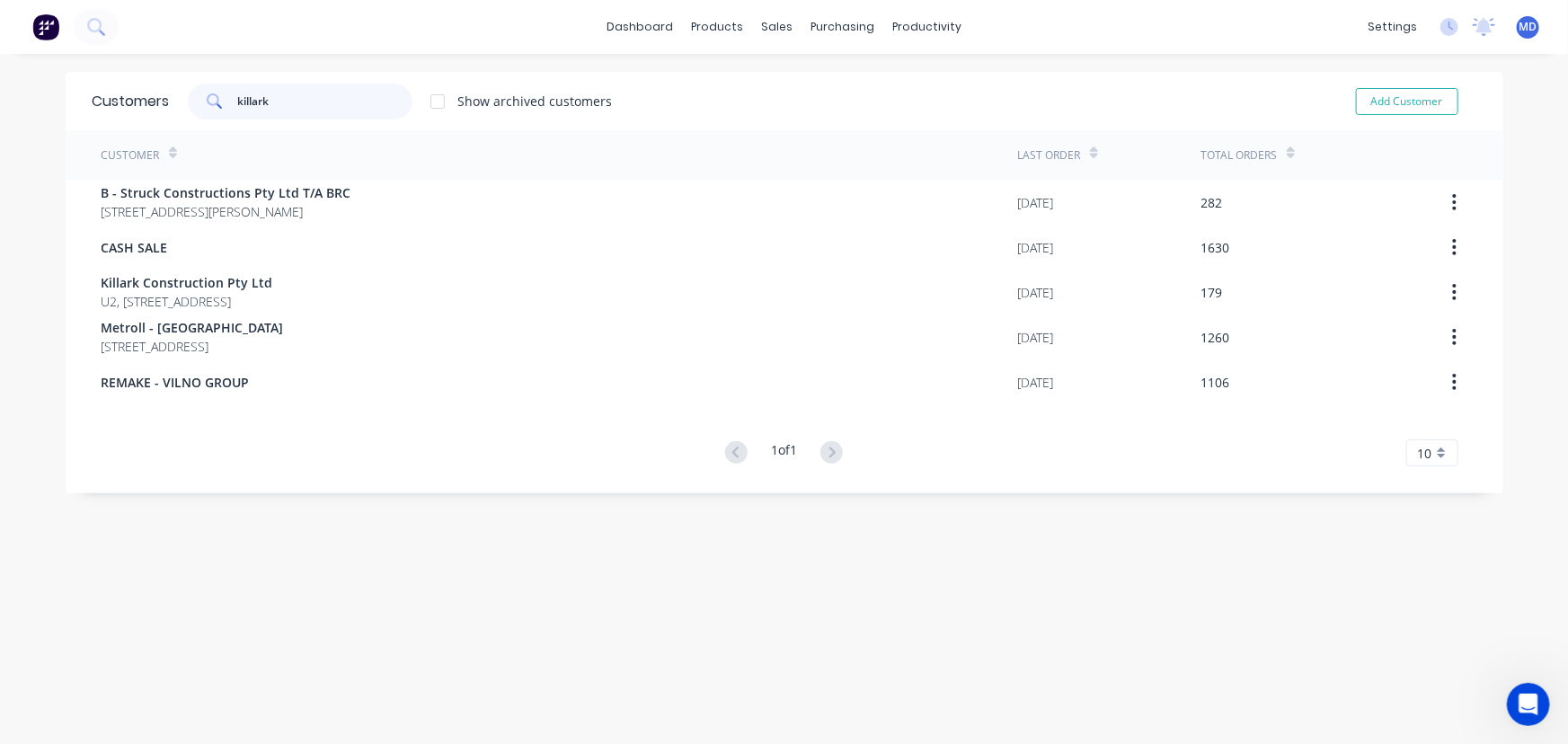
type input "killark"
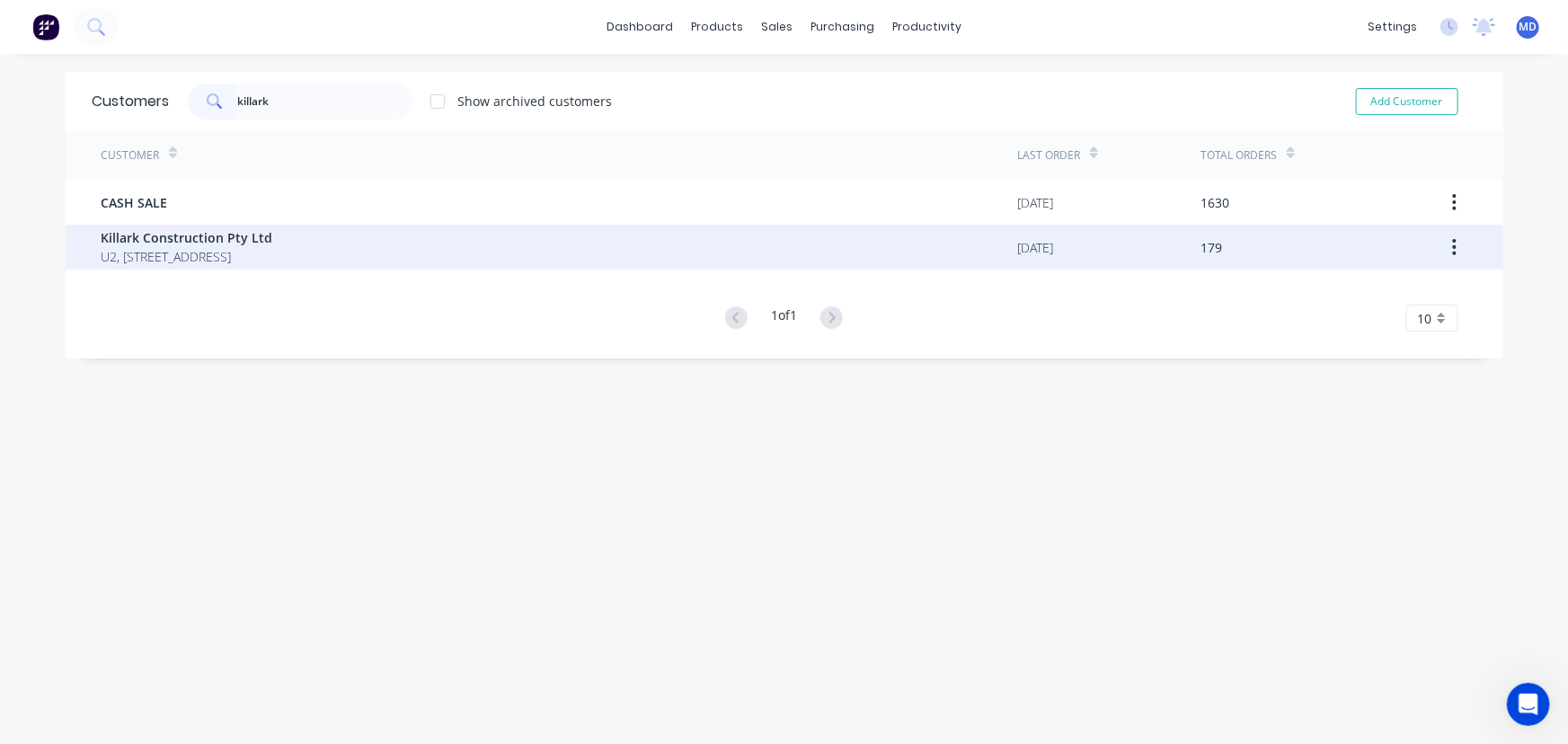
click at [206, 243] on span "Killark Construction Pty Ltd" at bounding box center [187, 237] width 171 height 19
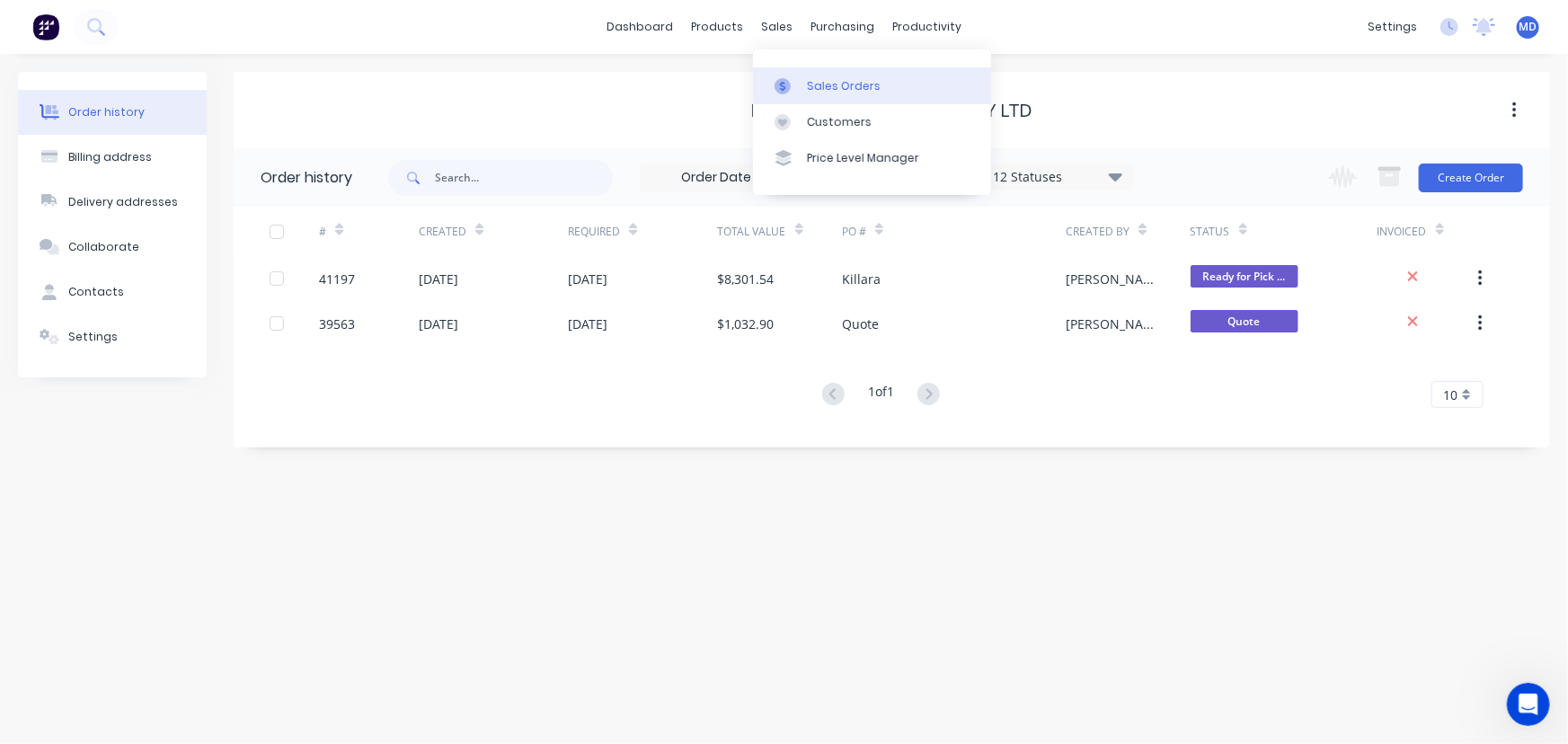
click at [837, 87] on div "Sales Orders" at bounding box center [844, 86] width 73 height 16
